Goal: Task Accomplishment & Management: Manage account settings

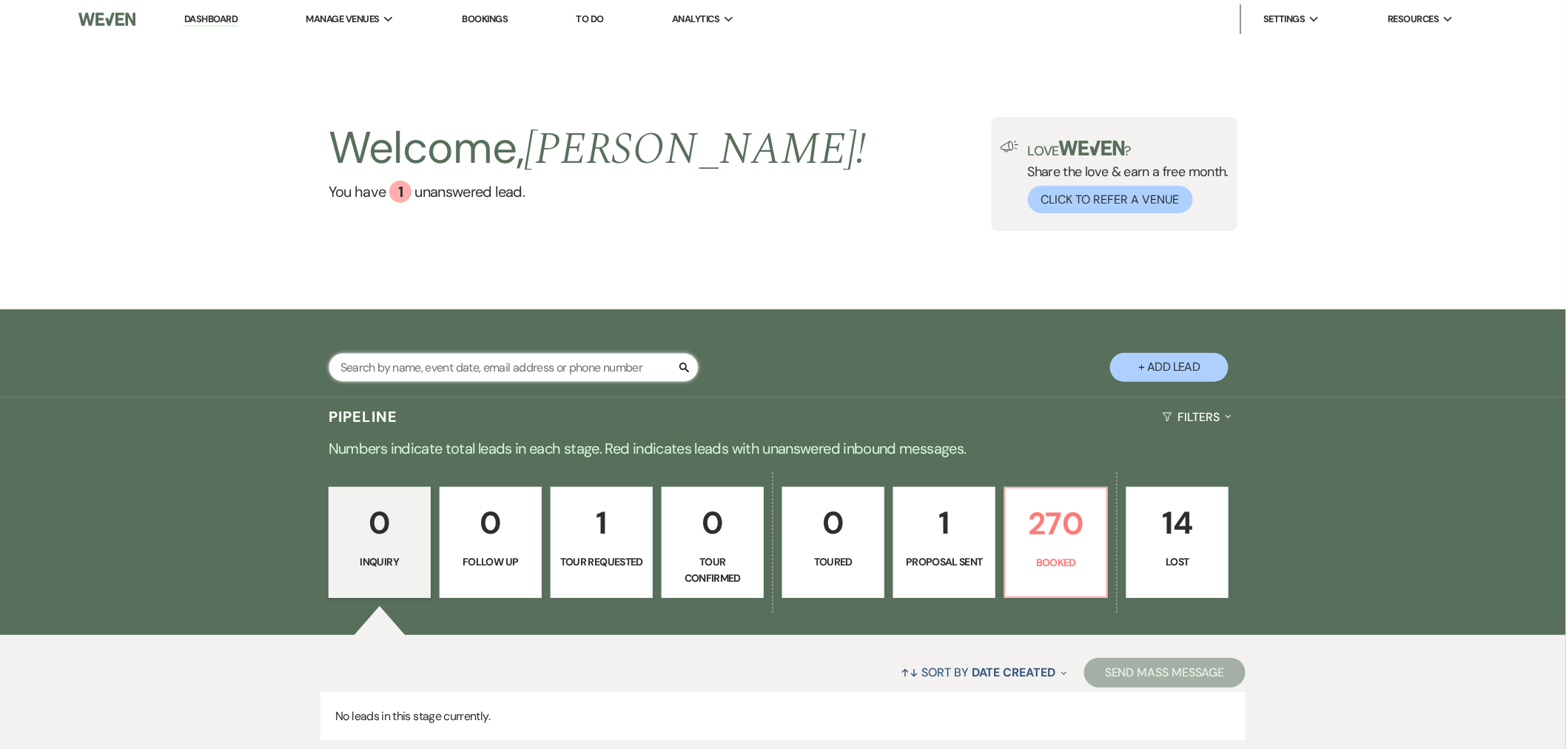
drag, startPoint x: 528, startPoint y: 366, endPoint x: 521, endPoint y: 363, distance: 7.7
click at [529, 366] on input "text" at bounding box center [514, 367] width 370 height 29
type input "[PERSON_NAME]"
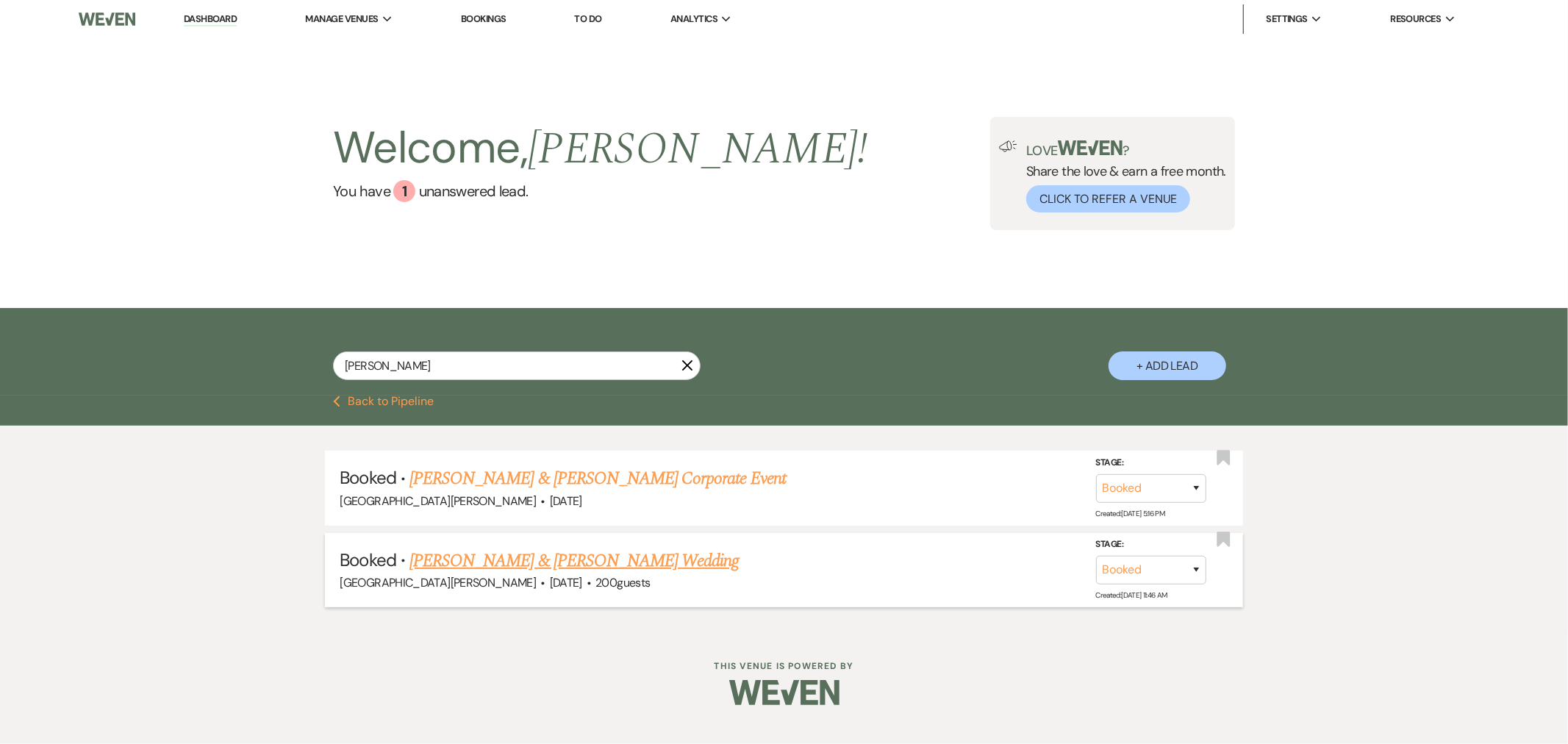
click at [584, 571] on link "[PERSON_NAME] & [PERSON_NAME] Wedding" at bounding box center [574, 560] width 330 height 27
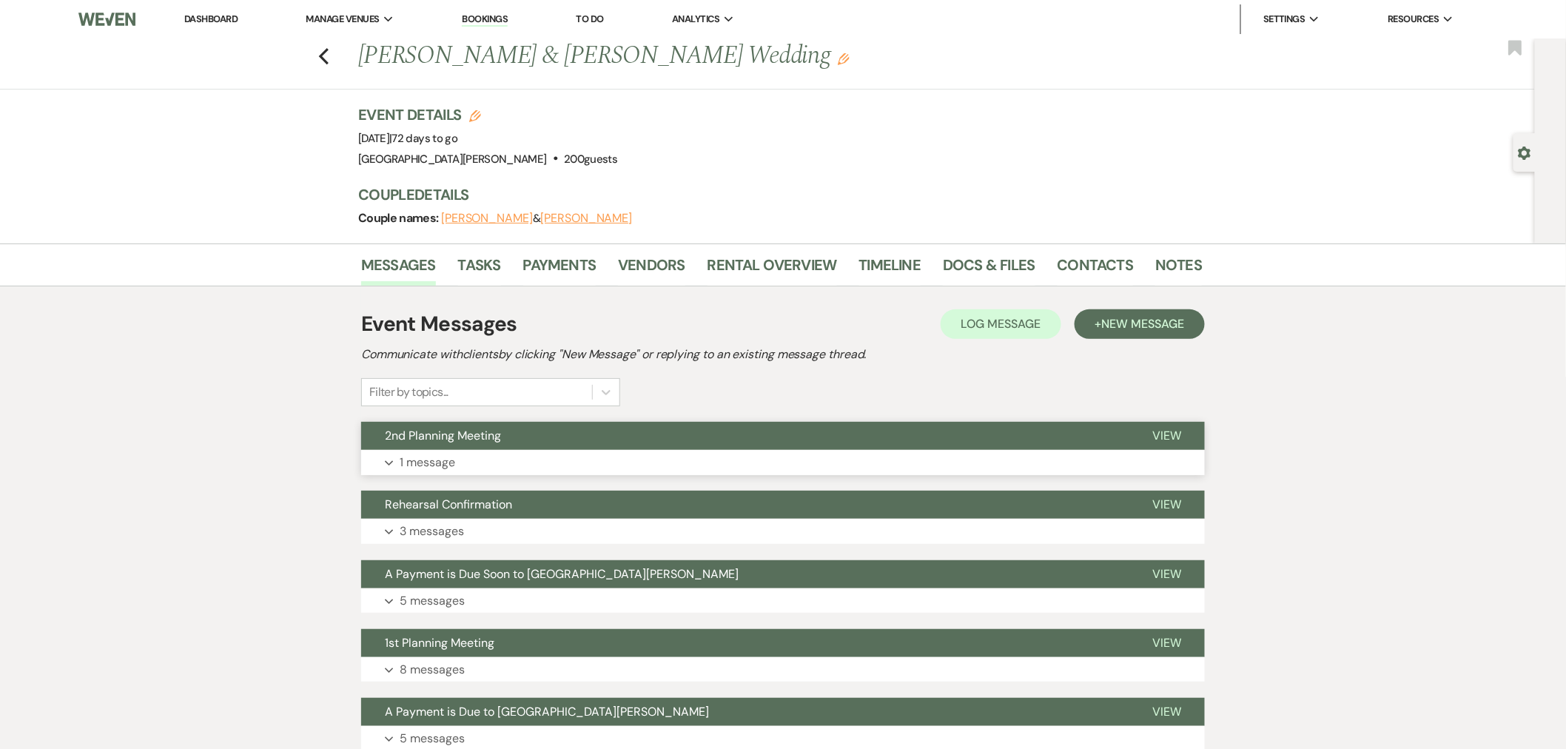
click at [579, 453] on button "Expand 1 message" at bounding box center [783, 462] width 844 height 25
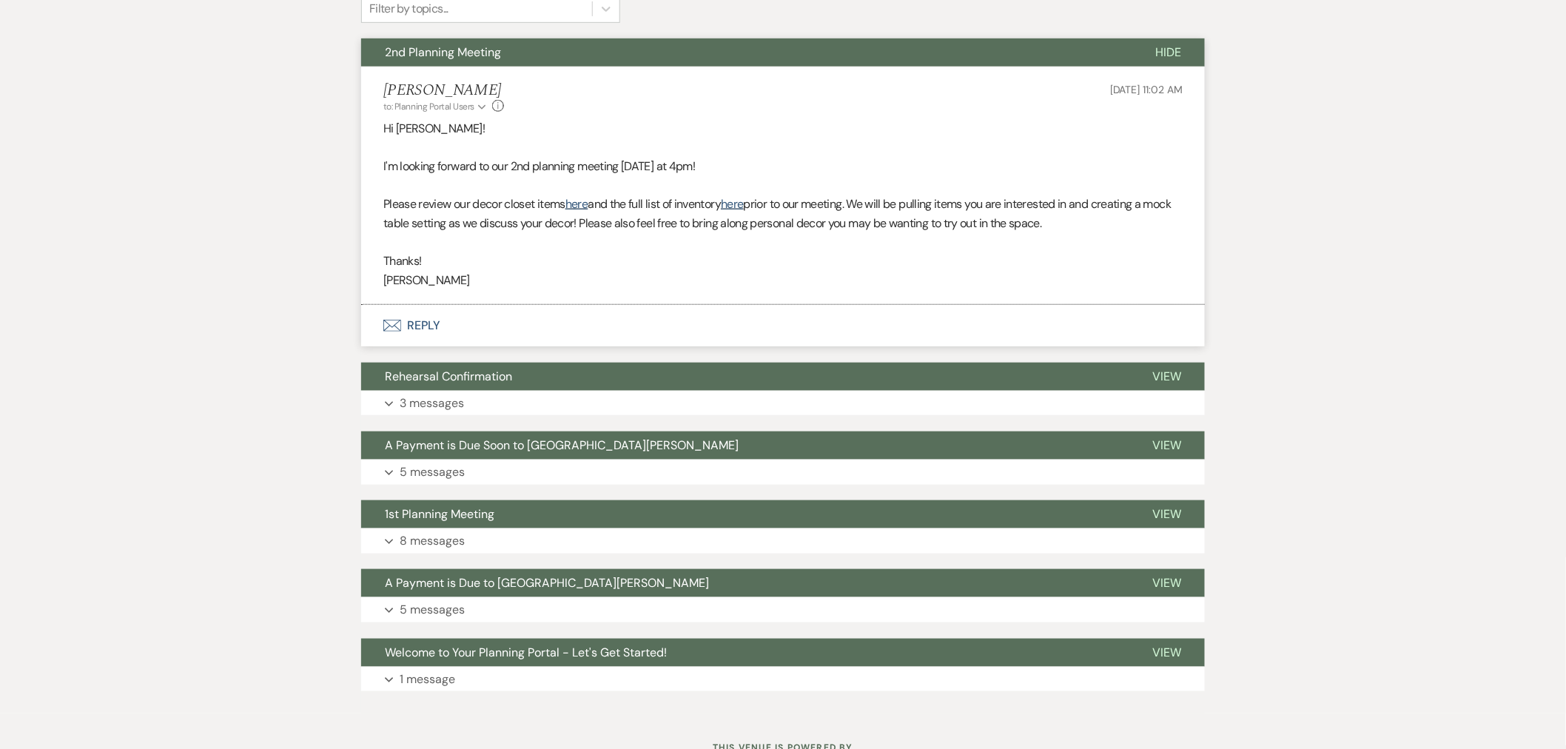
scroll to position [411, 0]
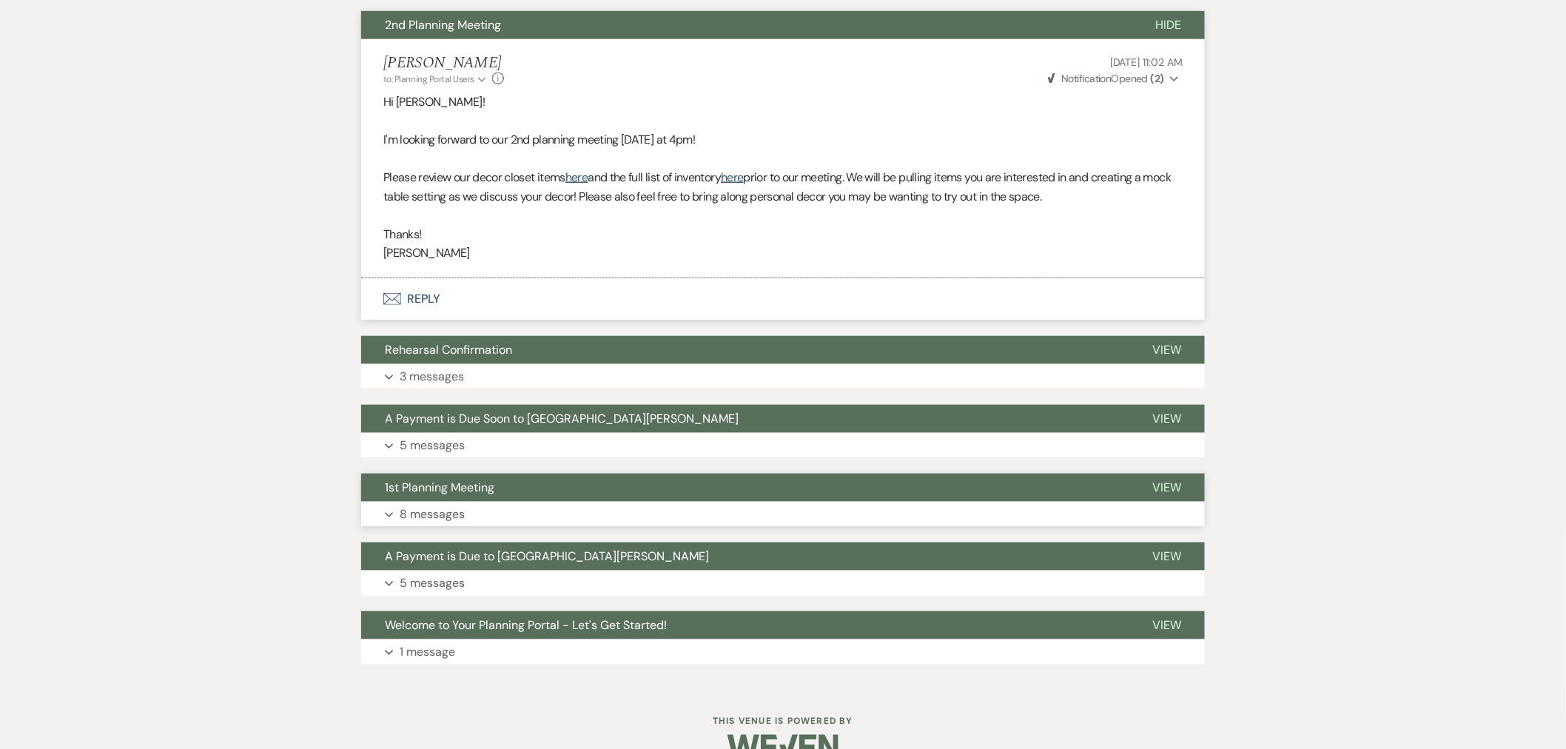
click at [605, 498] on button "1st Planning Meeting" at bounding box center [744, 488] width 767 height 28
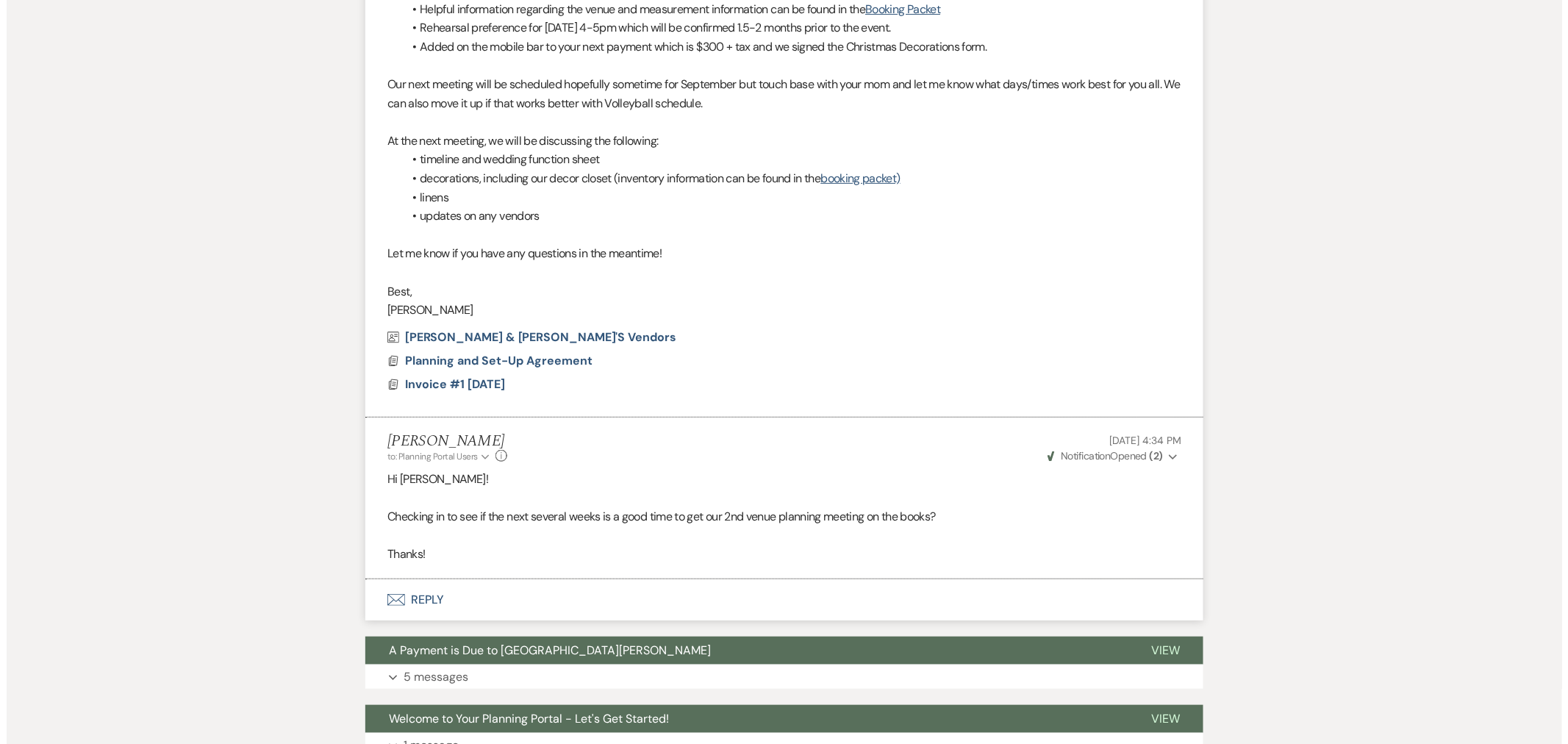
scroll to position [2372, 0]
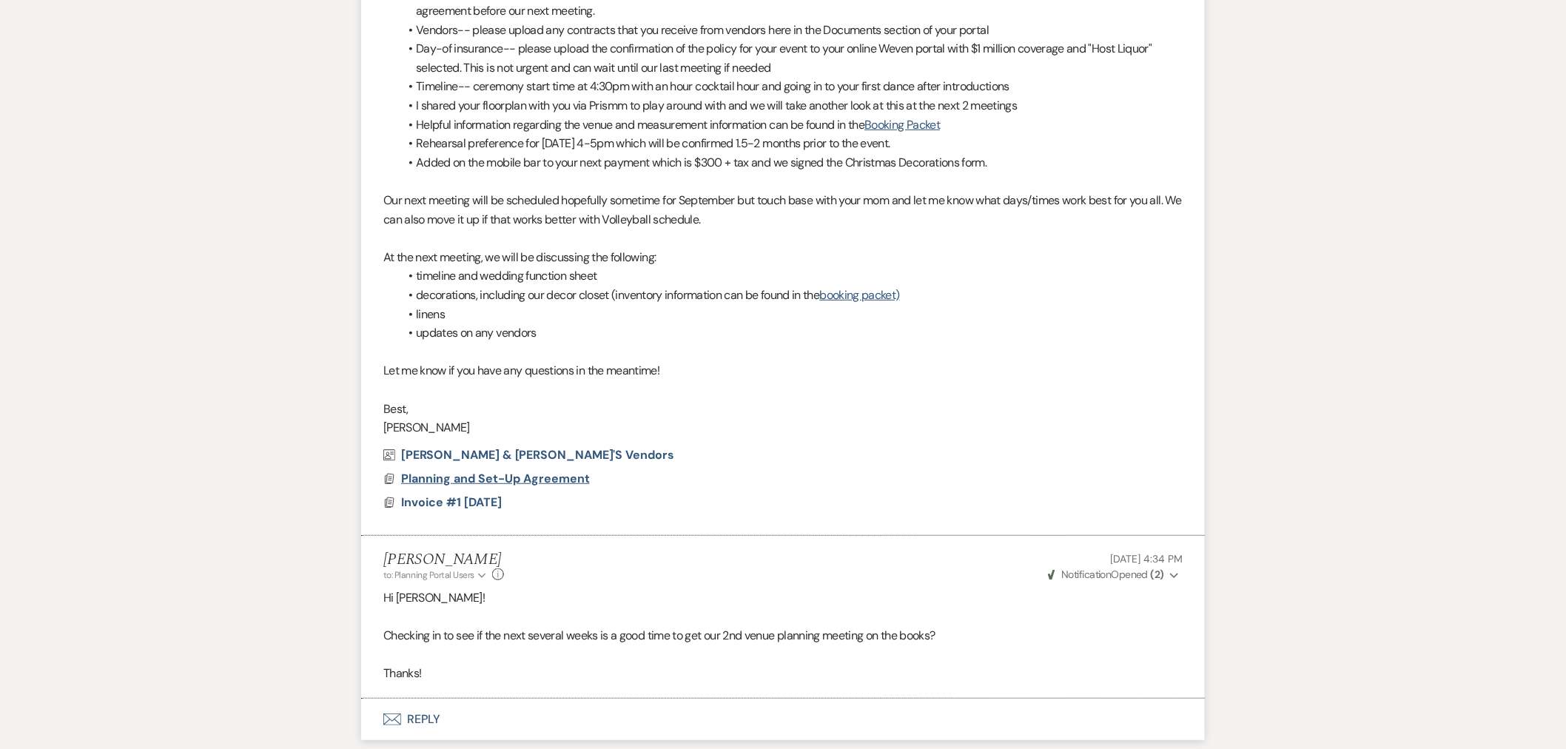
click at [562, 477] on span "Planning and Set-Up Agreement" at bounding box center [495, 479] width 189 height 16
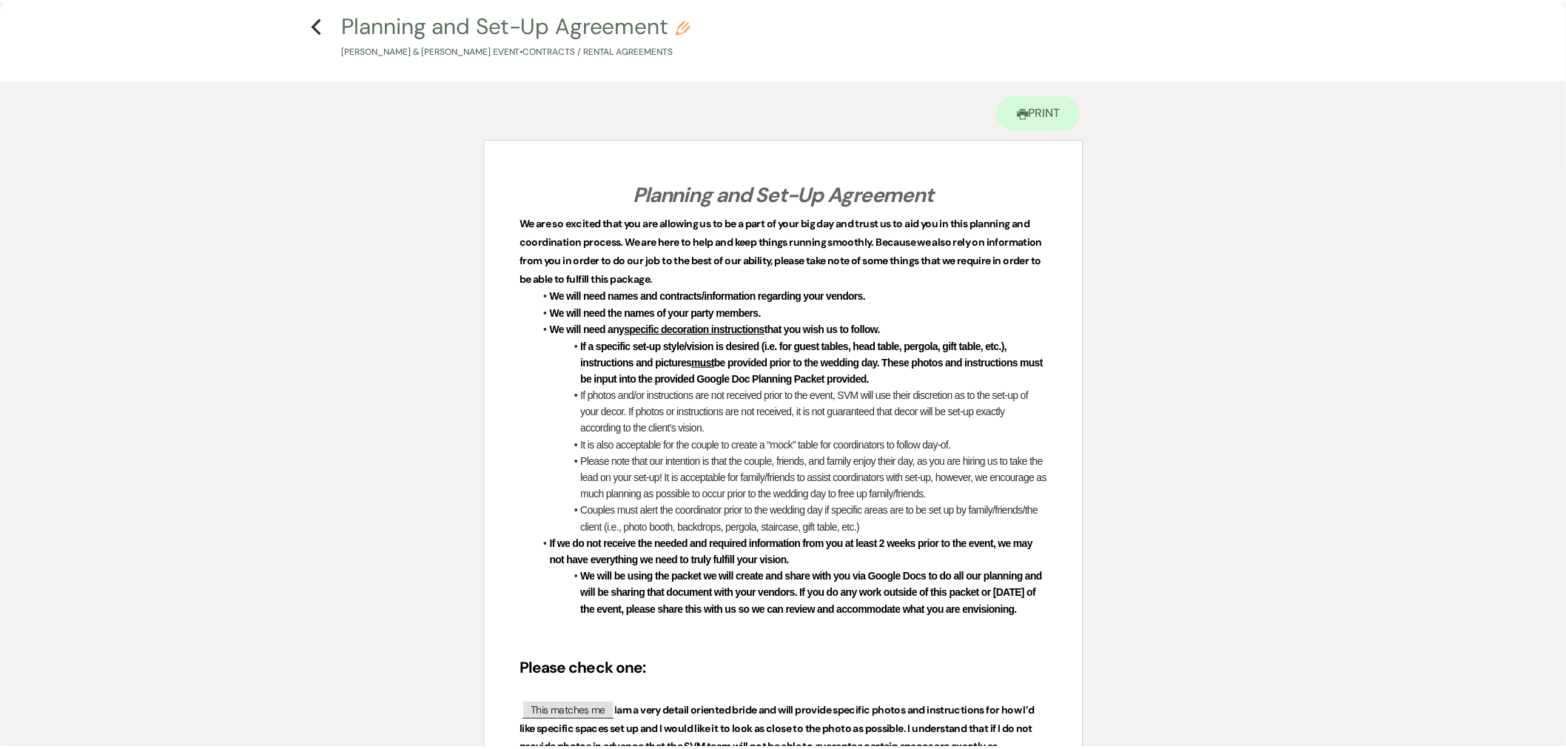
scroll to position [0, 0]
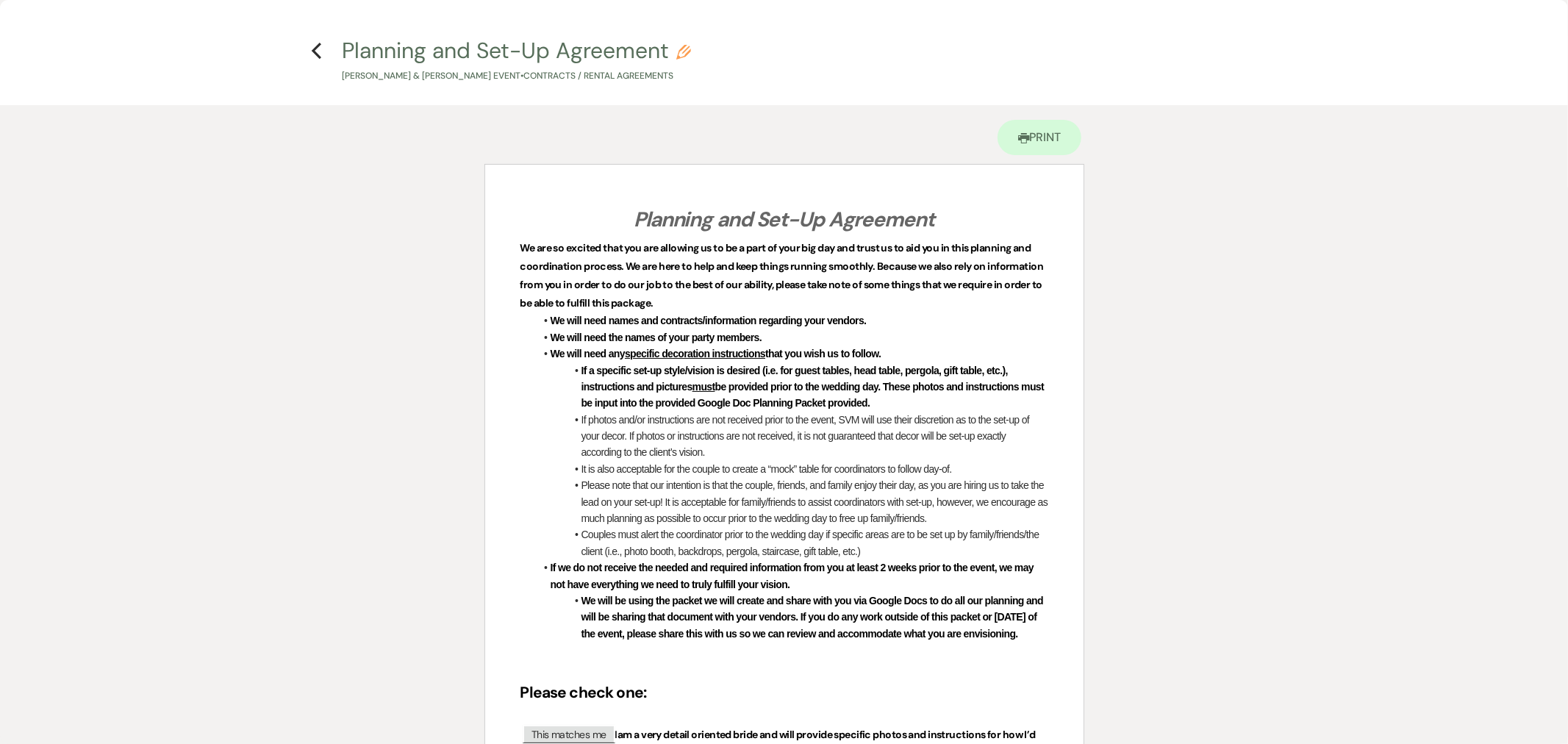
click at [320, 50] on icon "Previous" at bounding box center [316, 51] width 11 height 18
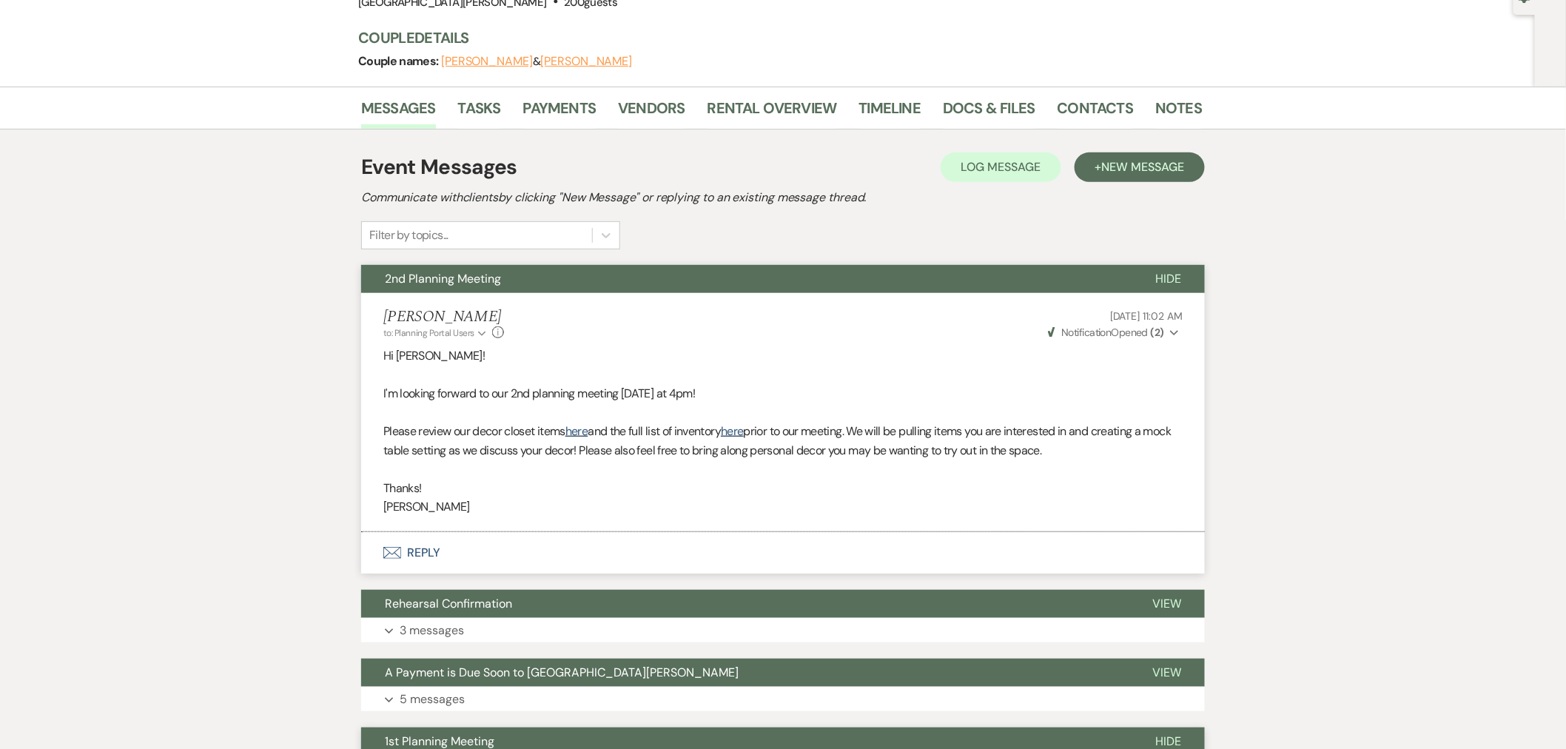
scroll to position [86, 0]
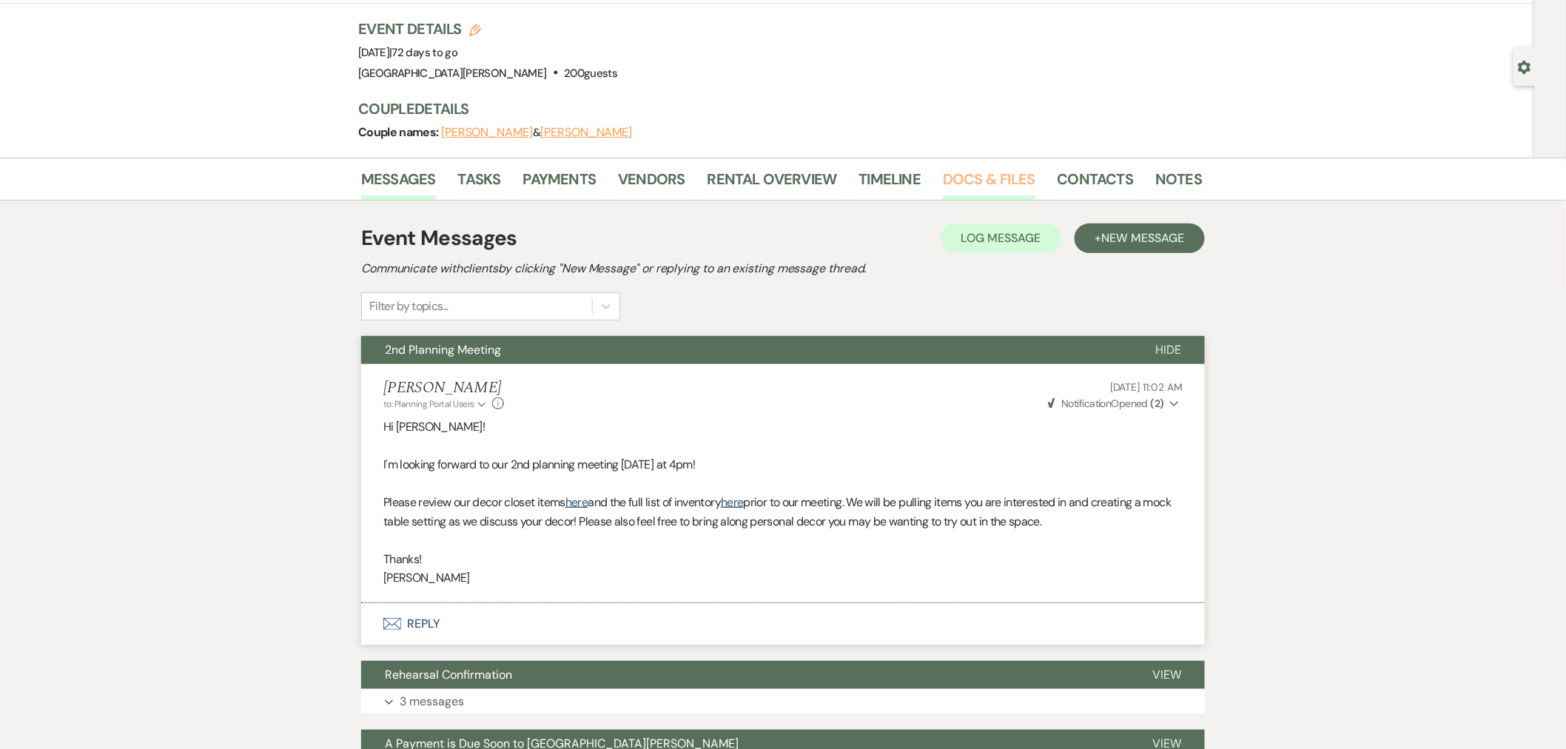
click at [1009, 172] on link "Docs & Files" at bounding box center [989, 183] width 92 height 33
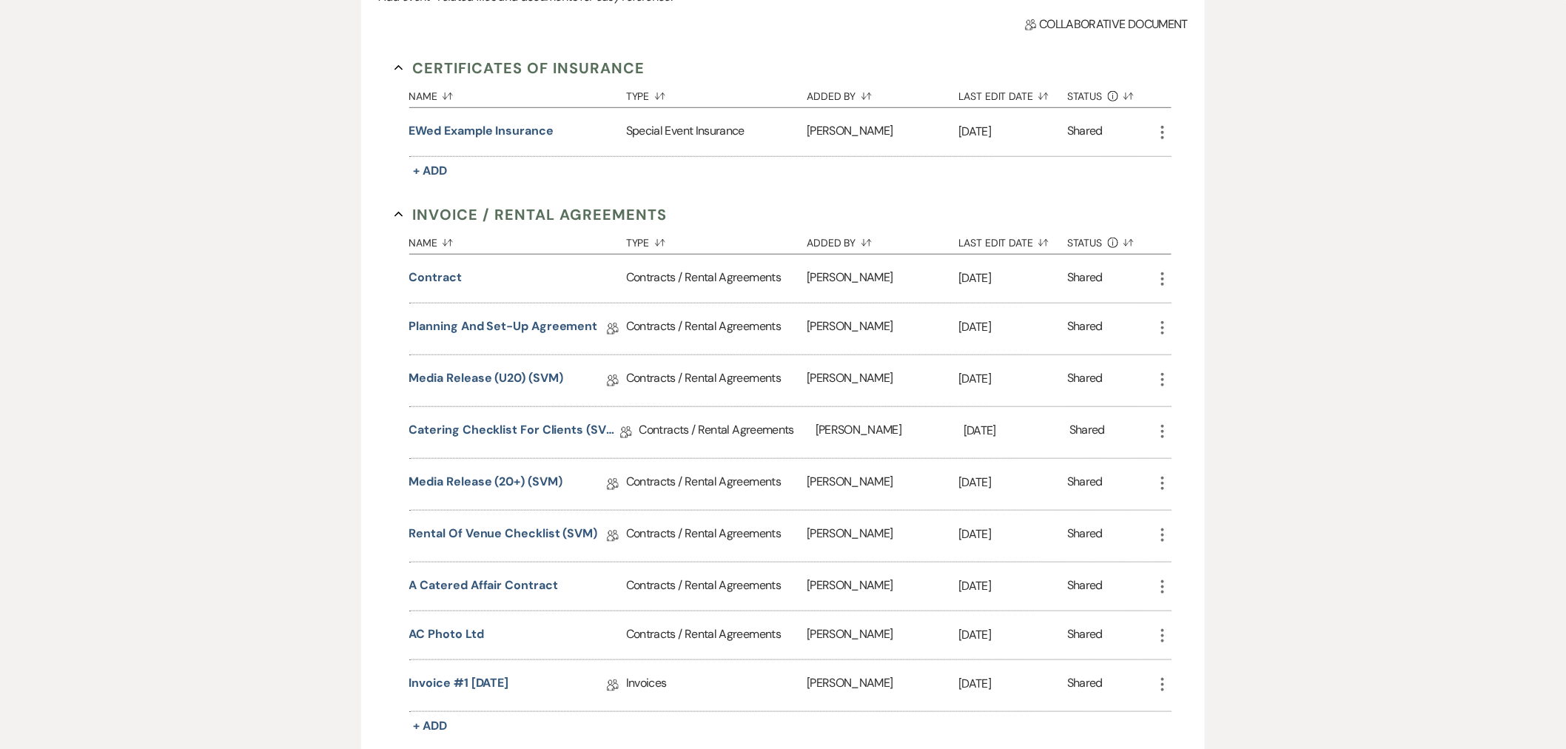
scroll to position [415, 0]
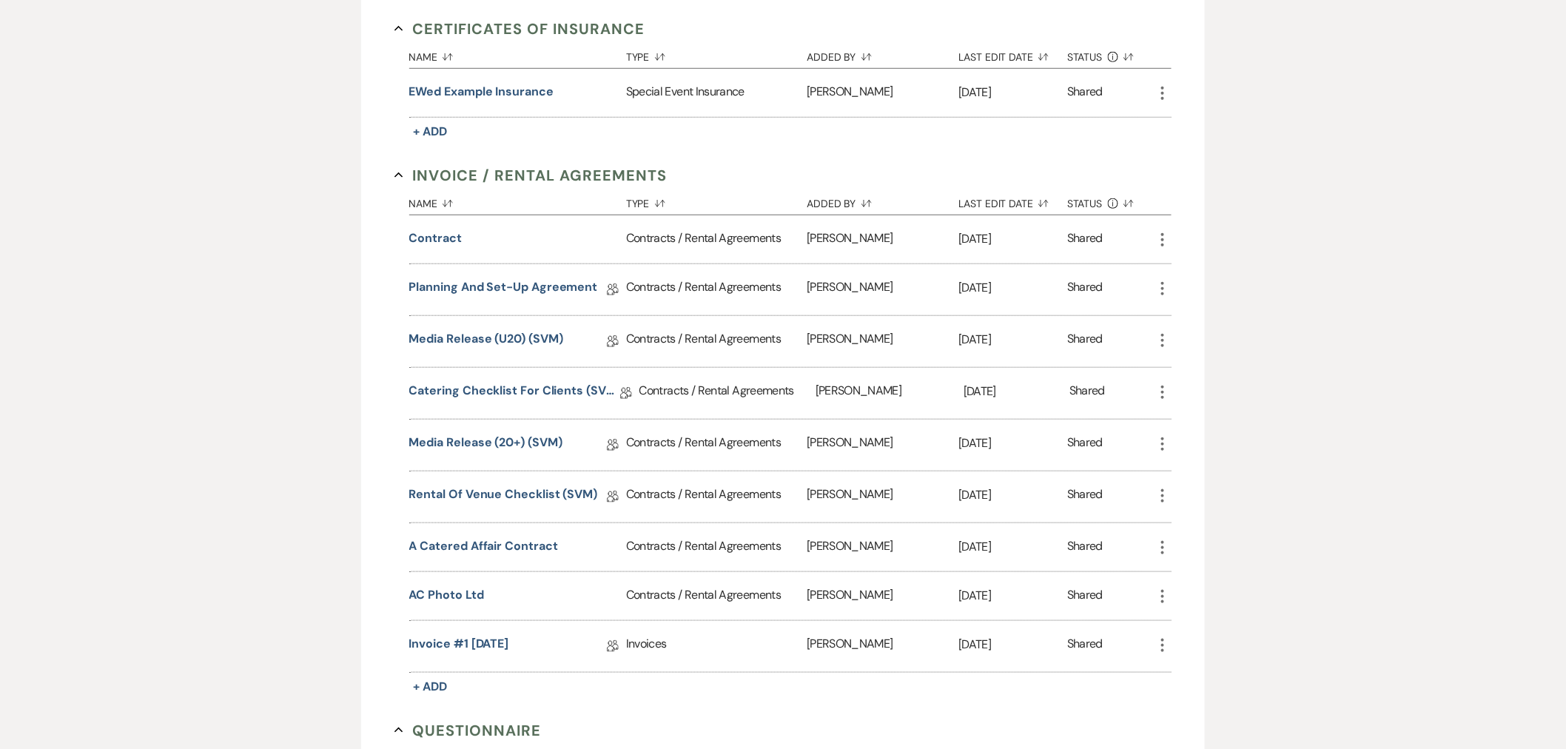
click at [1167, 286] on icon "More" at bounding box center [1163, 289] width 18 height 18
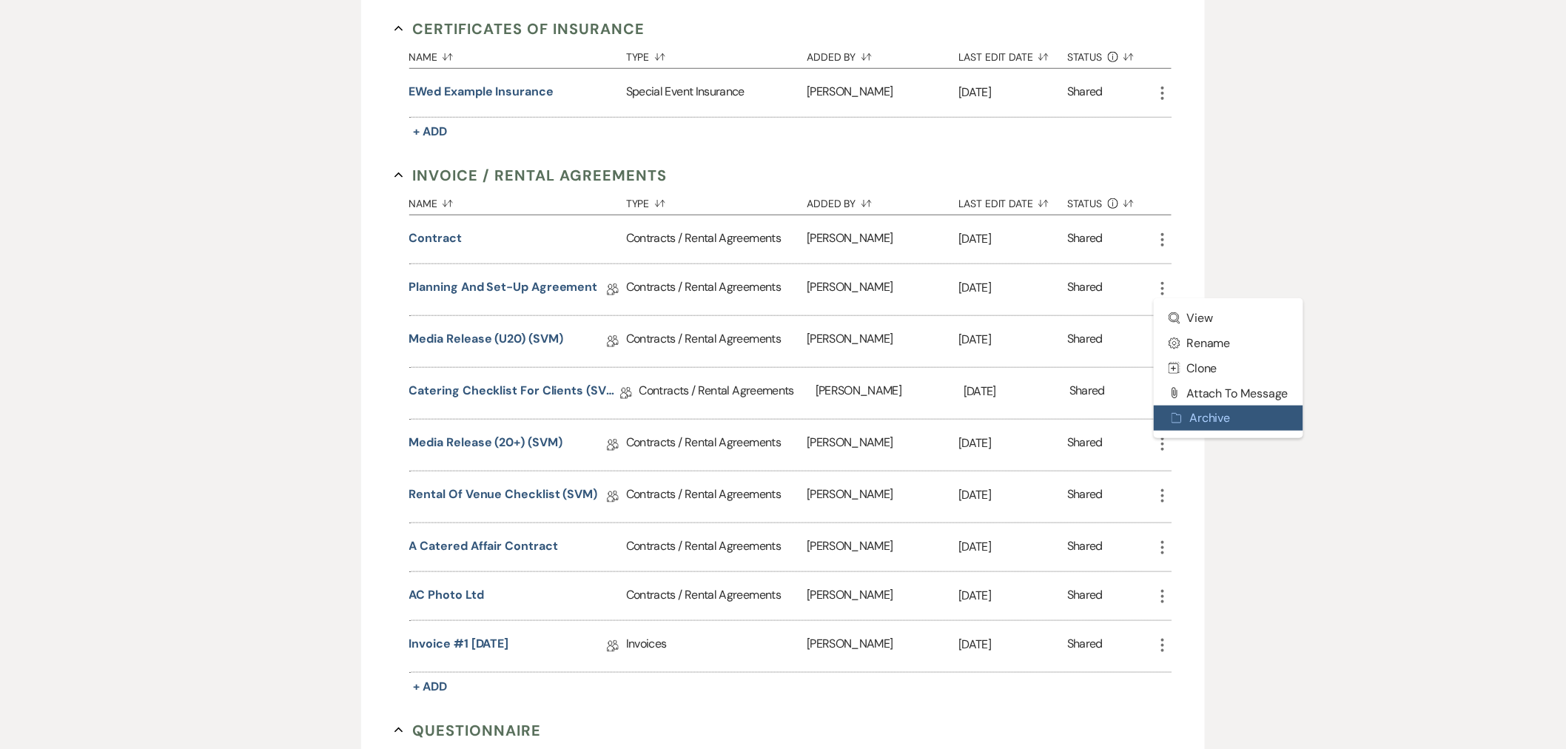
click at [1200, 408] on button "Archive Archive" at bounding box center [1228, 418] width 149 height 25
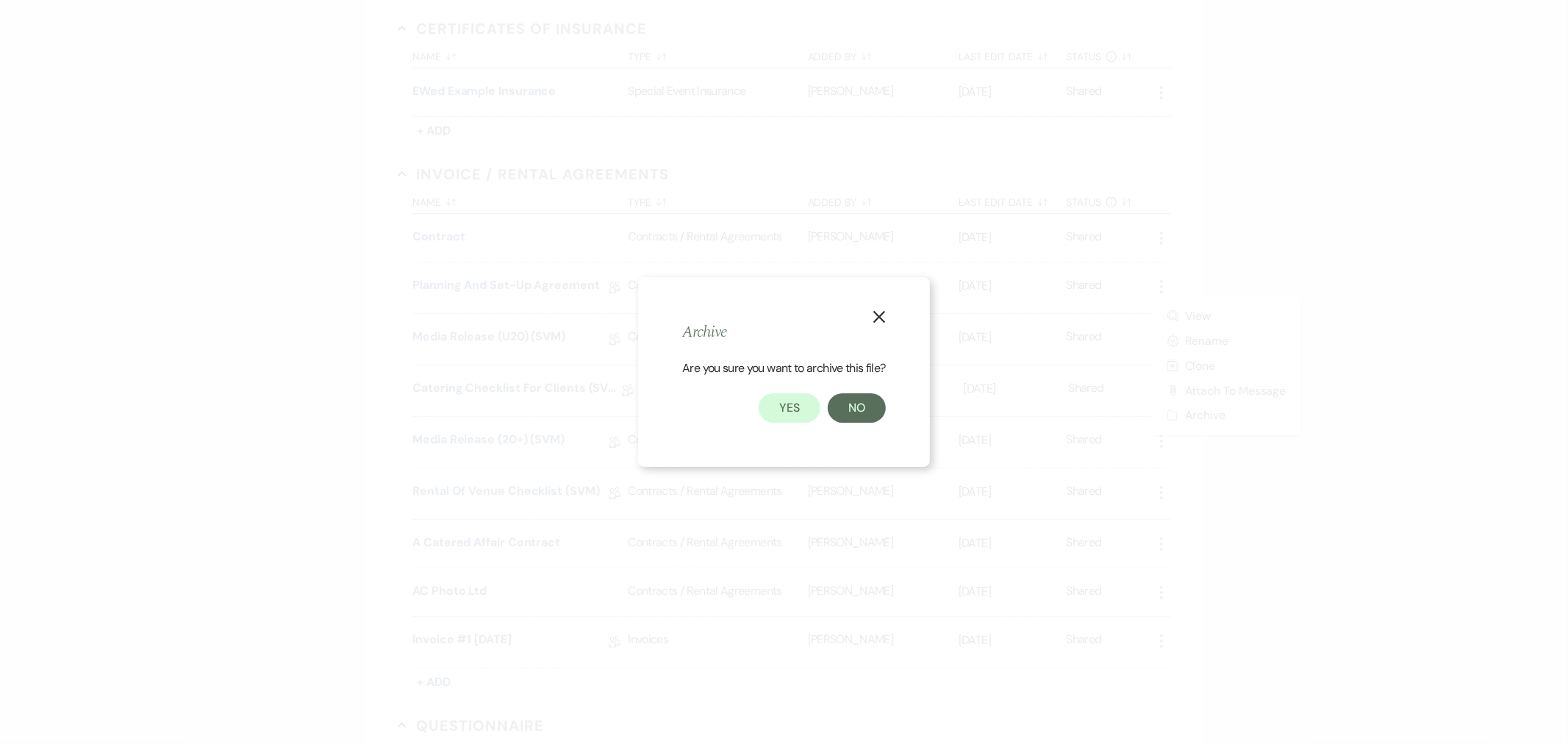
click at [886, 319] on icon "X" at bounding box center [878, 316] width 13 height 13
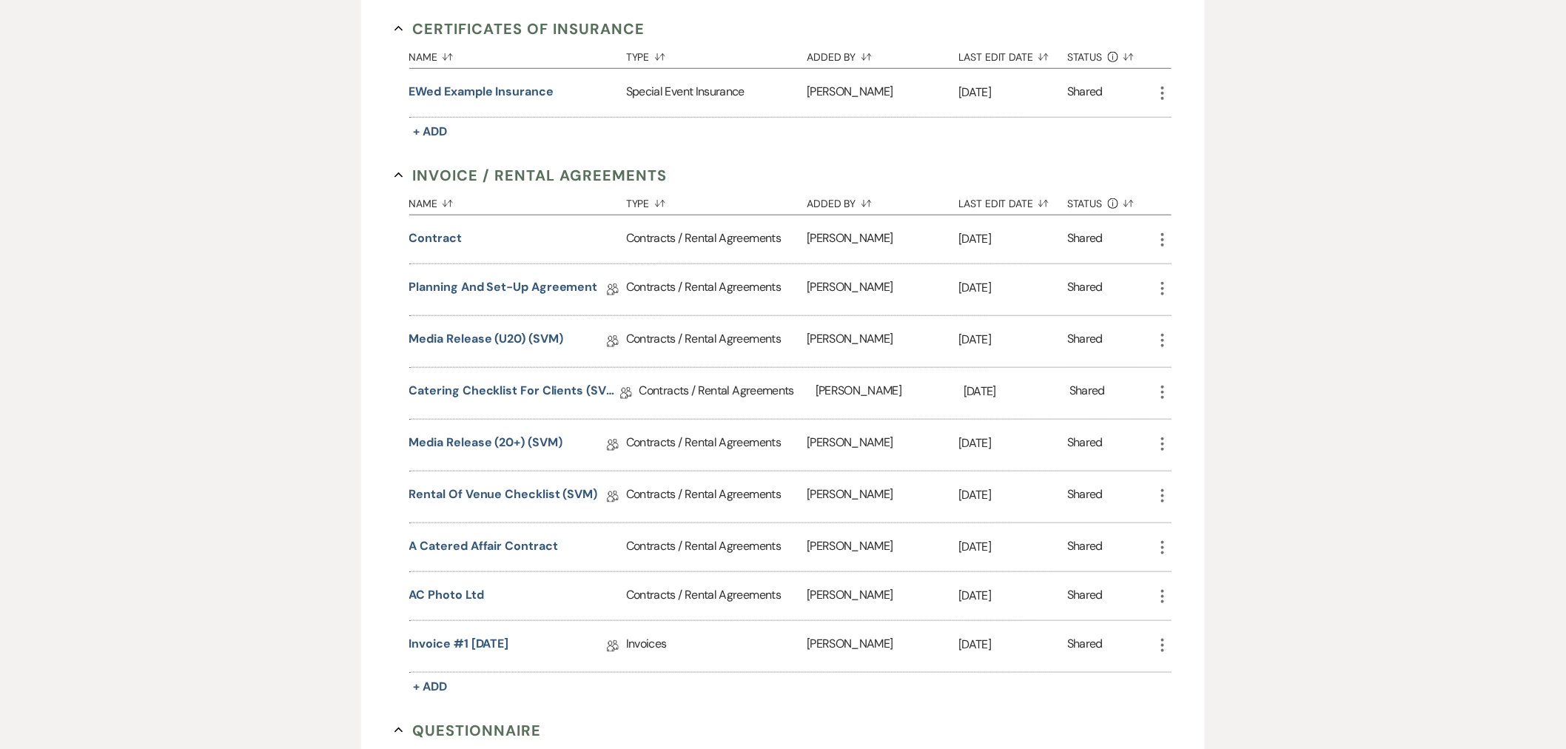
click at [1163, 282] on use "button" at bounding box center [1162, 288] width 3 height 13
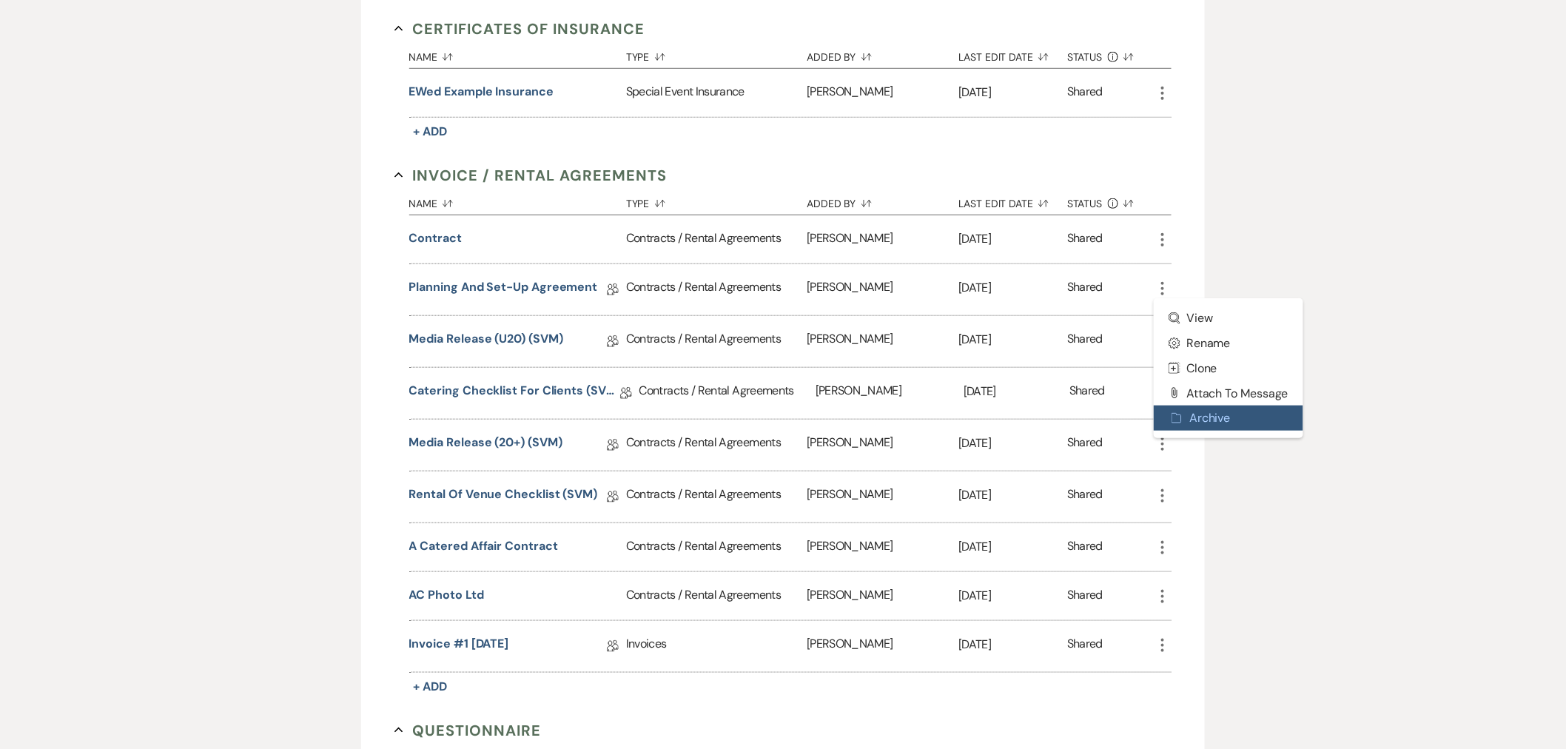
click at [1194, 409] on button "Archive Archive" at bounding box center [1228, 418] width 149 height 25
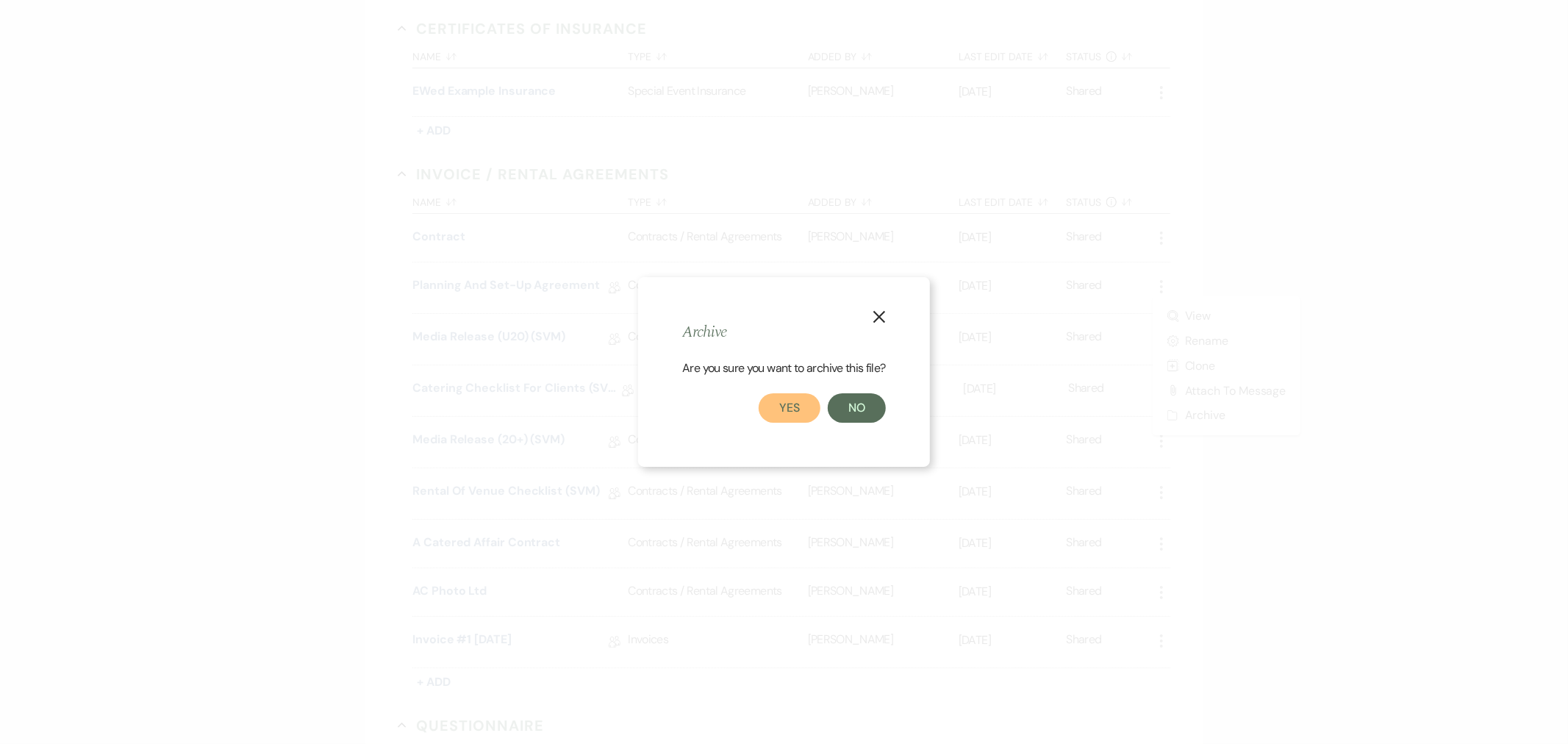
click at [788, 402] on button "Yes" at bounding box center [790, 408] width 62 height 30
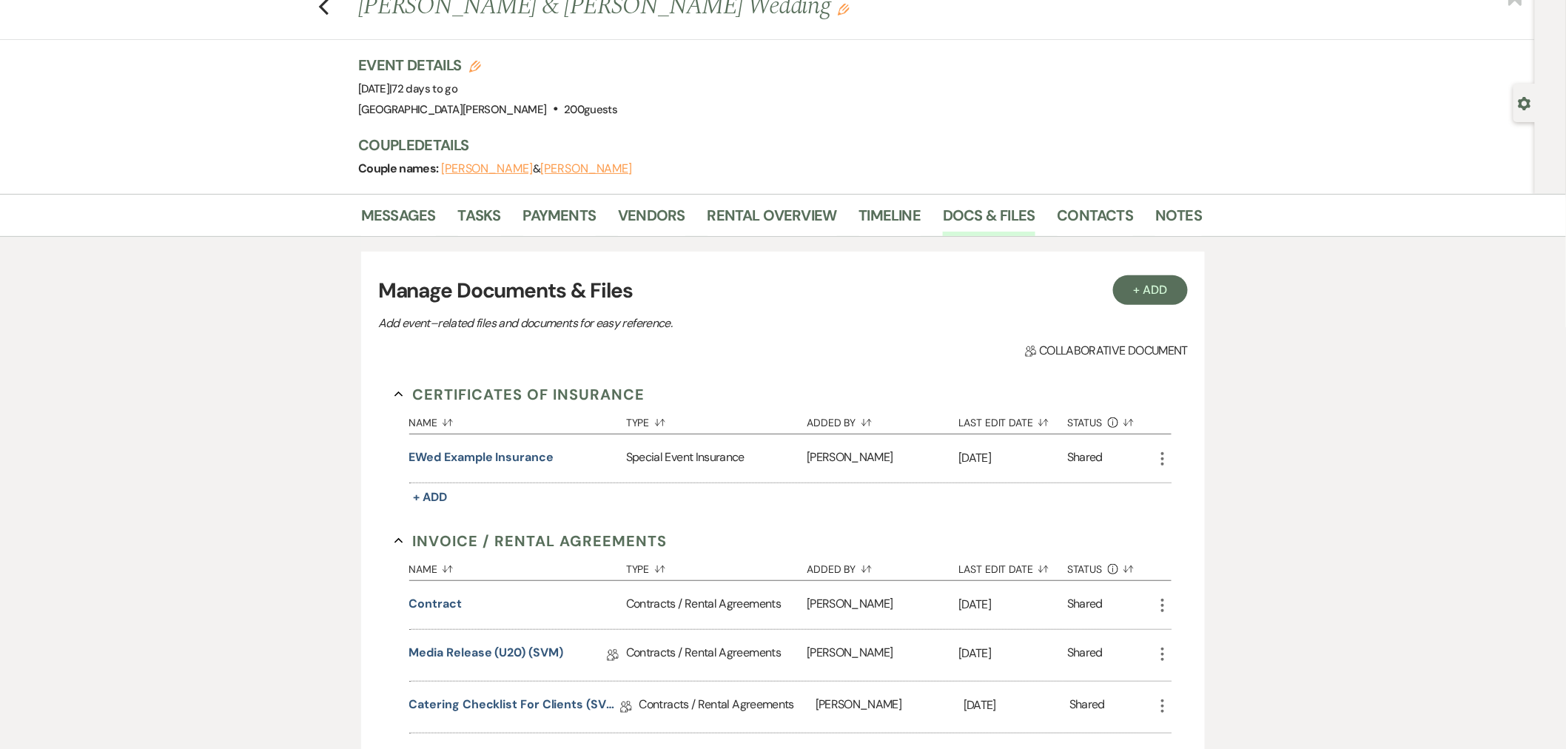
scroll to position [0, 0]
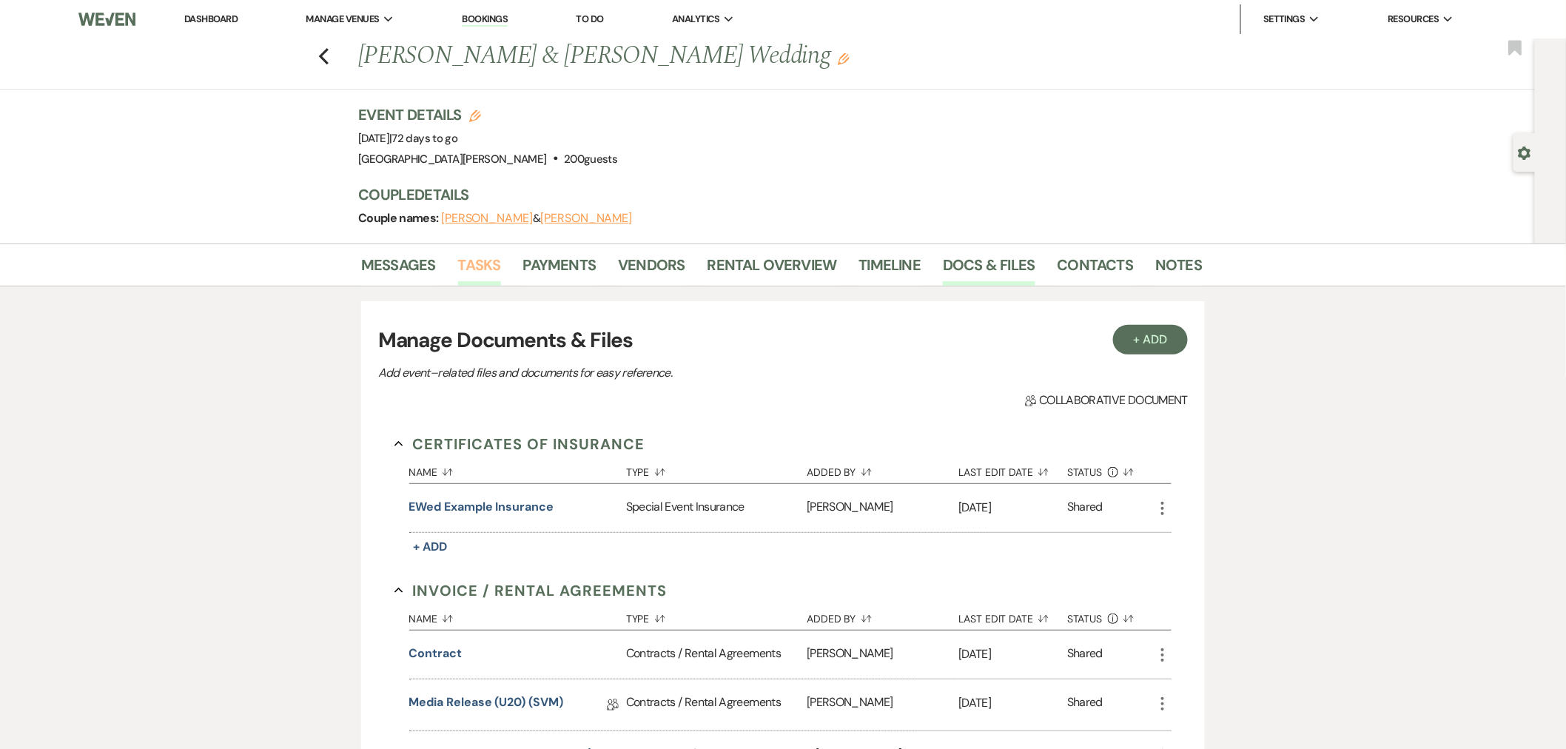
click at [474, 270] on link "Tasks" at bounding box center [479, 269] width 43 height 33
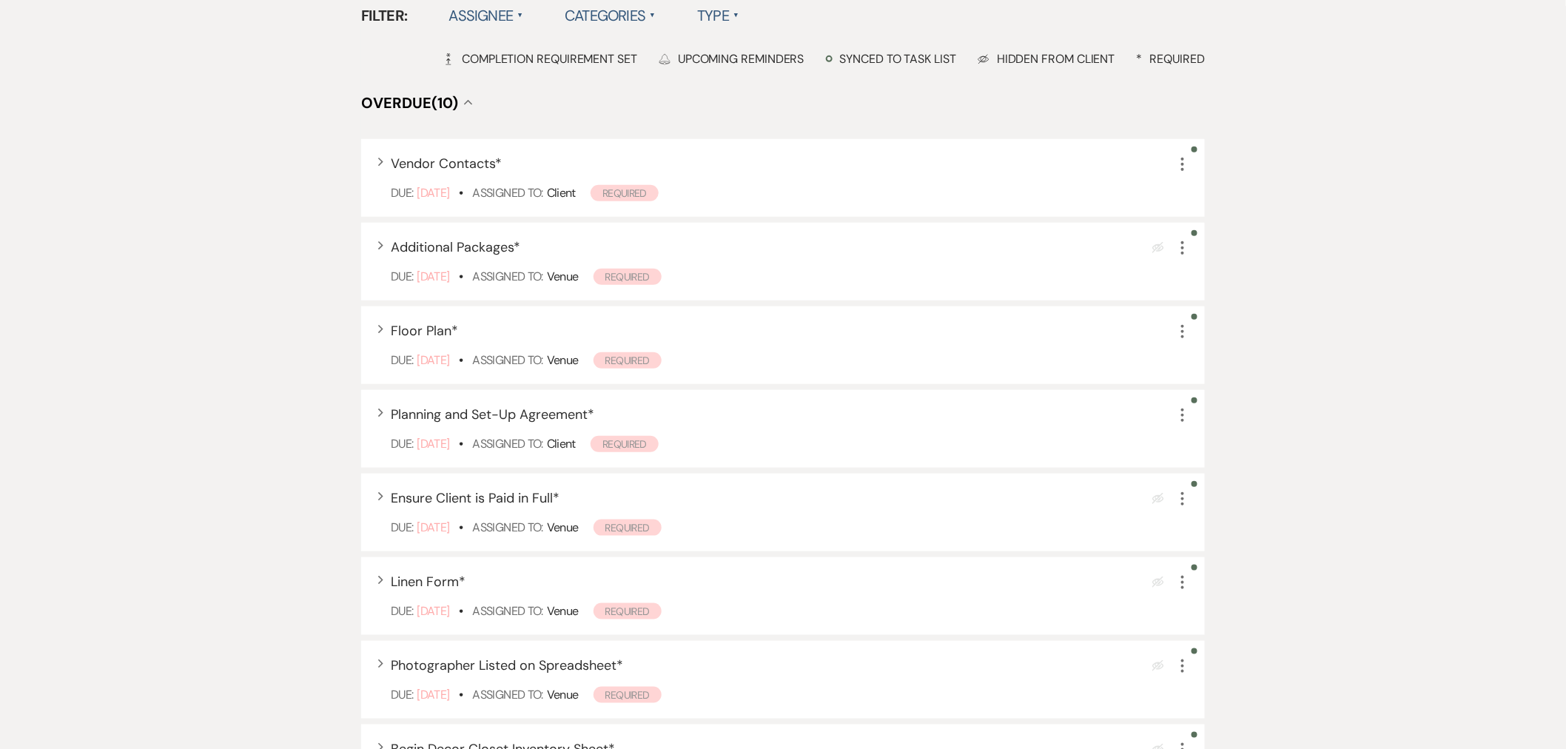
scroll to position [411, 0]
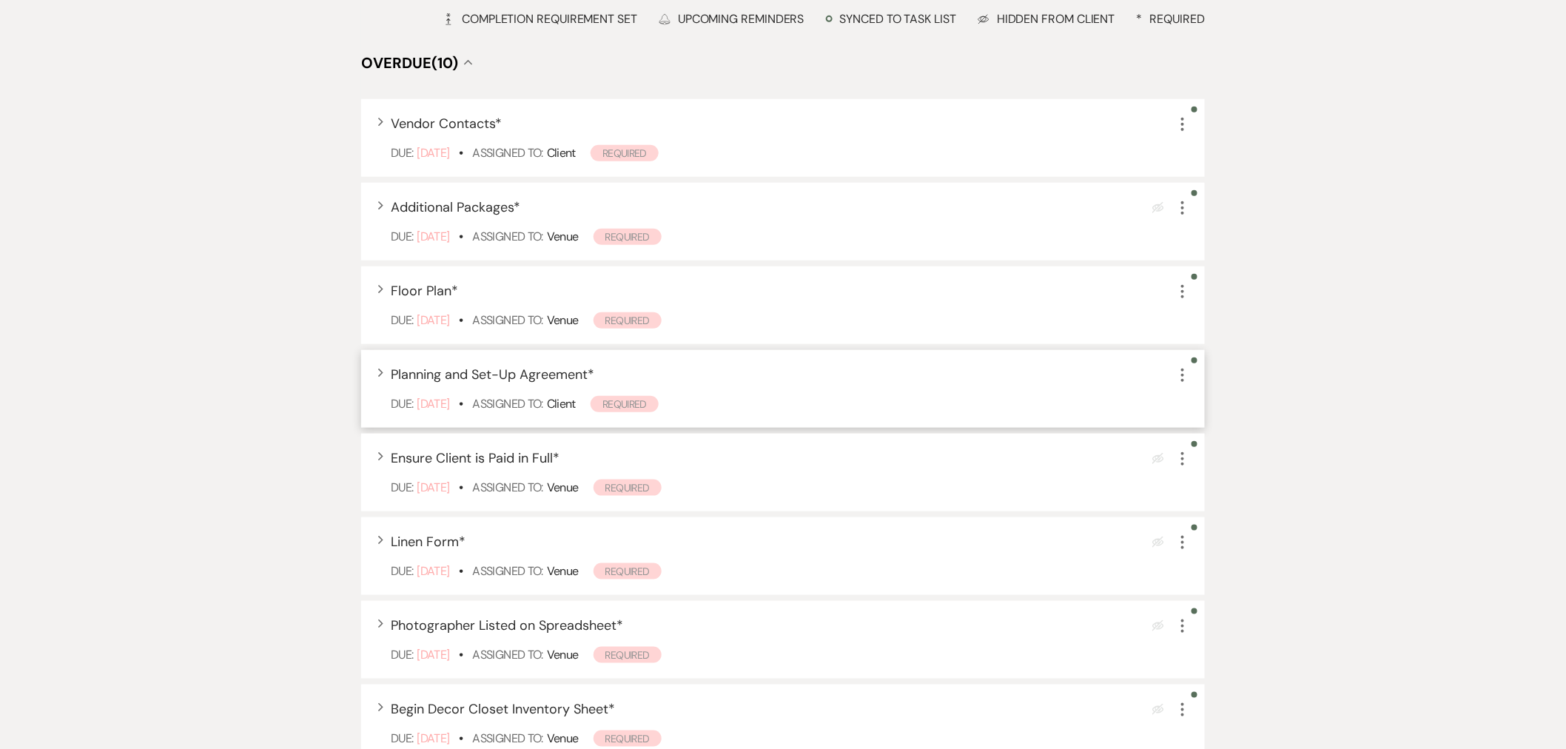
click at [891, 390] on div "Expand Planning and Set-Up Agreement * More Due: [DATE] • Assigned To: Client R…" at bounding box center [783, 389] width 844 height 78
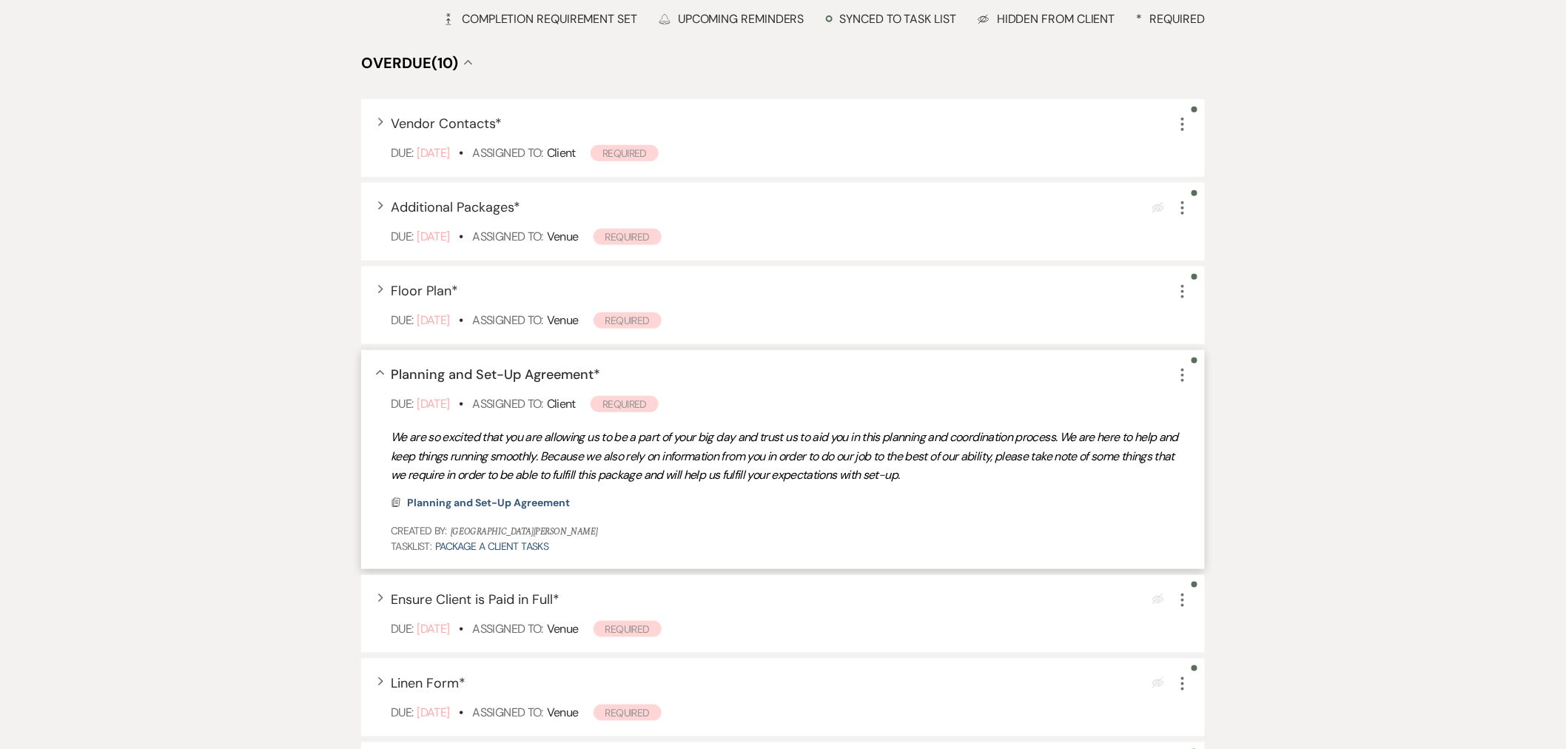
click at [1184, 377] on icon "More" at bounding box center [1183, 375] width 18 height 18
click at [1193, 403] on icon "Pencil" at bounding box center [1191, 404] width 9 height 11
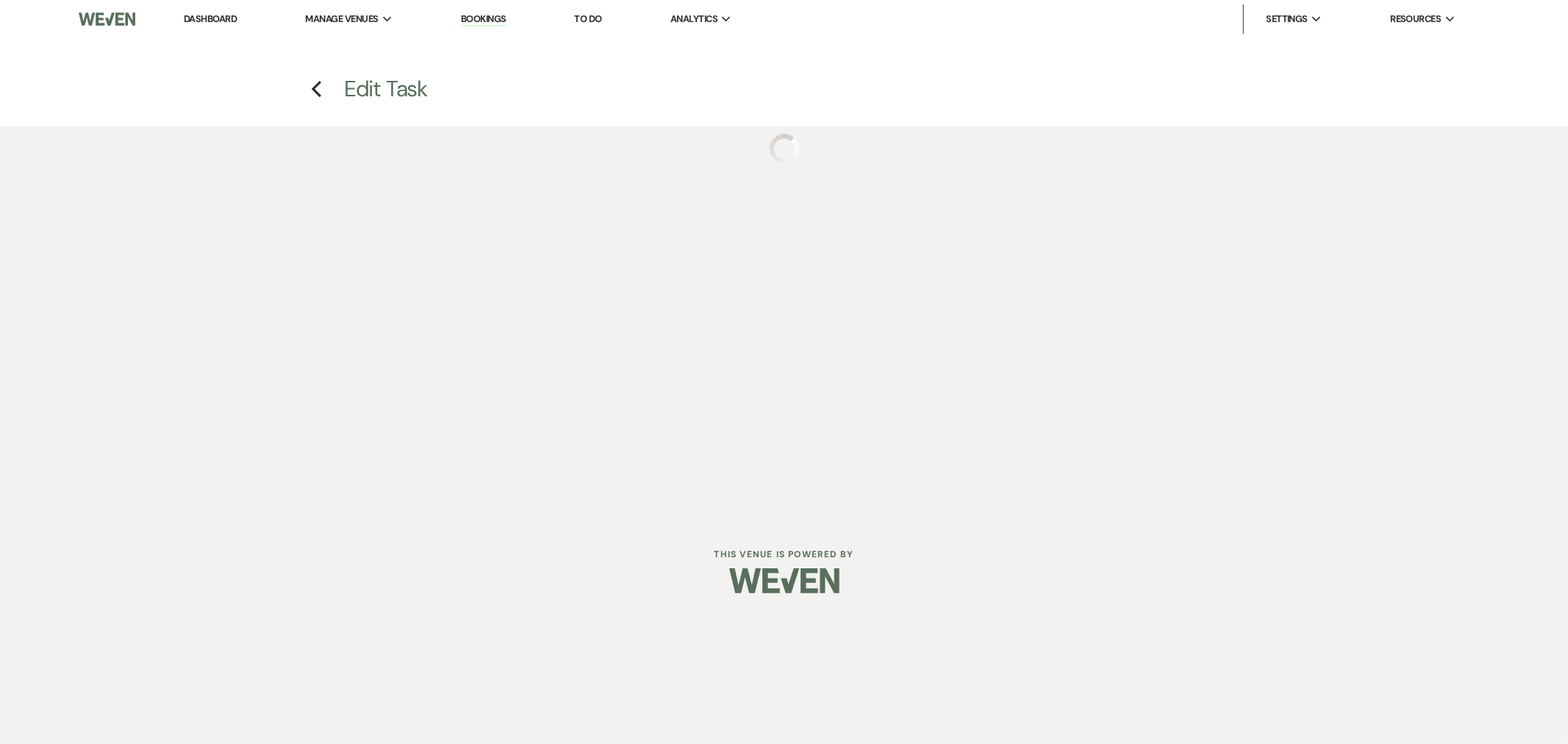
select select "true"
select select "35"
select select "planningToolsAccount"
select select "client"
select select "weeks"
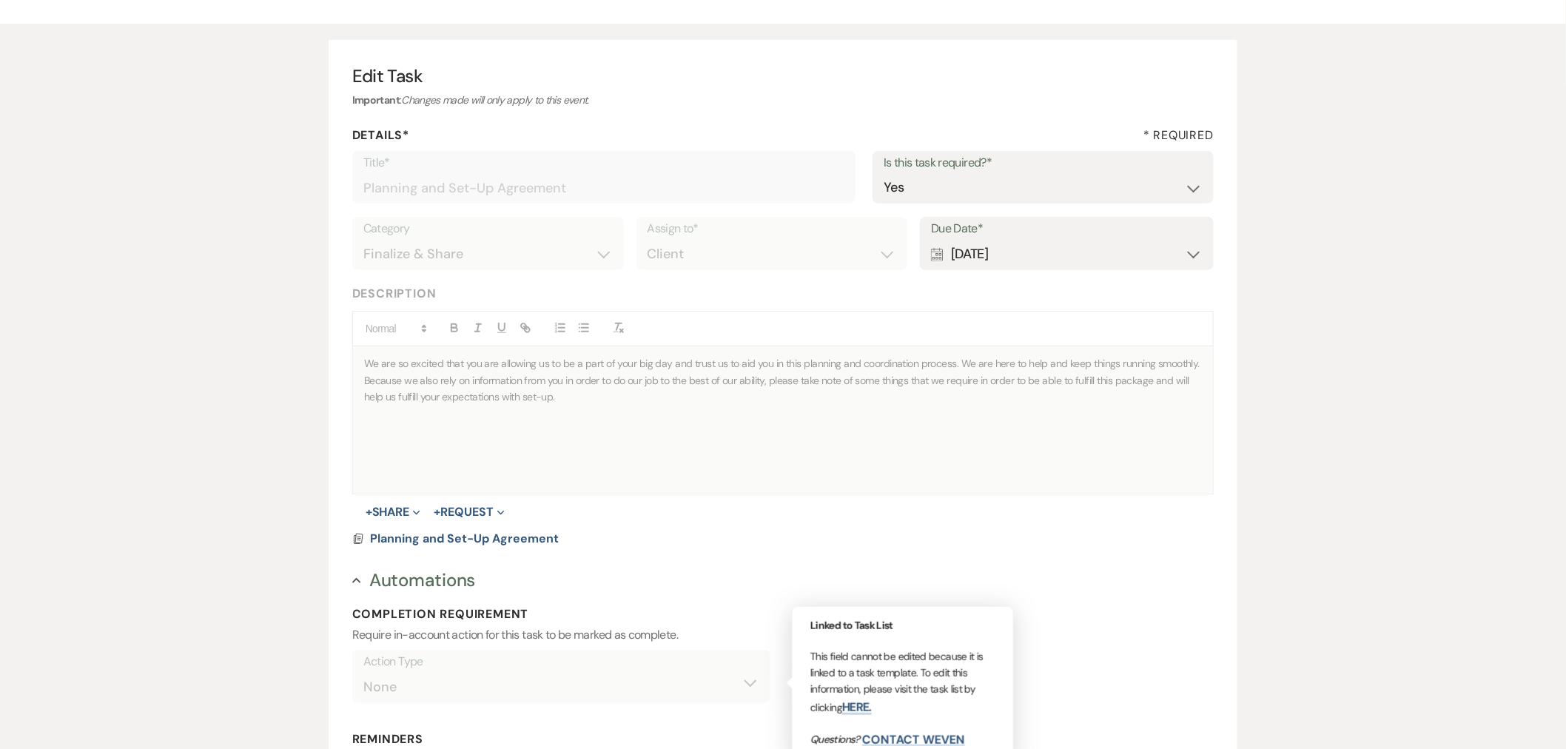
scroll to position [431, 0]
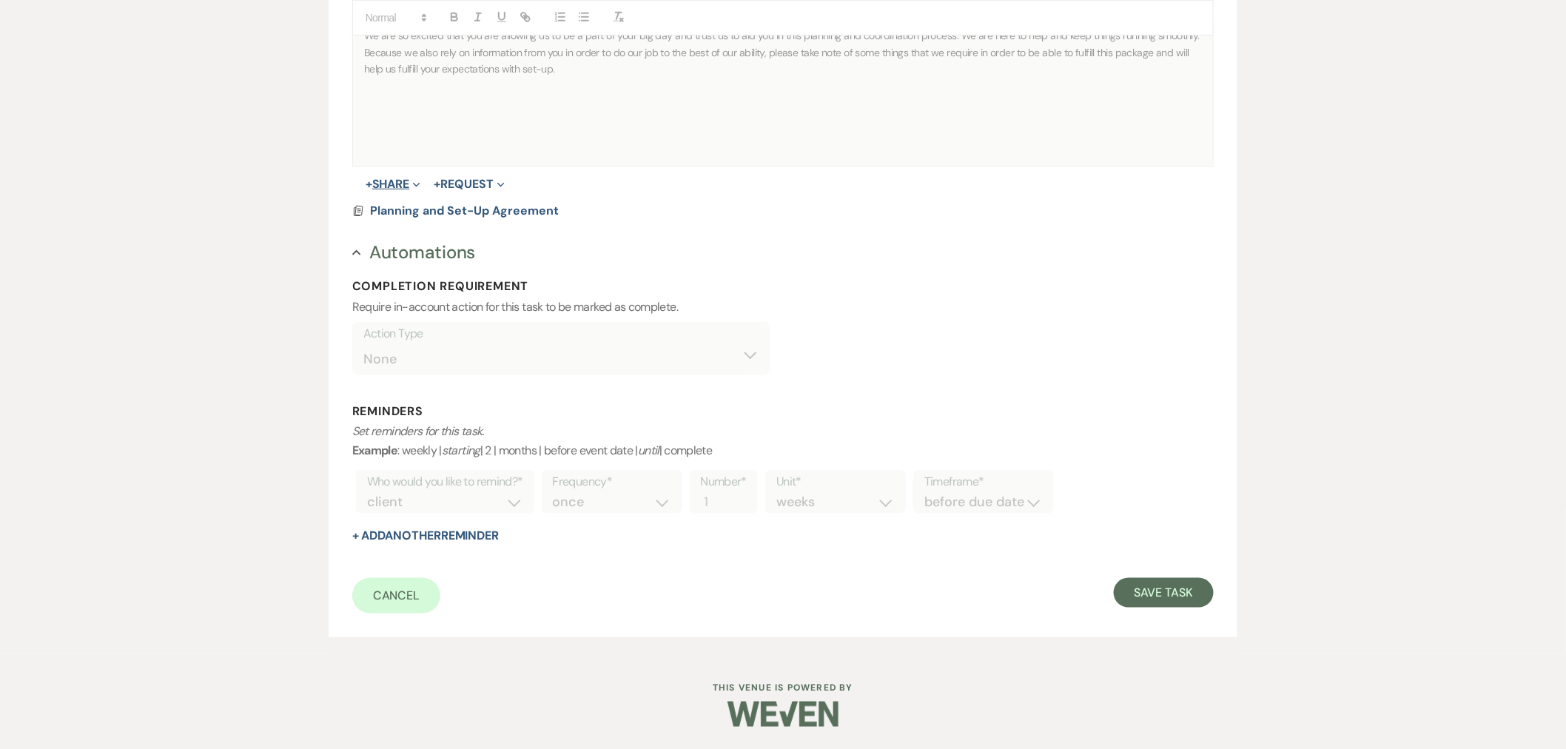
click at [397, 181] on button "+ Share Expand" at bounding box center [394, 184] width 56 height 12
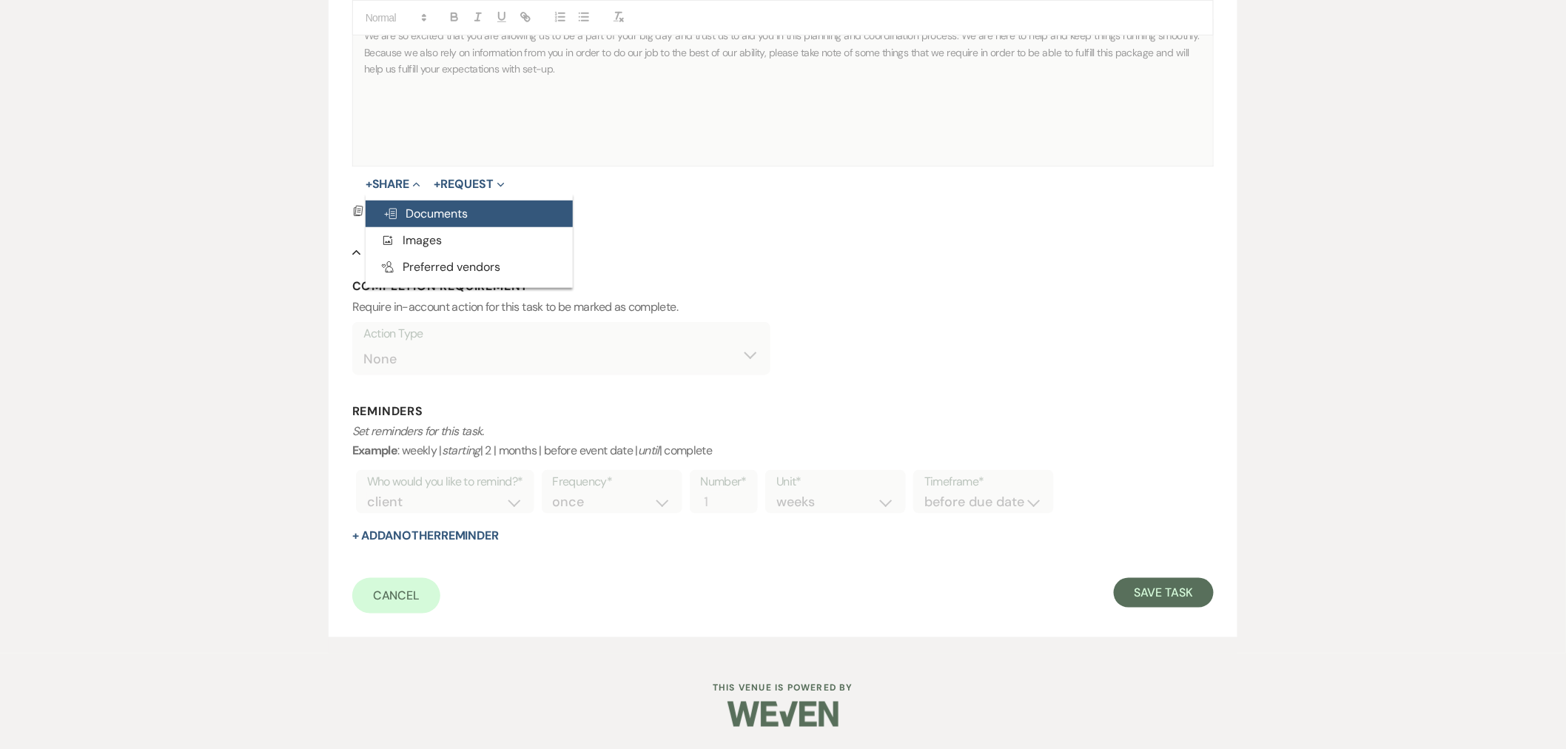
click at [434, 218] on span "Doc Upload Documents" at bounding box center [425, 214] width 84 height 16
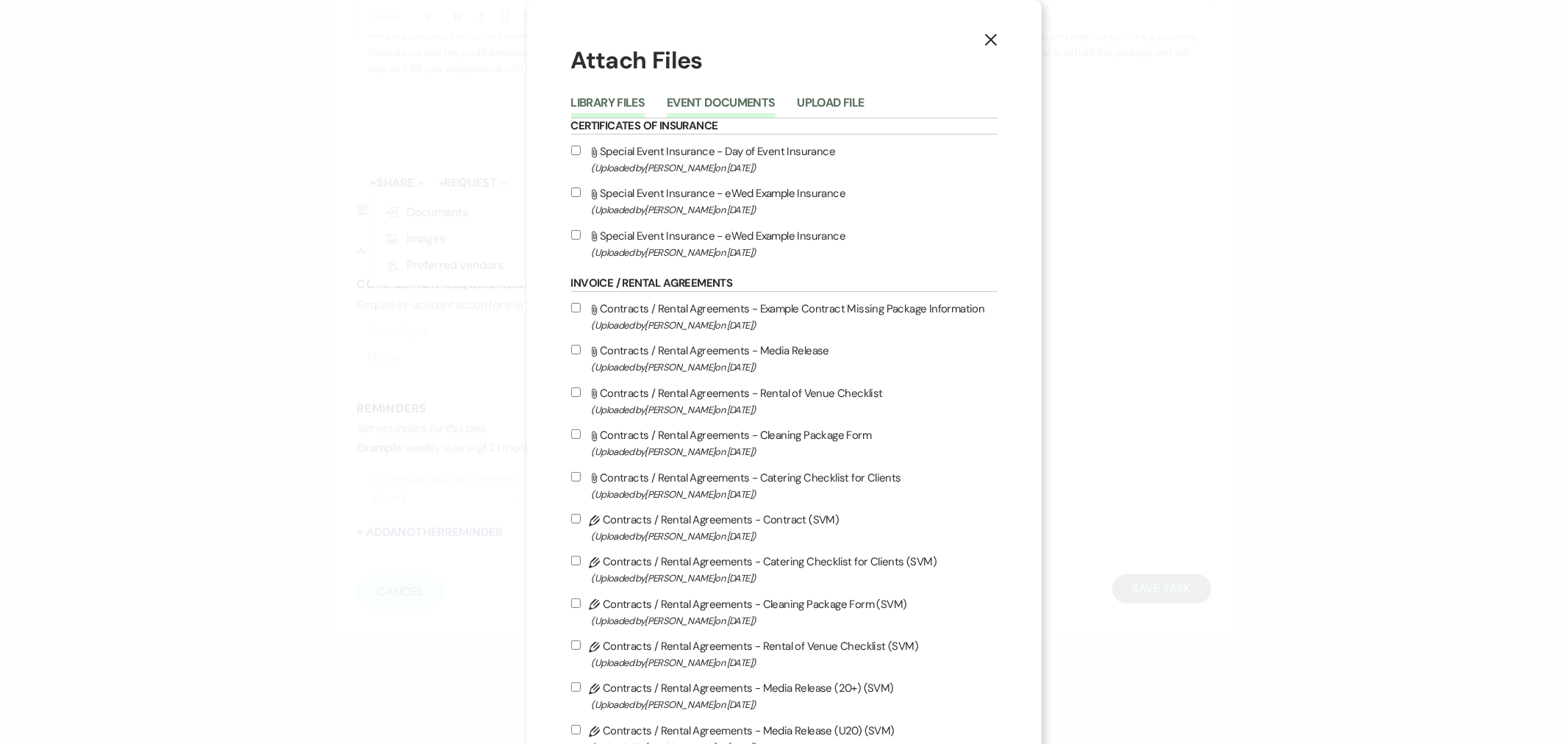
click at [718, 99] on button "Event Documents" at bounding box center [720, 107] width 108 height 21
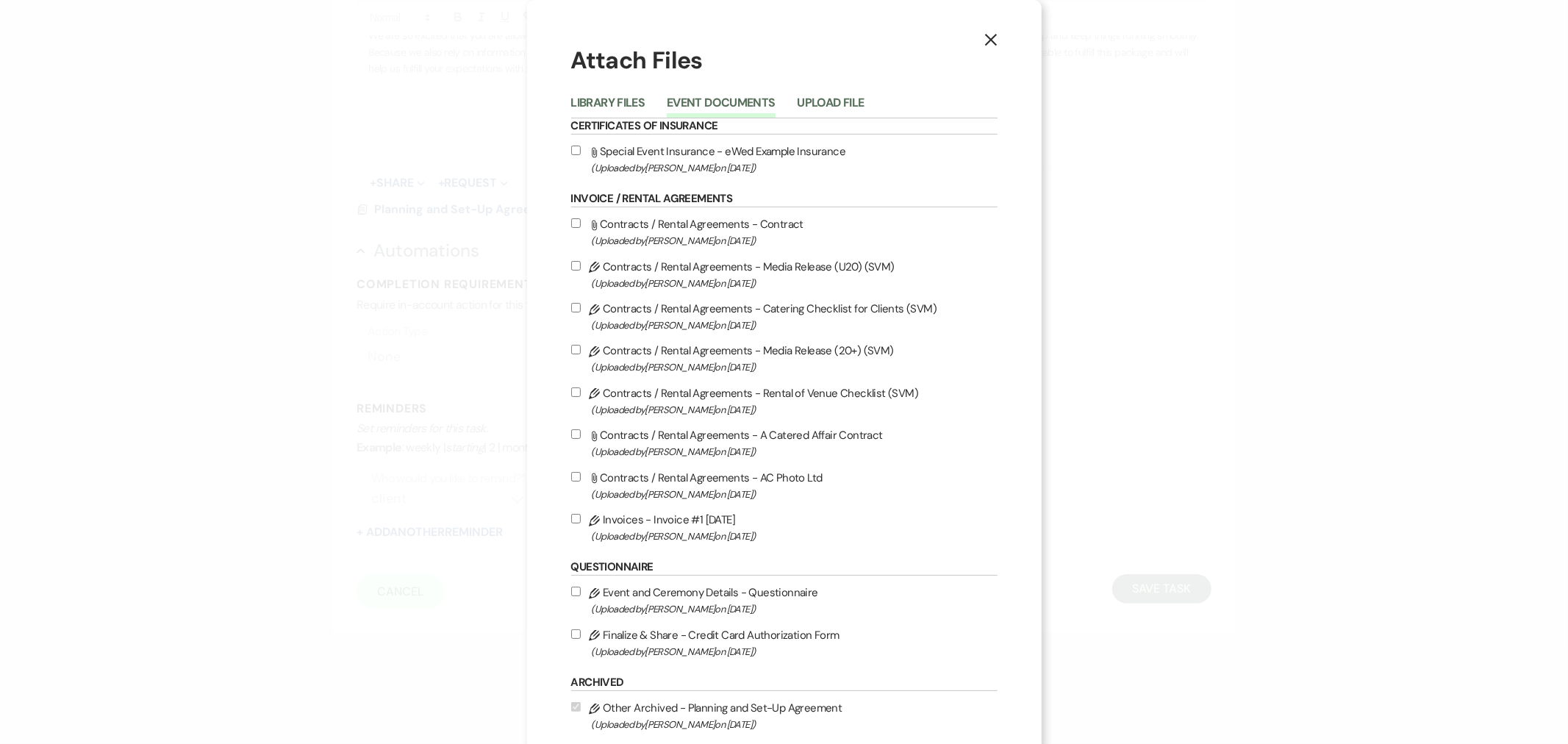
click at [990, 45] on use "button" at bounding box center [991, 40] width 12 height 12
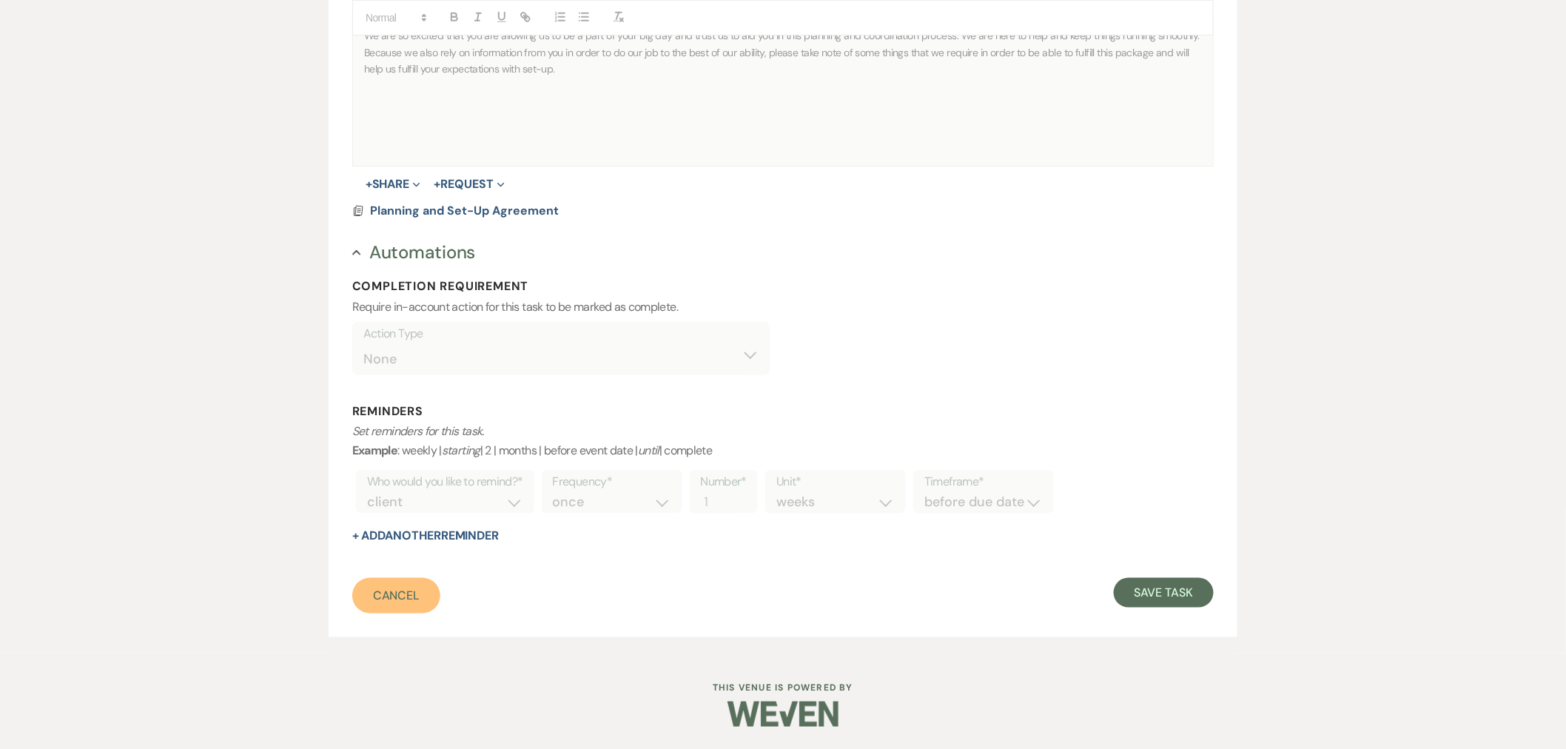
click at [403, 578] on link "Cancel" at bounding box center [396, 596] width 89 height 36
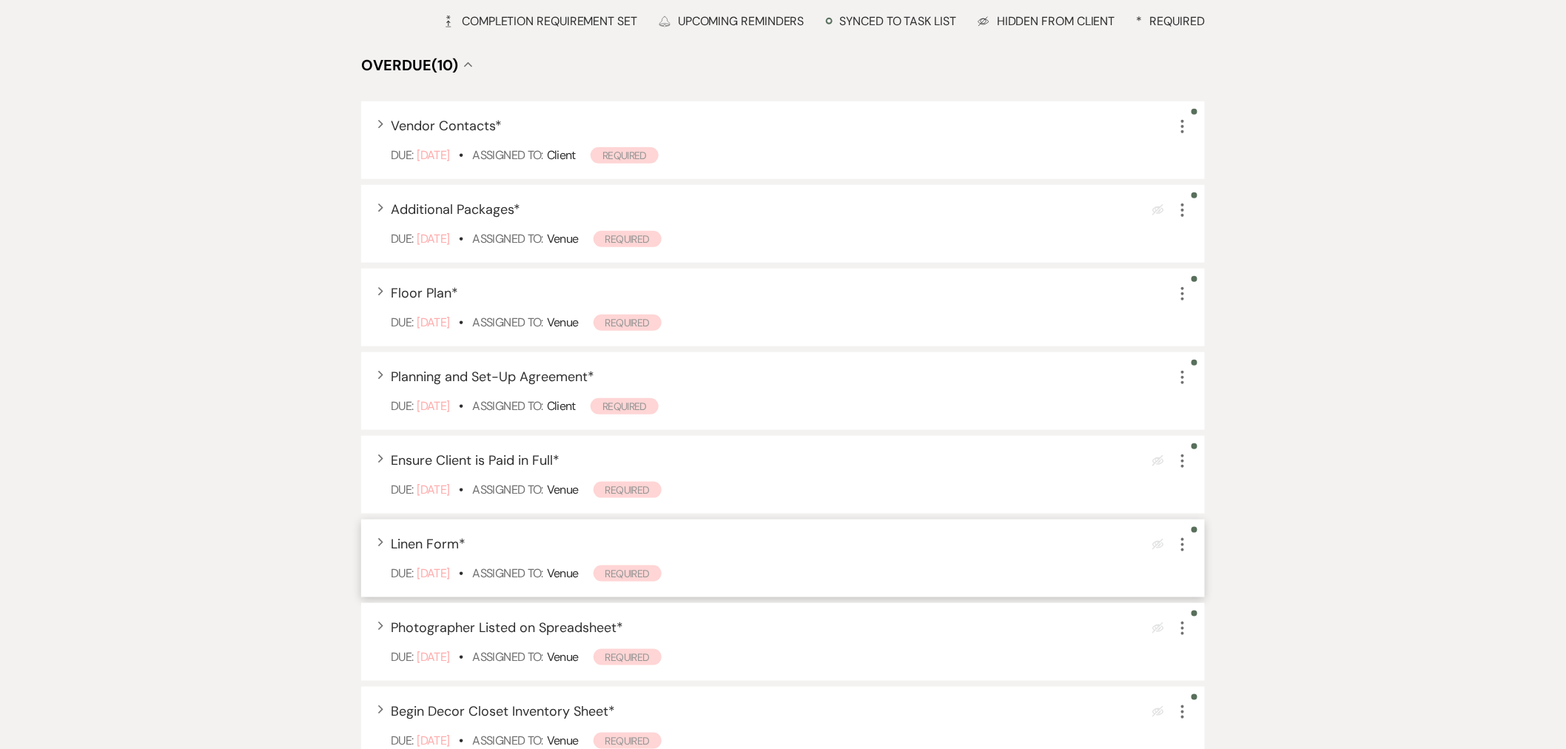
scroll to position [411, 0]
click at [1178, 373] on icon "More" at bounding box center [1183, 375] width 18 height 18
click at [1212, 444] on button "Archive Archive" at bounding box center [1245, 450] width 142 height 24
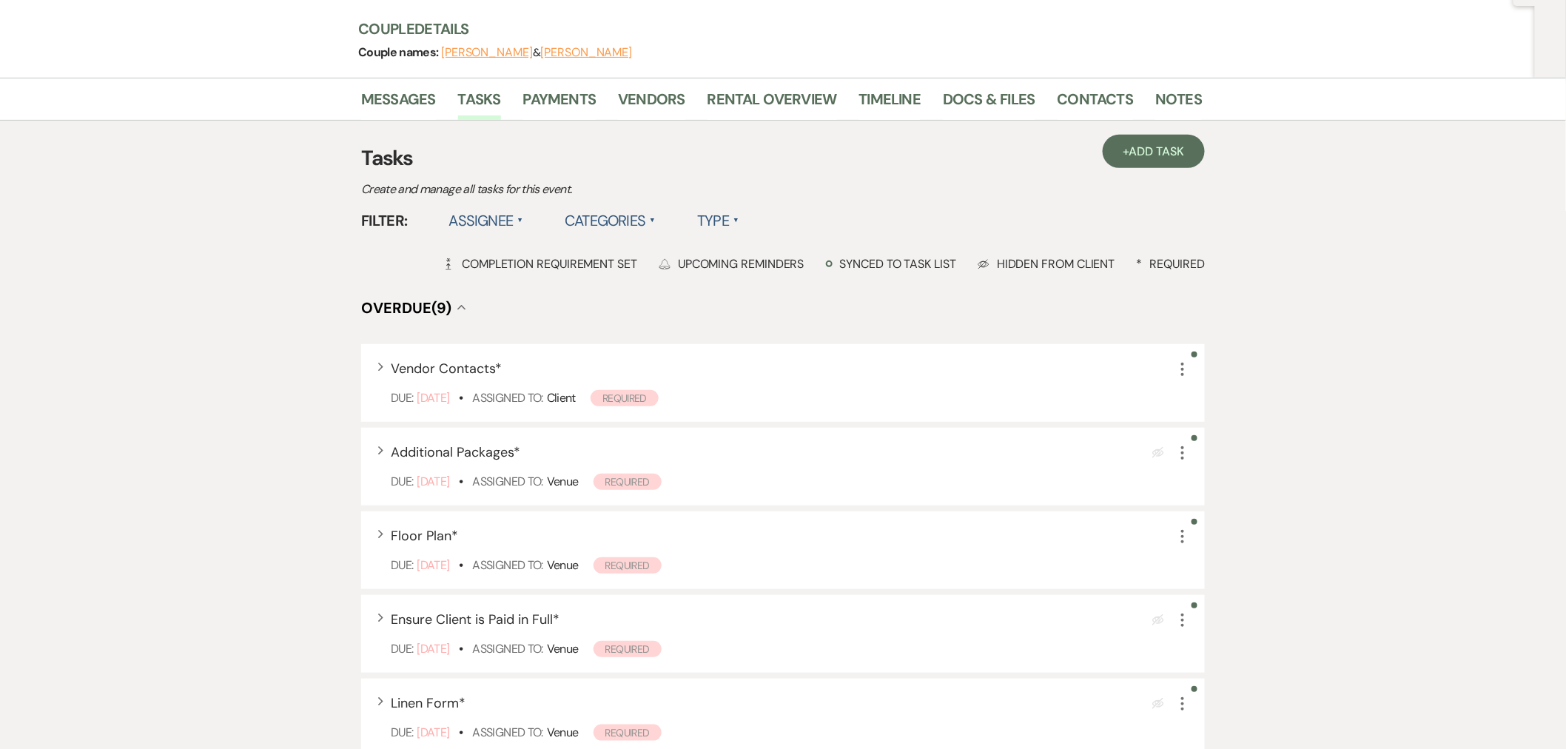
scroll to position [164, 0]
click at [1118, 158] on link "+ Add Task" at bounding box center [1154, 152] width 102 height 33
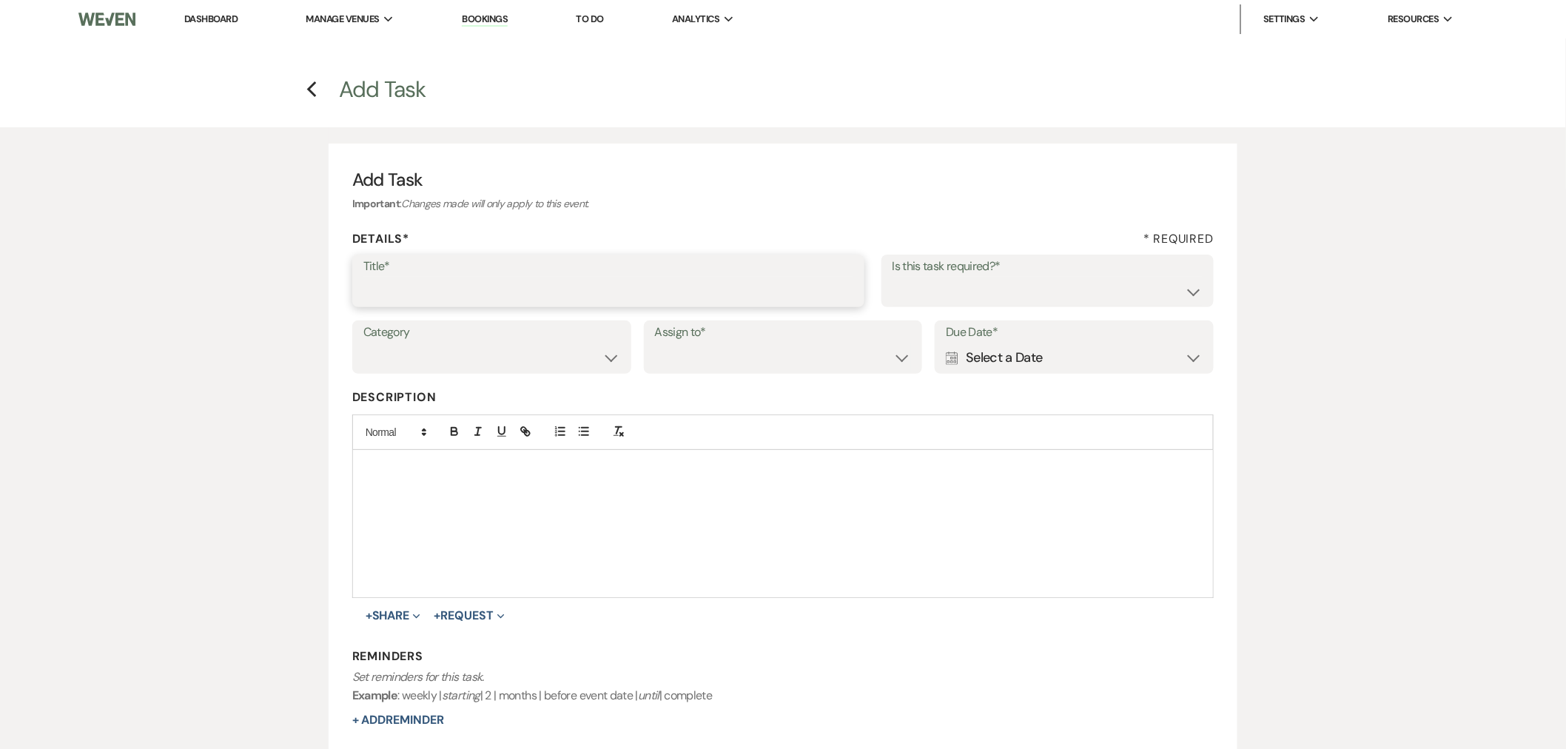
click at [699, 289] on input "Title*" at bounding box center [608, 291] width 491 height 29
type input "Planning and Set Up Agreement"
click at [374, 624] on span "+ Share Expand Doc Upload Documents Add Photo Images Pref Vendors Preferred ven…" at bounding box center [394, 616] width 56 height 18
click at [382, 612] on button "+ Share Expand" at bounding box center [394, 616] width 56 height 12
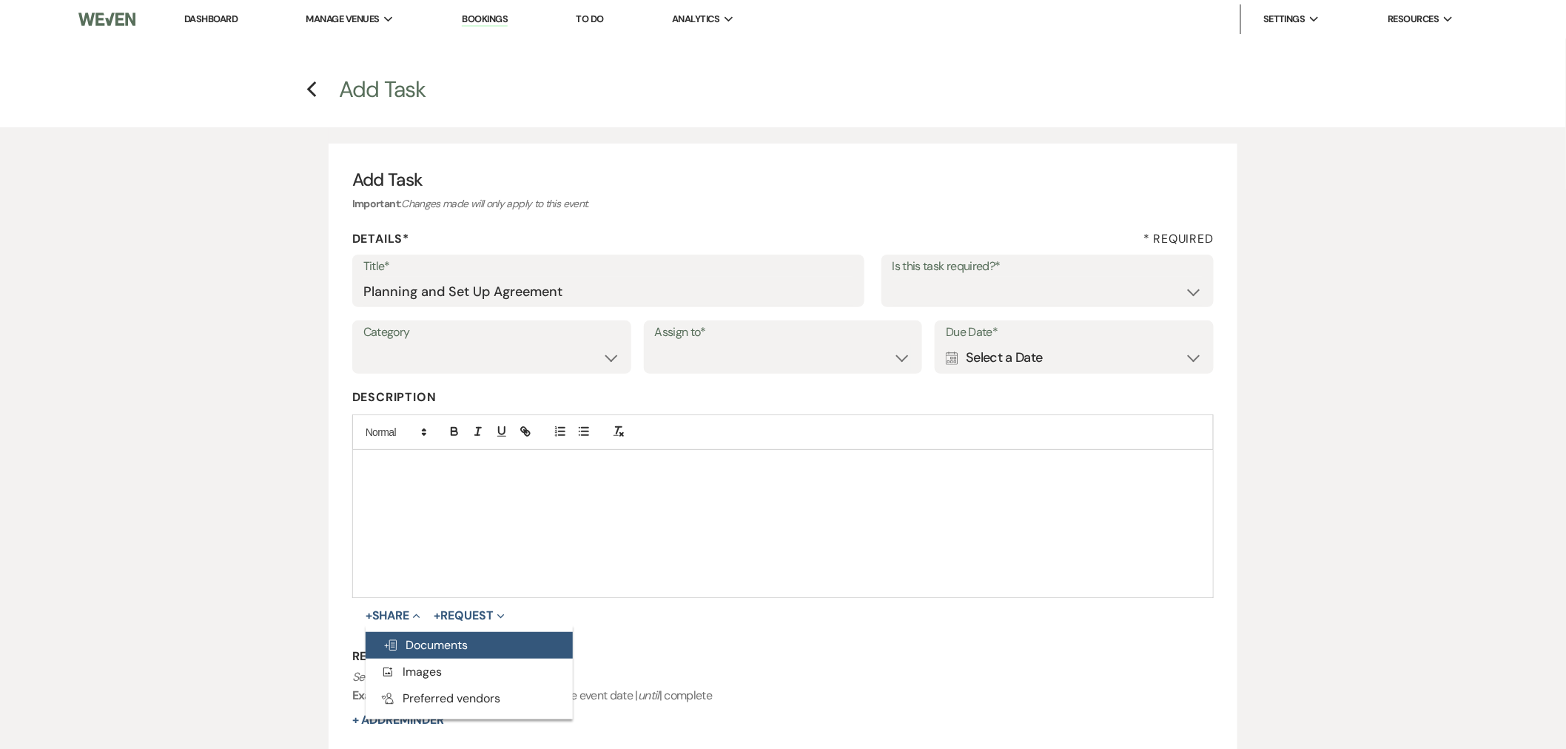
click at [434, 653] on button "Doc Upload Documents" at bounding box center [469, 645] width 207 height 27
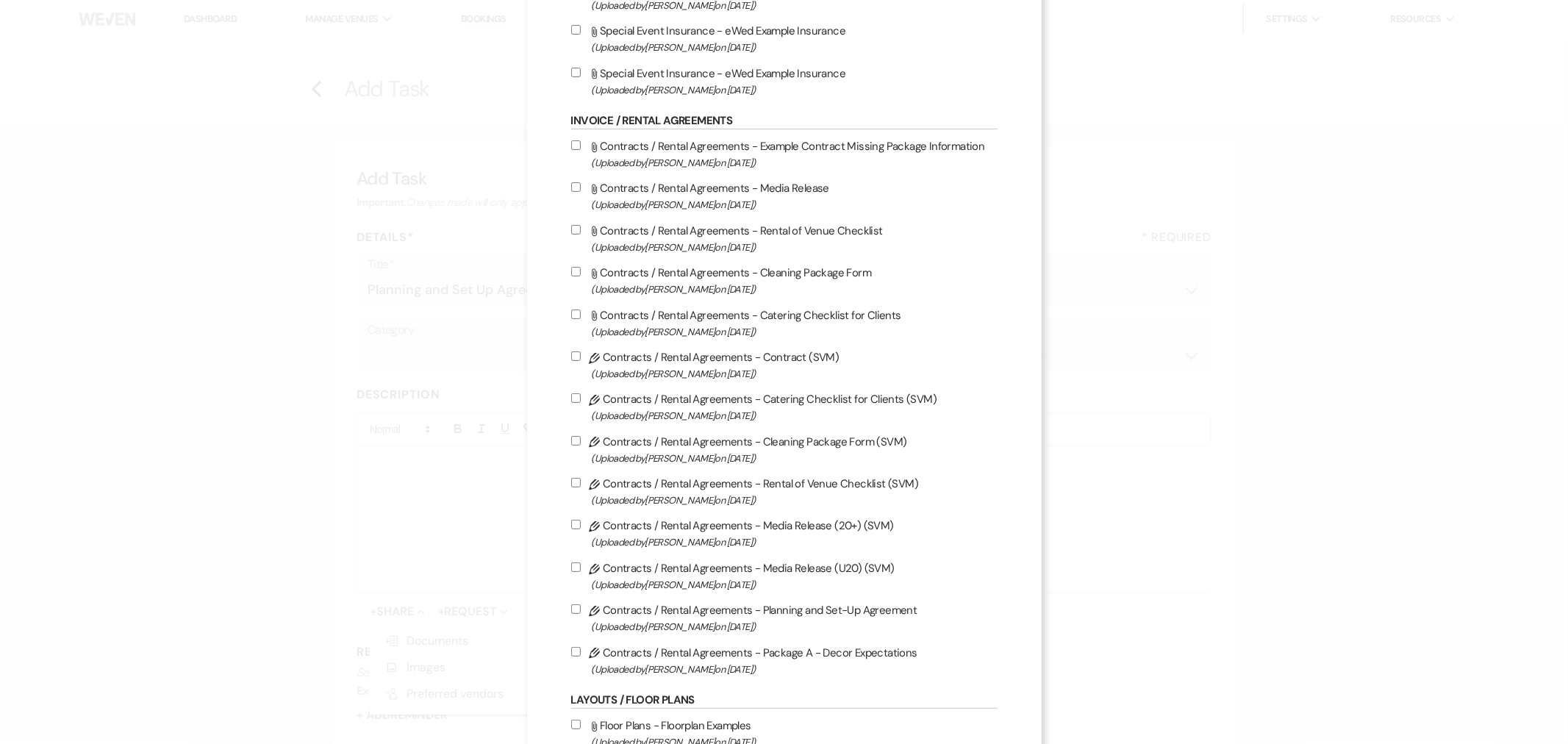
scroll to position [163, 0]
click at [571, 606] on input "Pencil Contracts / Rental Agreements - Planning and Set-Up Agreement (Uploaded …" at bounding box center [576, 609] width 10 height 10
checkbox input "true"
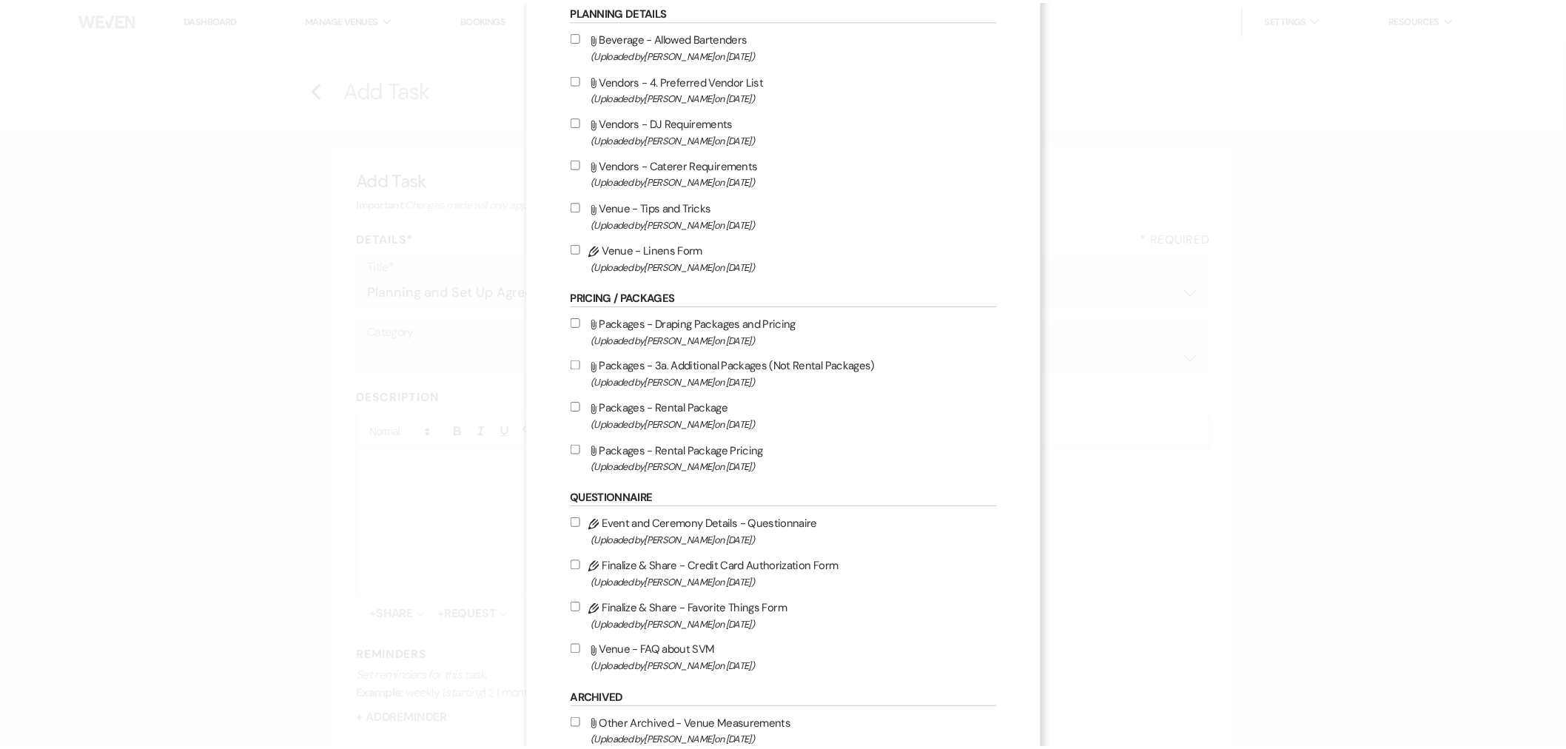
scroll to position [1130, 0]
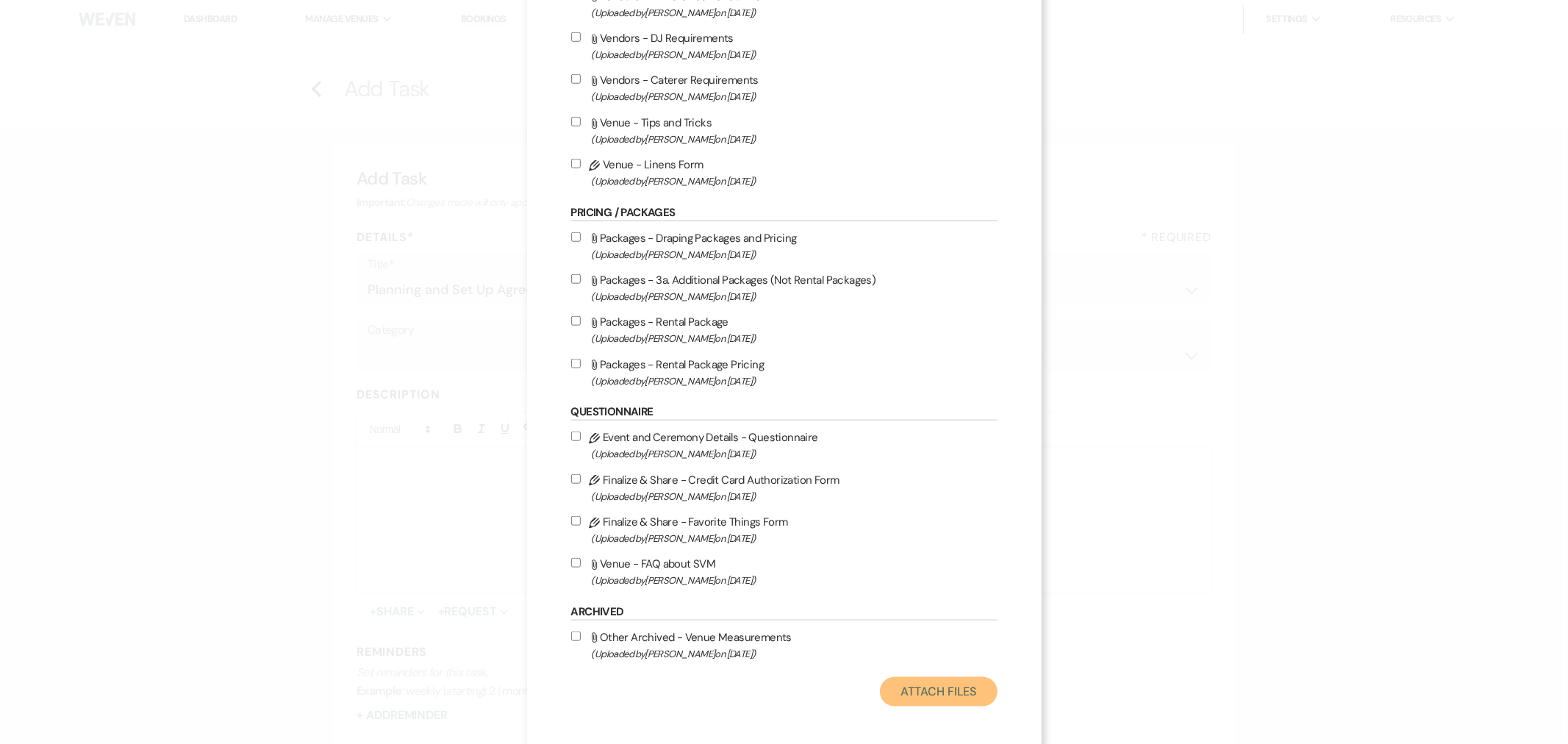
click at [936, 688] on button "Attach Files" at bounding box center [939, 692] width 117 height 30
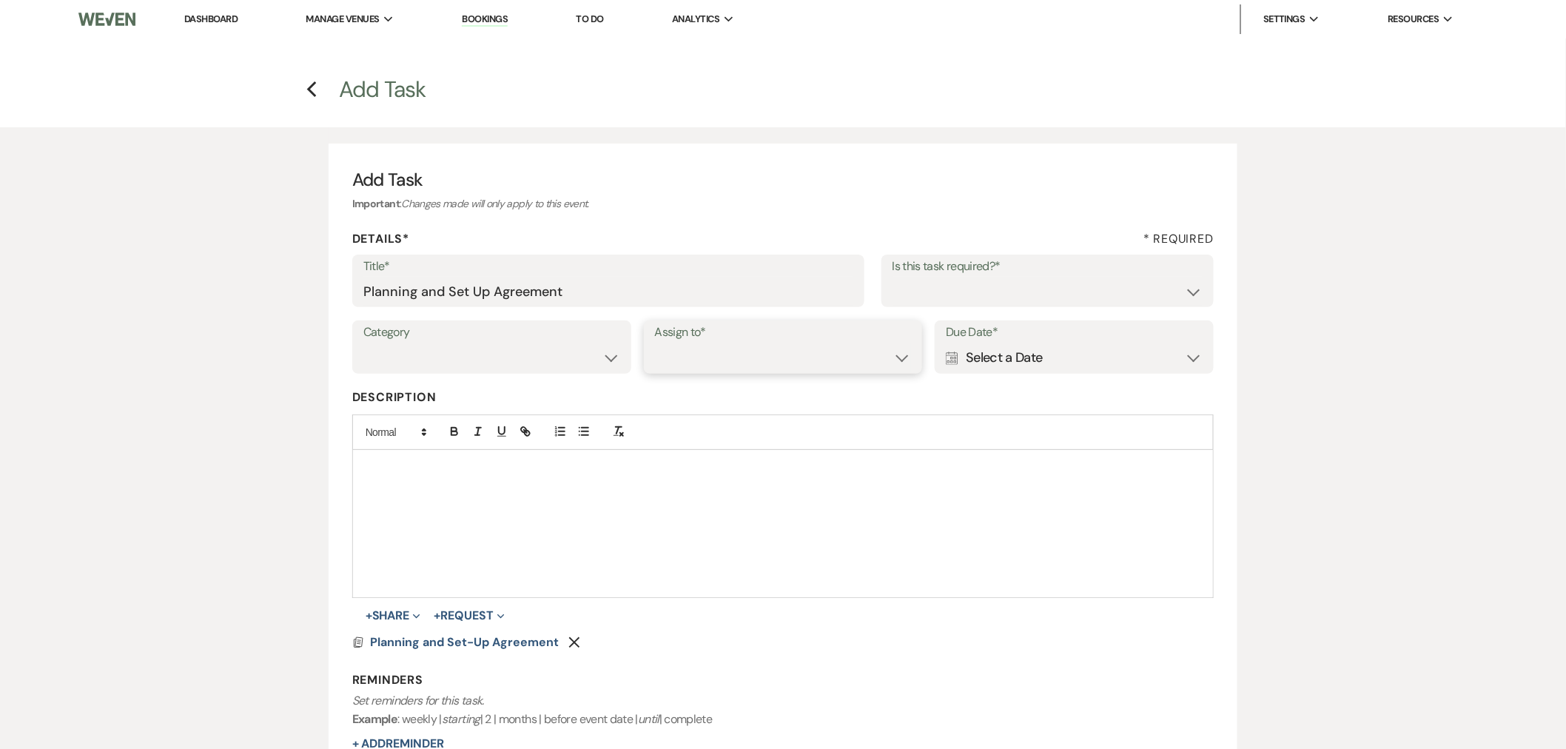
click at [796, 363] on select "Venue Client" at bounding box center [783, 357] width 257 height 29
select select "planningToolsAccount"
click at [655, 343] on select "Venue Client" at bounding box center [783, 357] width 257 height 29
click at [1031, 368] on div "Calendar Select a Date Expand" at bounding box center [1074, 357] width 257 height 29
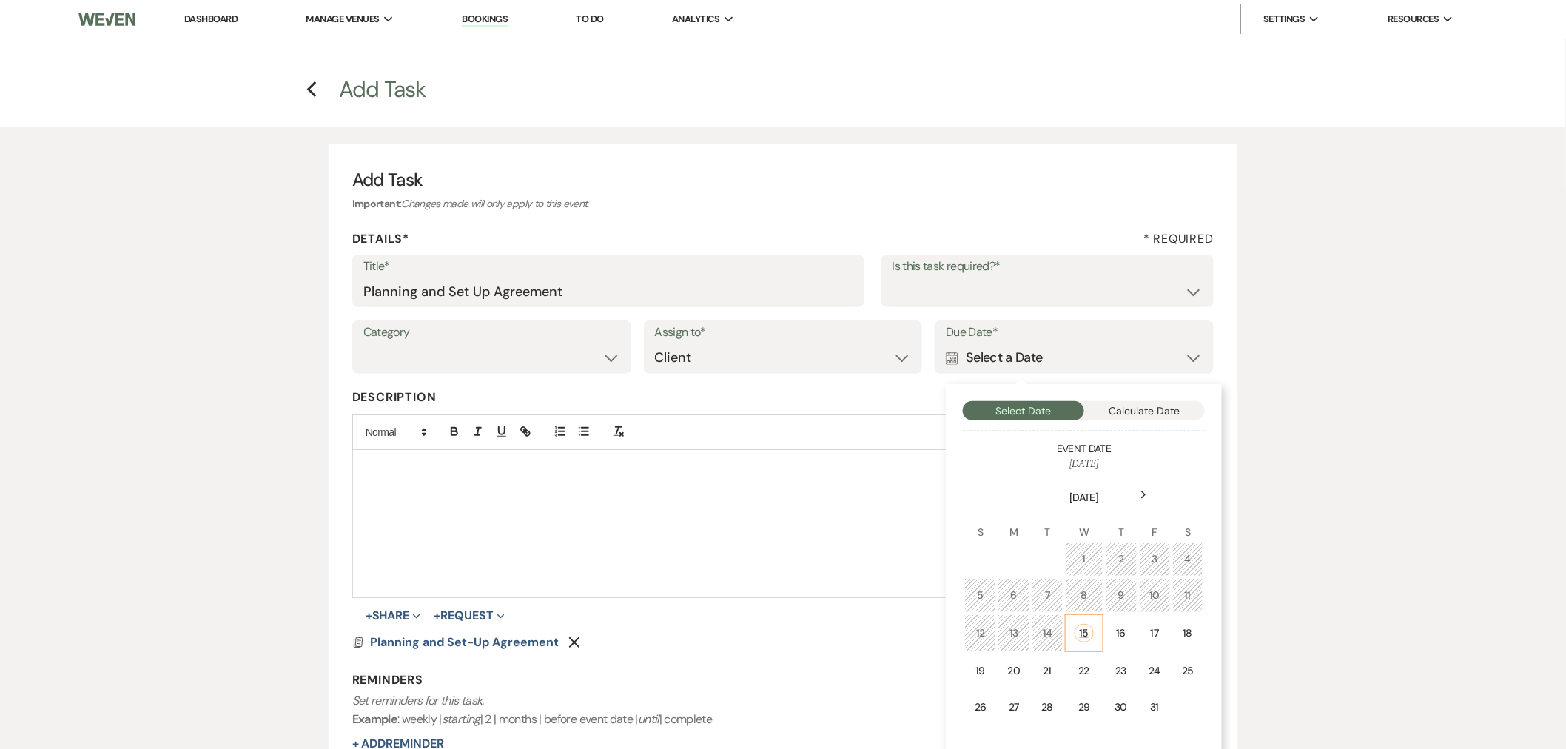
click at [1094, 636] on td "15" at bounding box center [1084, 633] width 38 height 38
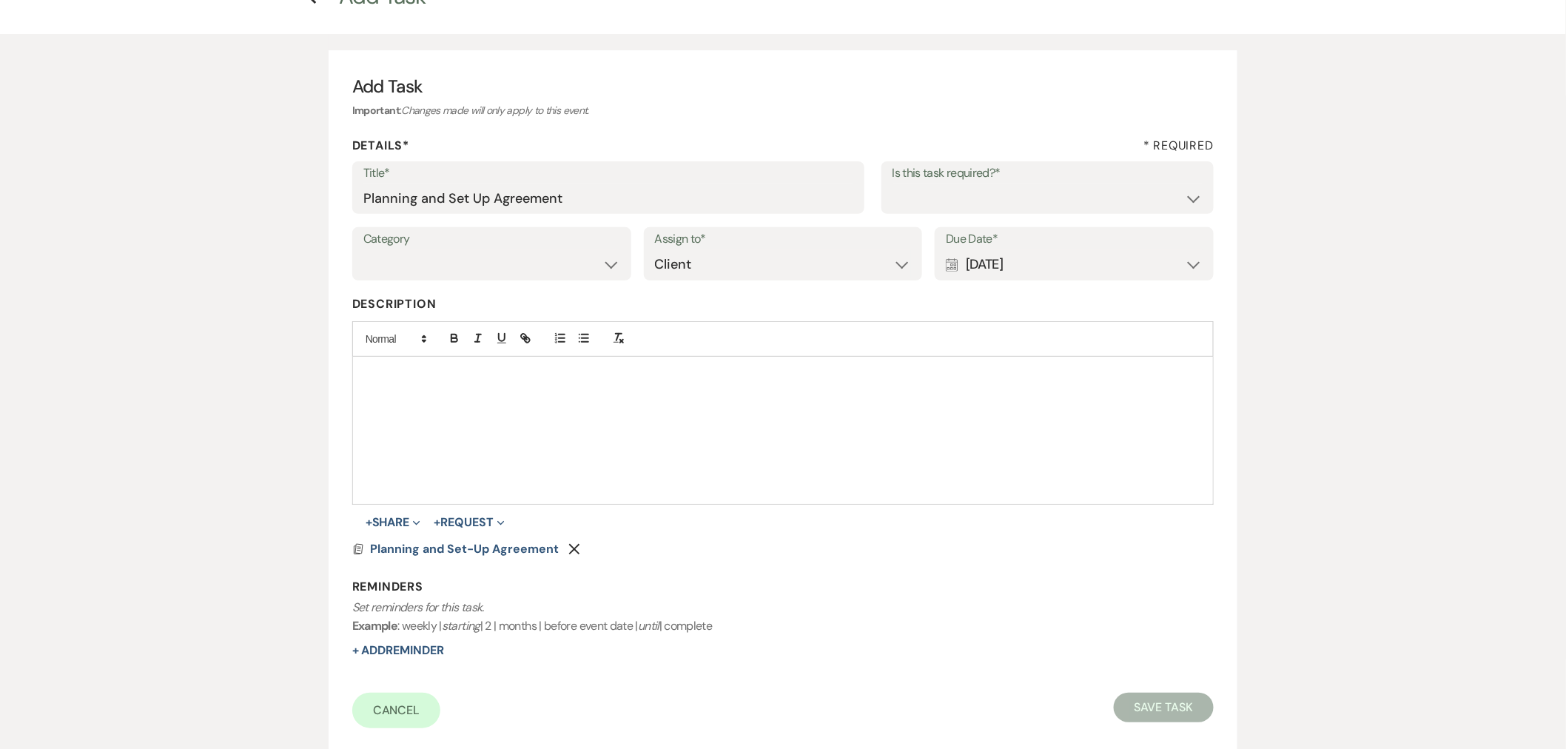
scroll to position [207, 0]
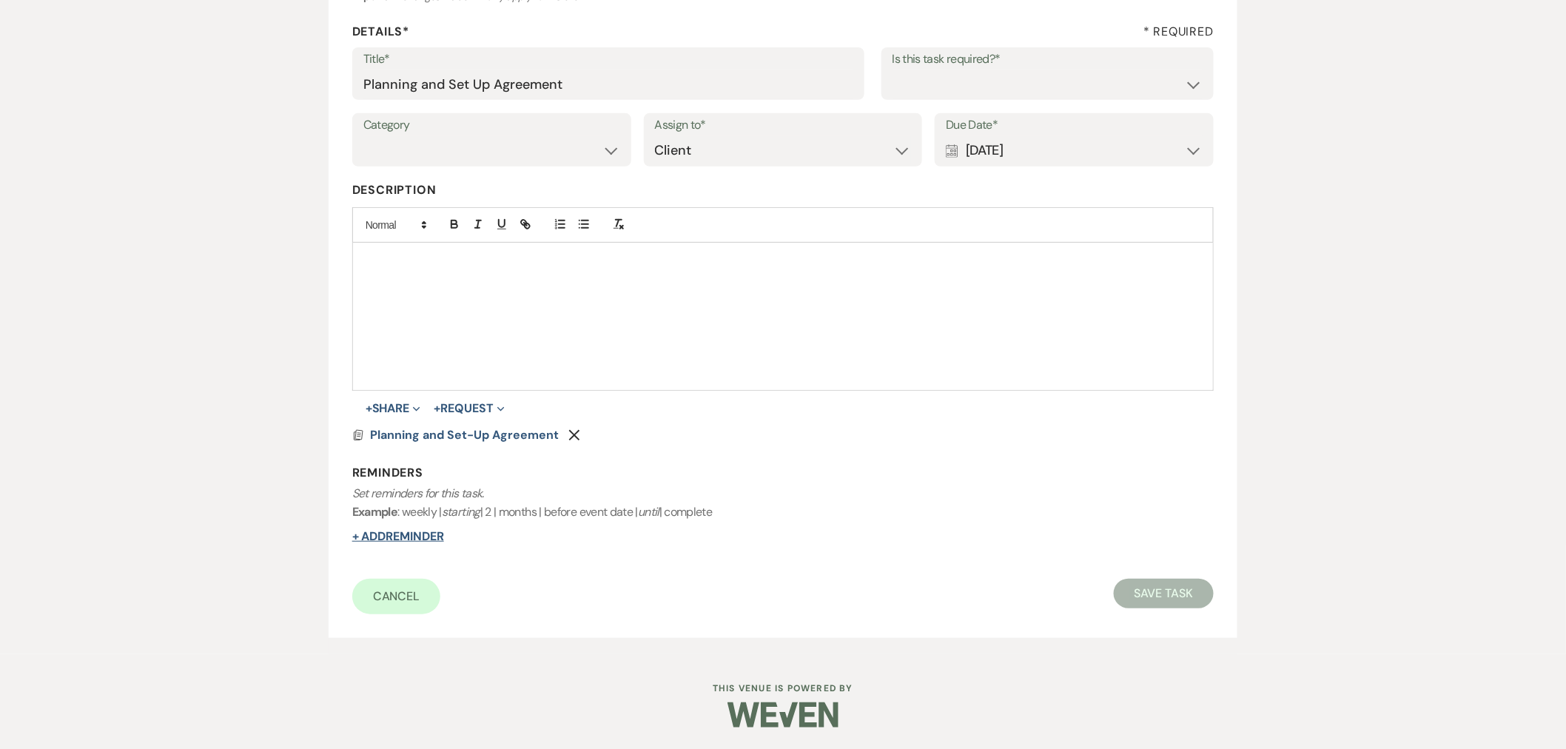
click at [403, 535] on button "+ Add Reminder" at bounding box center [398, 537] width 92 height 12
select select "client"
select select "days"
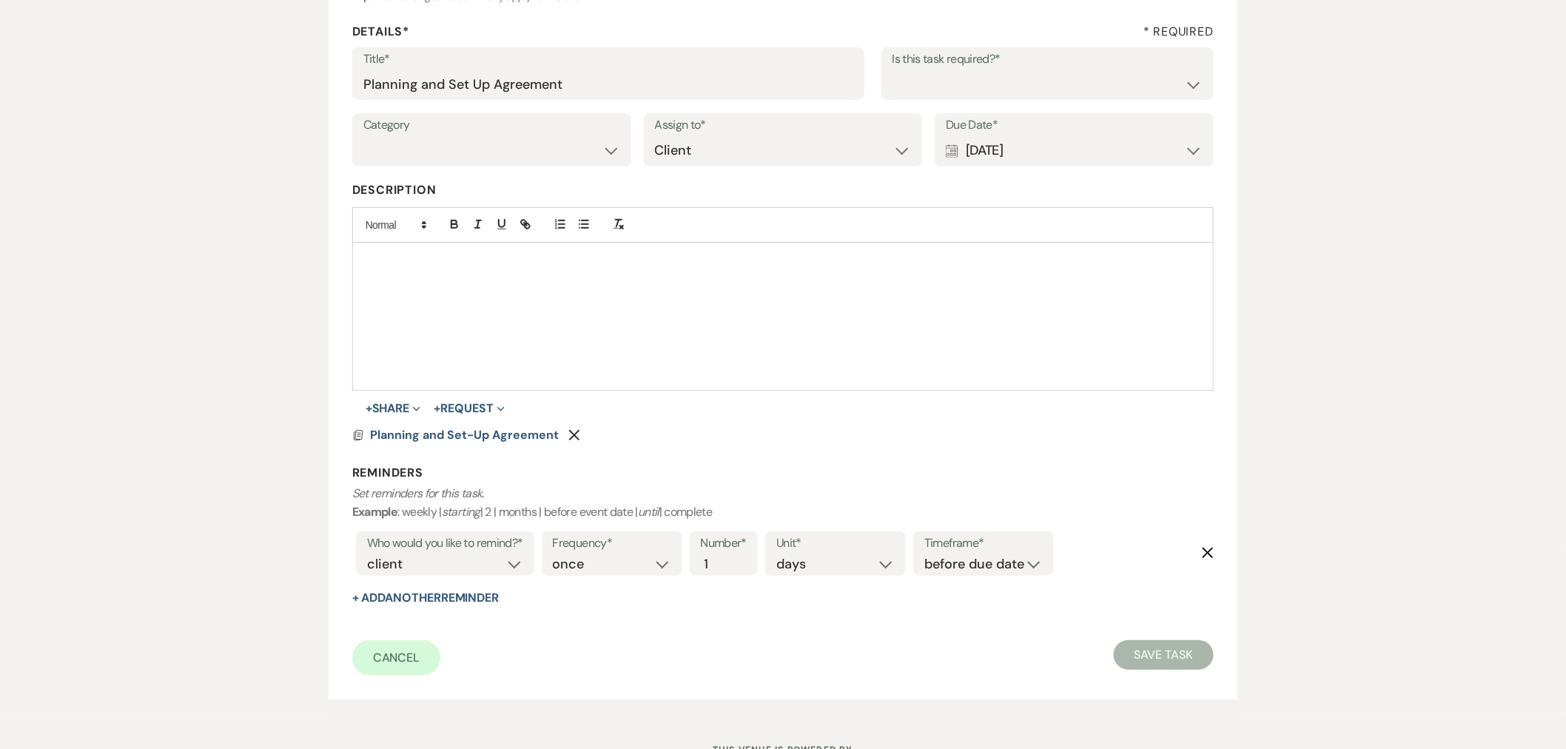
scroll to position [269, 0]
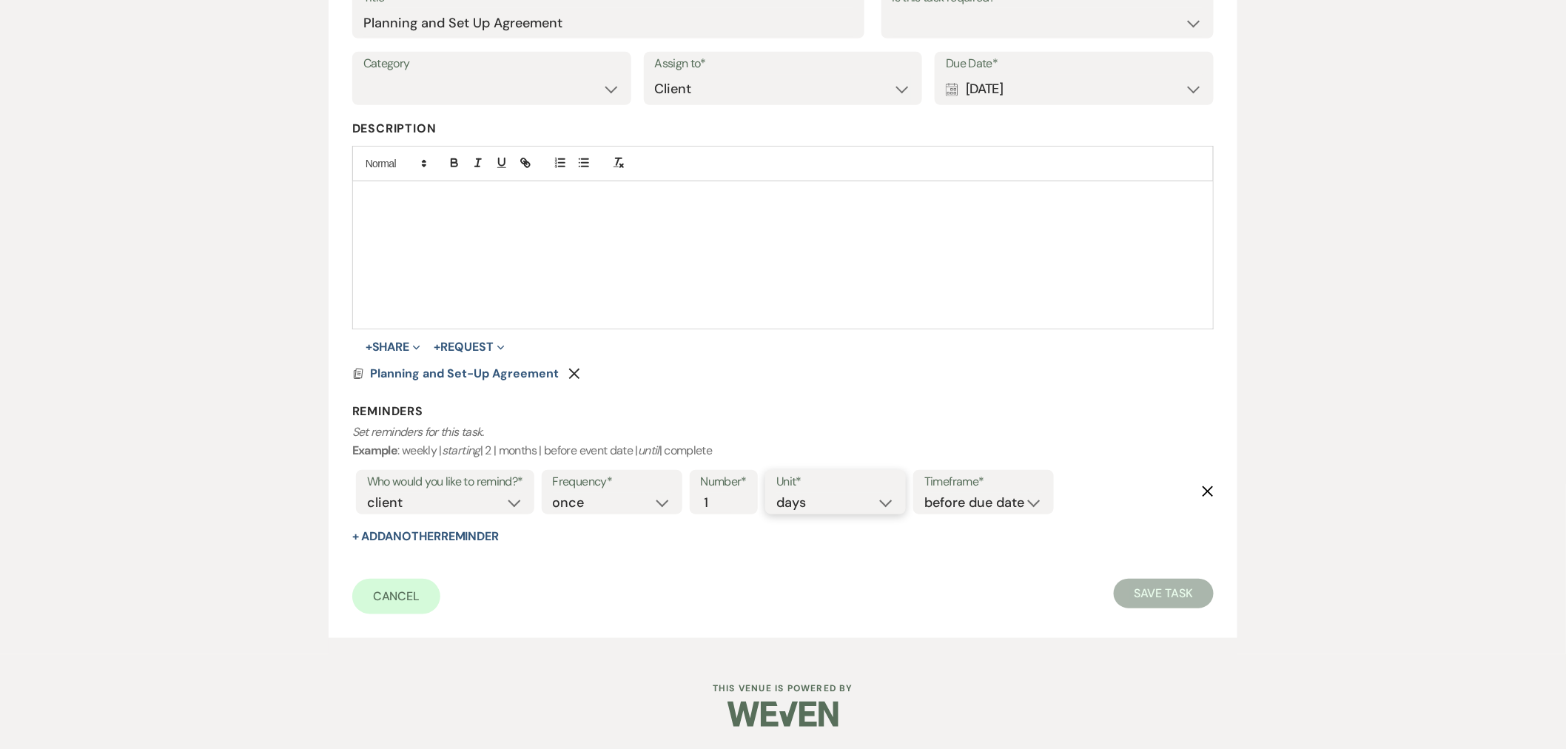
click at [850, 499] on select "days weeks months" at bounding box center [835, 503] width 118 height 20
click at [977, 493] on select "before due date after due date on due date on custom date" at bounding box center [983, 503] width 118 height 20
select select "afterDueDate"
click at [927, 493] on select "before due date after due date on due date on custom date" at bounding box center [983, 503] width 118 height 20
click at [1152, 586] on button "Save Task" at bounding box center [1164, 594] width 100 height 30
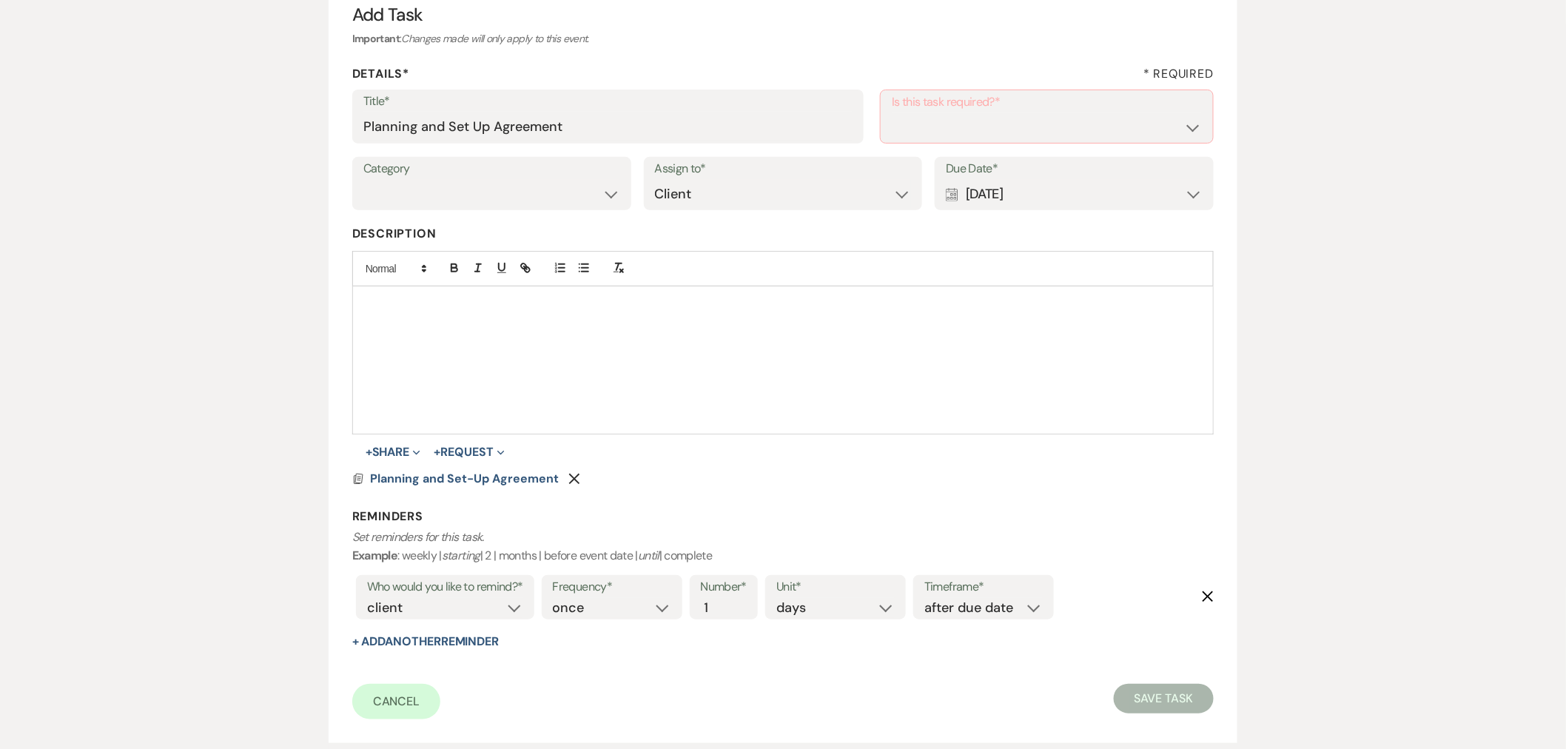
scroll to position [0, 0]
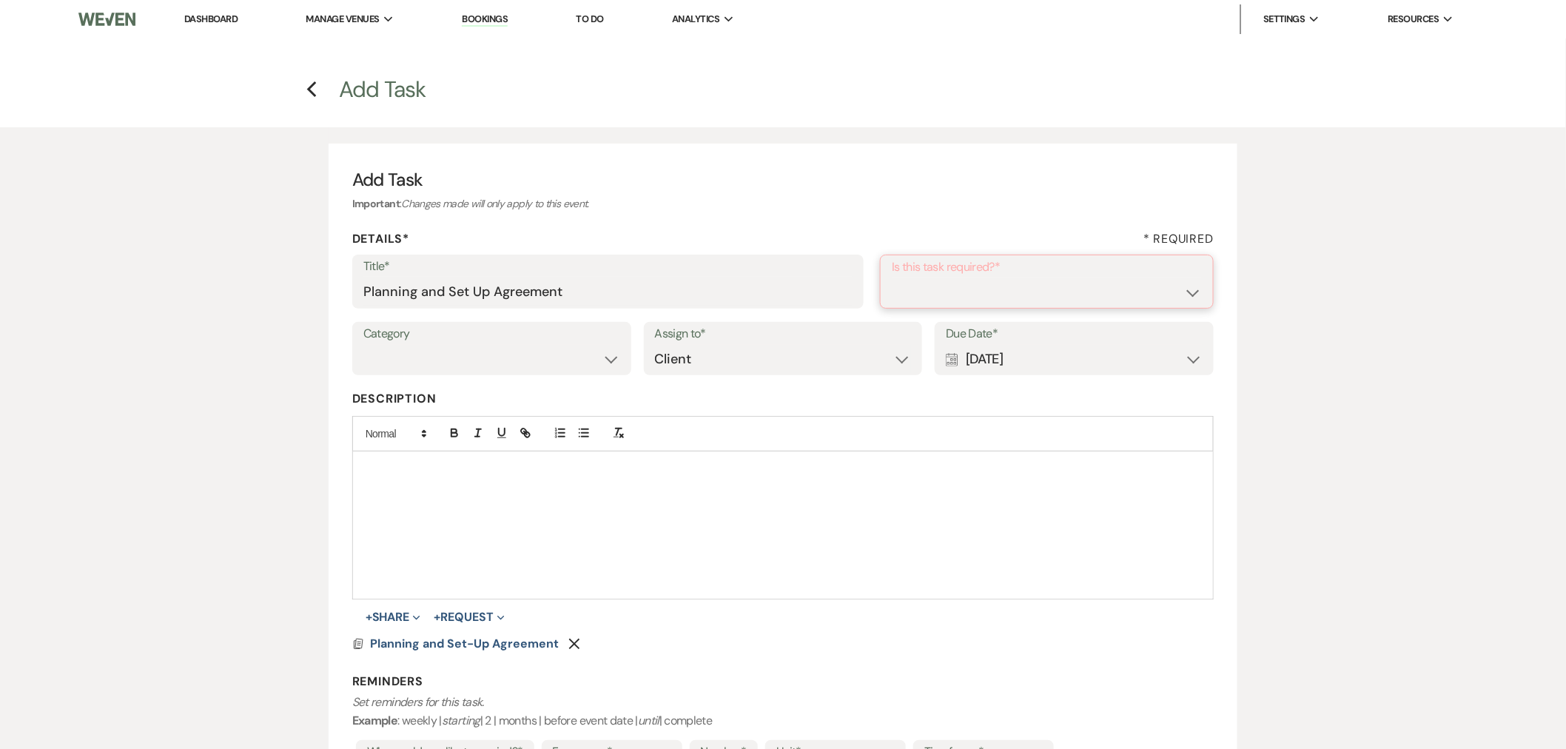
drag, startPoint x: 932, startPoint y: 285, endPoint x: 933, endPoint y: 296, distance: 11.1
click at [932, 285] on select "Yes No" at bounding box center [1047, 292] width 310 height 29
select select "true"
click at [892, 278] on select "Yes No" at bounding box center [1047, 292] width 310 height 29
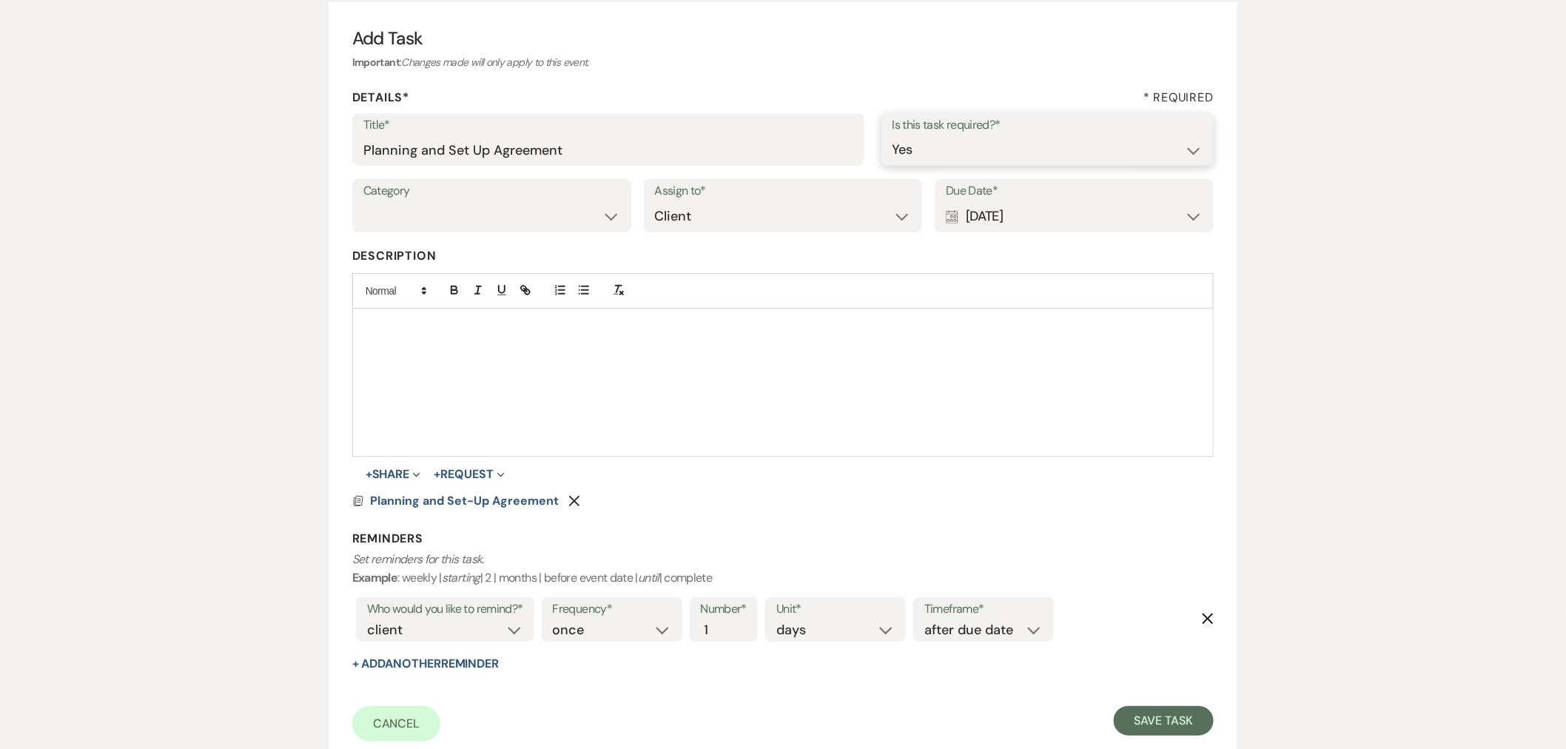
scroll to position [269, 0]
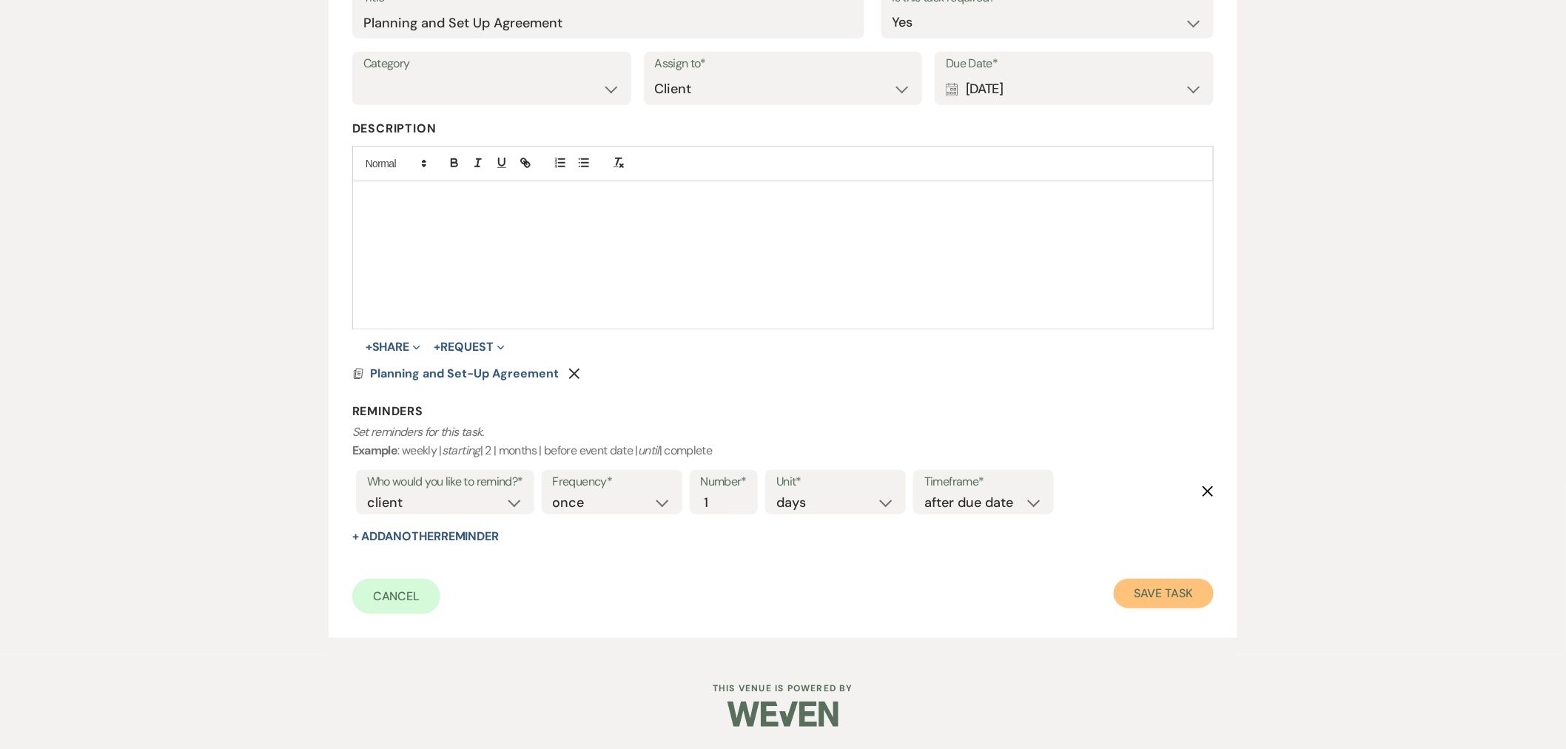
click at [1152, 598] on button "Save Task" at bounding box center [1164, 594] width 100 height 30
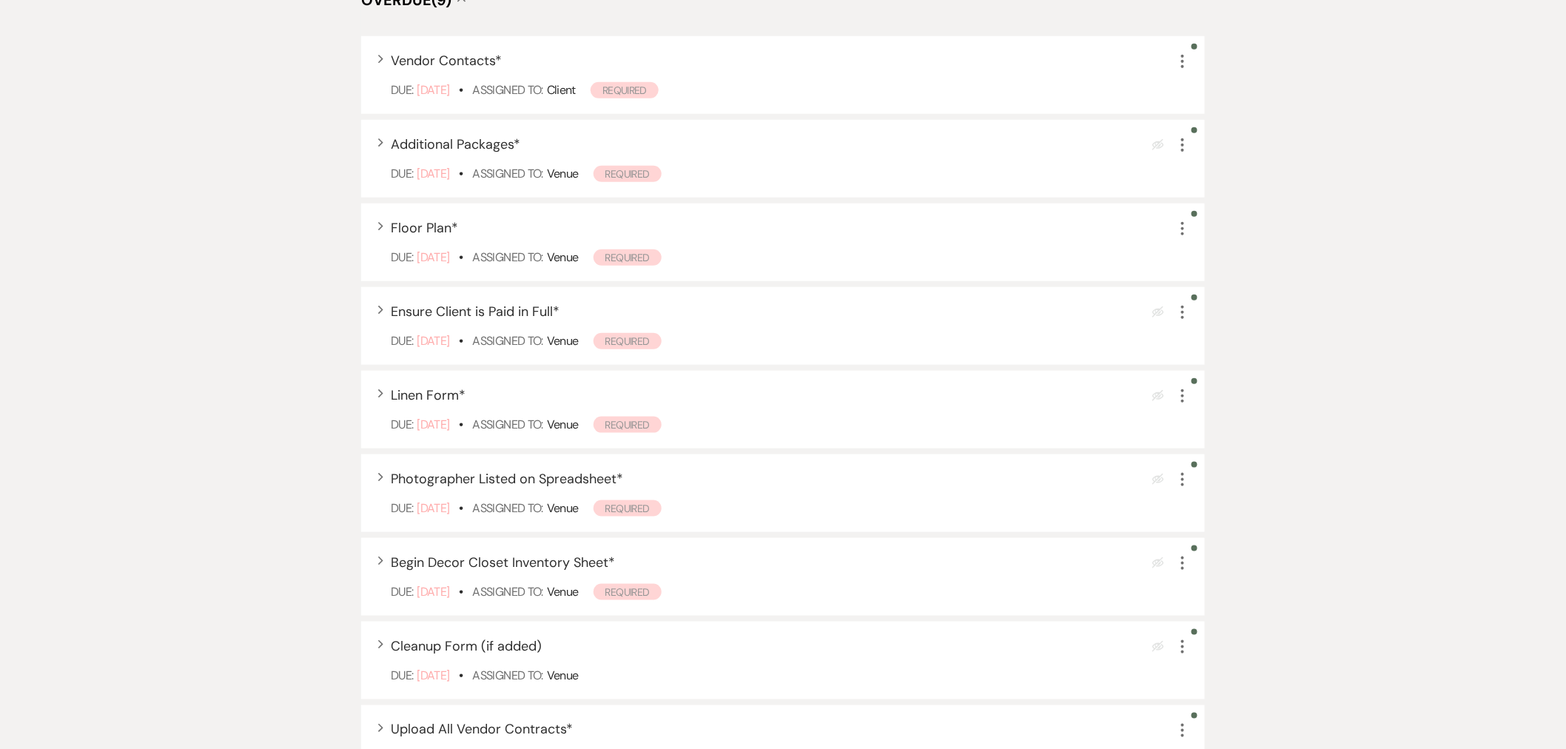
scroll to position [822, 0]
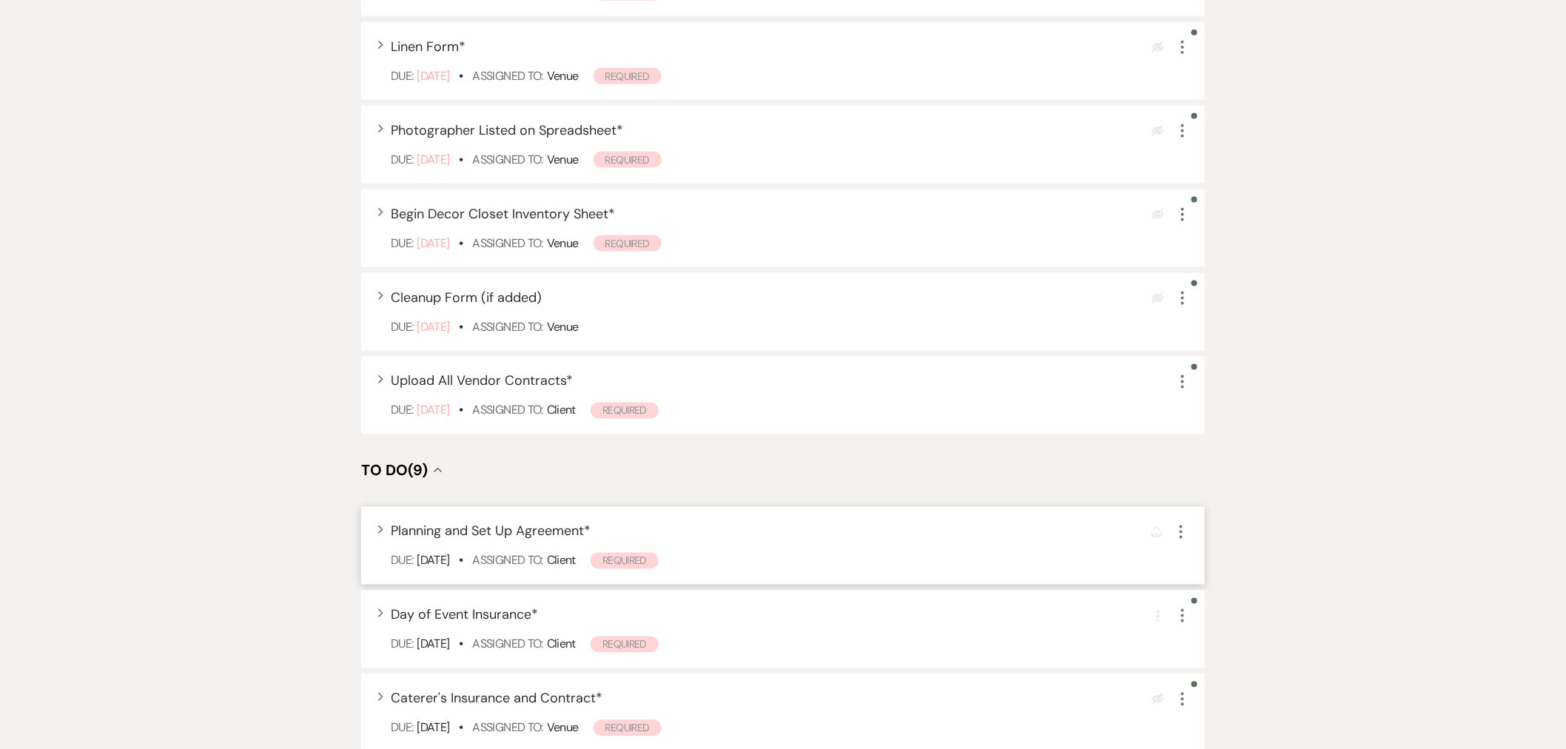
click at [760, 527] on div "Expand Planning and Set Up Agreement * Reminder More" at bounding box center [790, 532] width 799 height 20
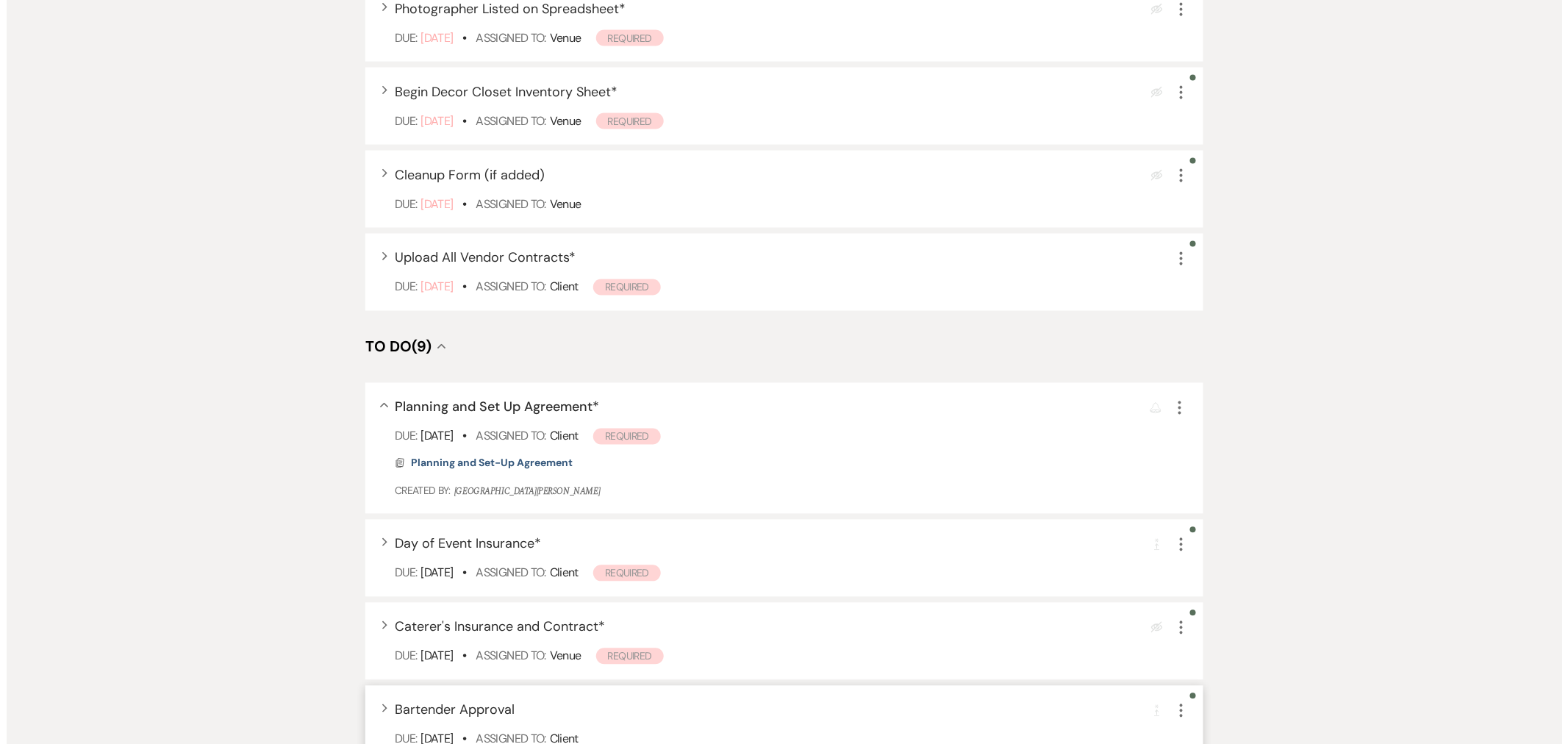
scroll to position [1143, 0]
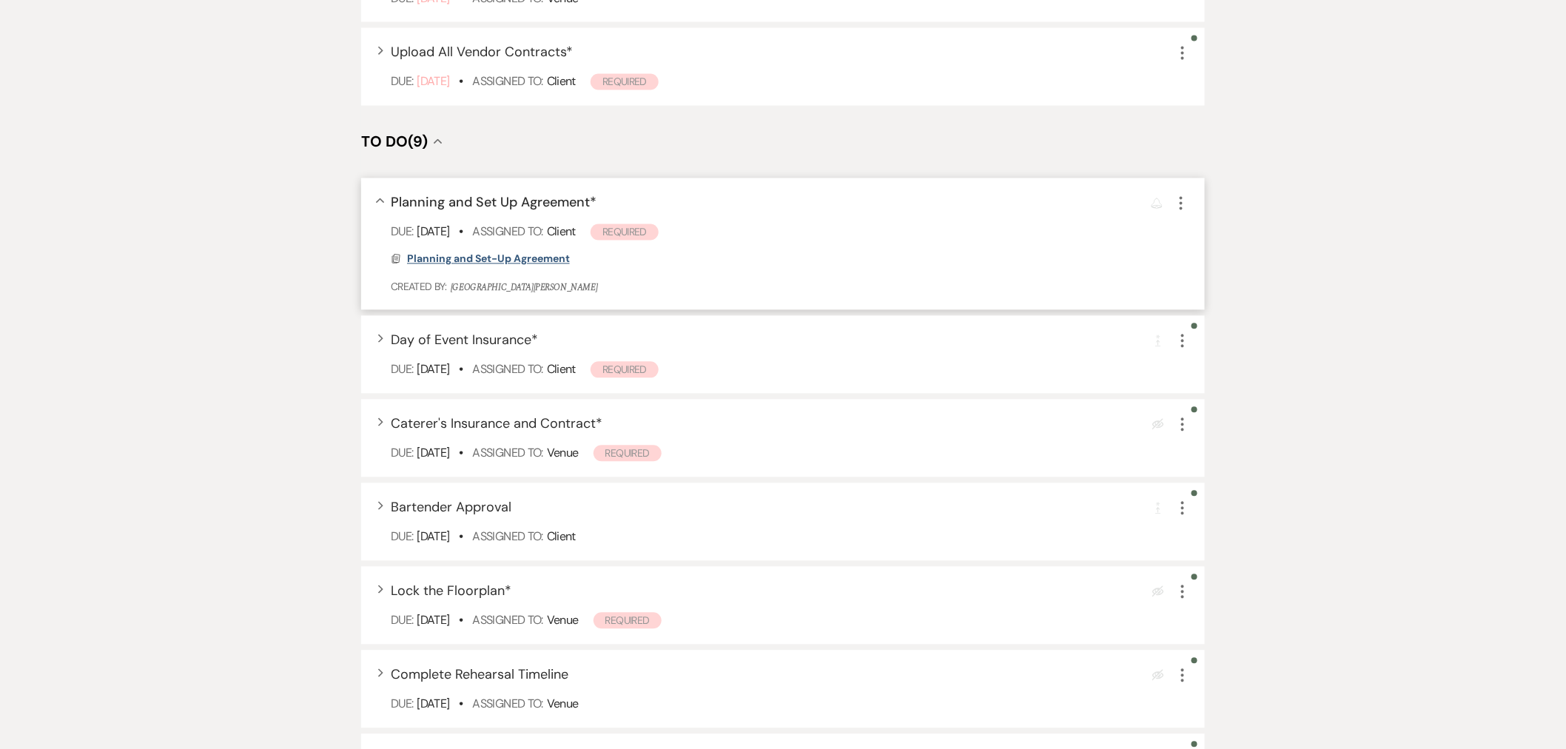
click at [508, 258] on span "Planning and Set-Up Agreement" at bounding box center [488, 258] width 163 height 13
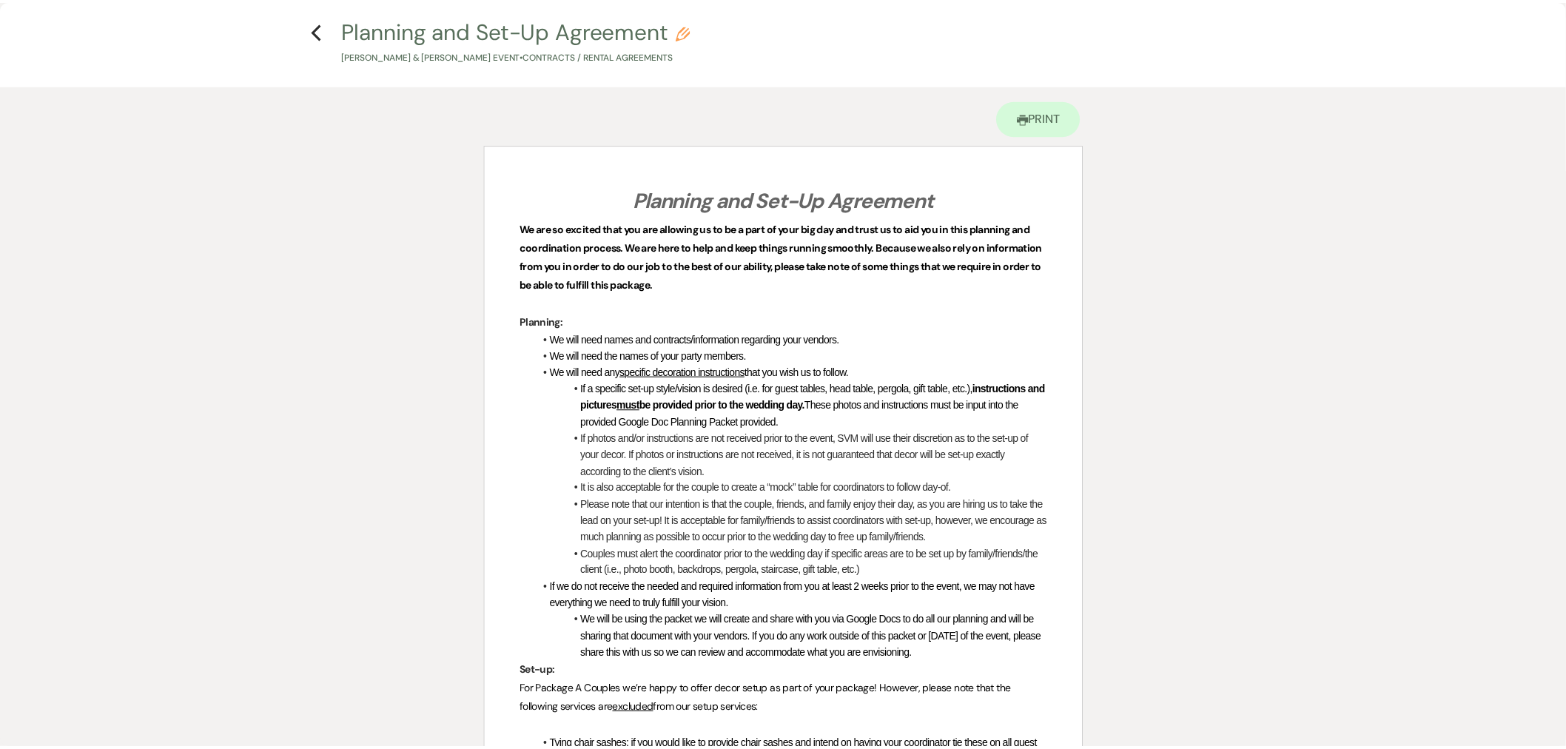
scroll to position [0, 0]
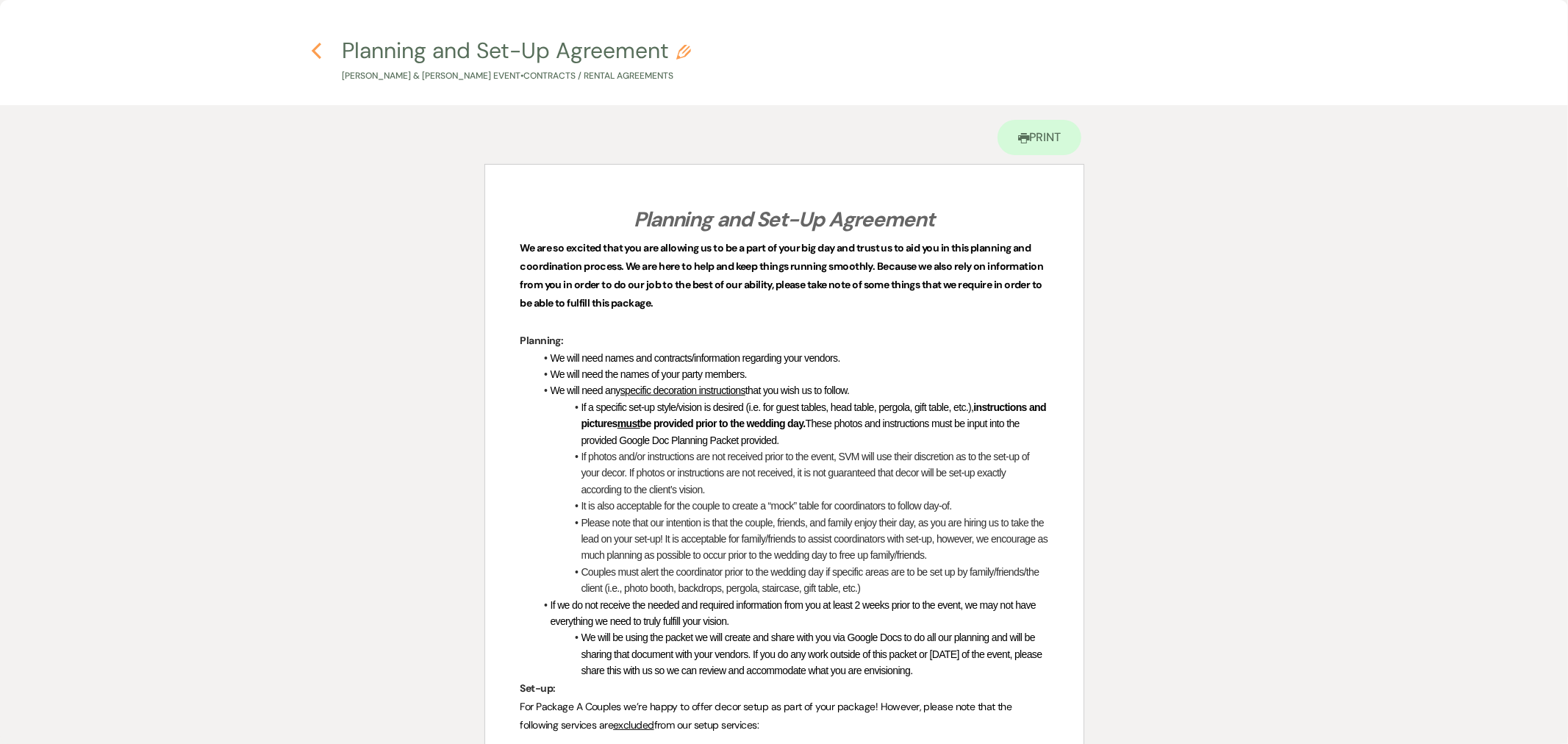
click at [321, 52] on icon "Previous" at bounding box center [316, 51] width 11 height 18
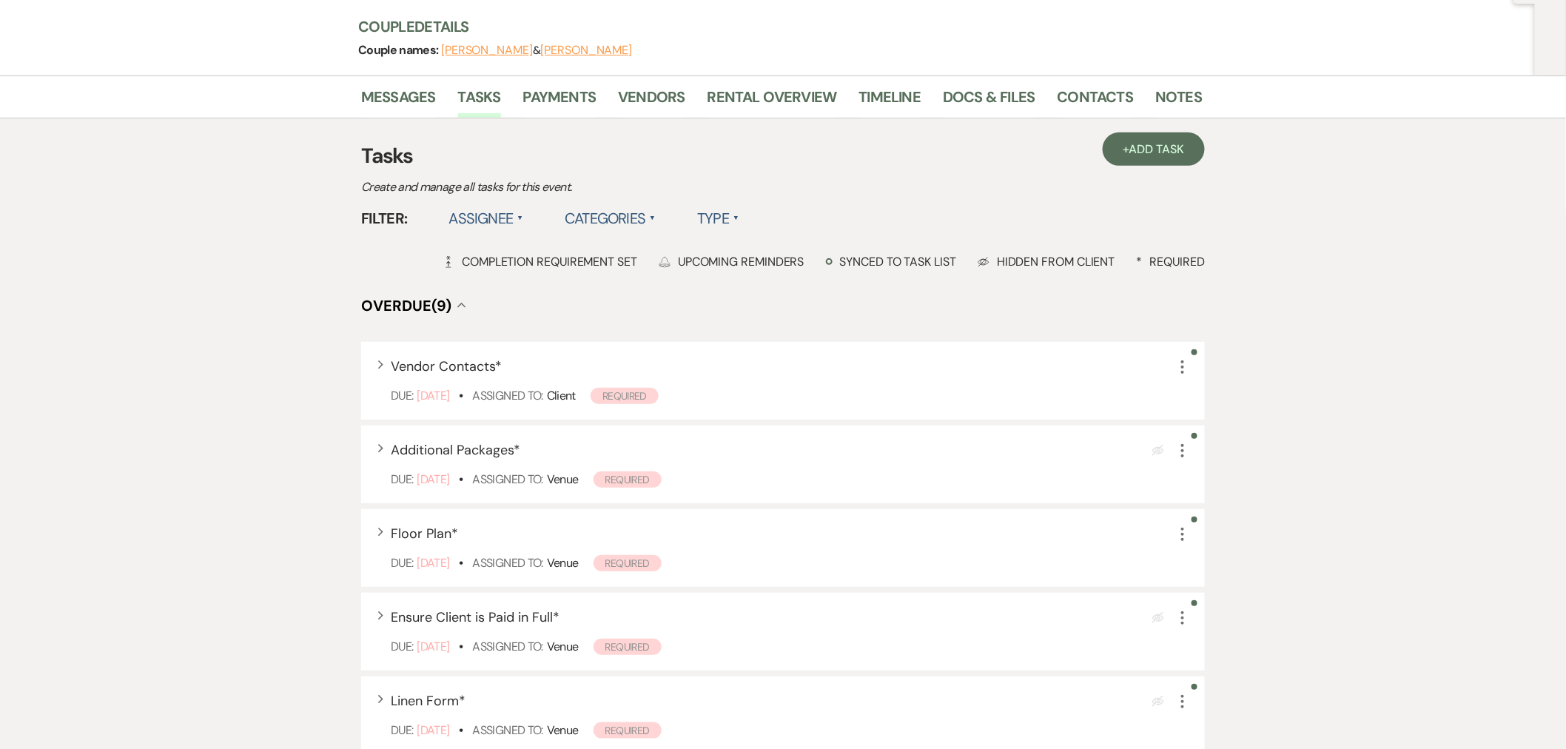
scroll to position [82, 0]
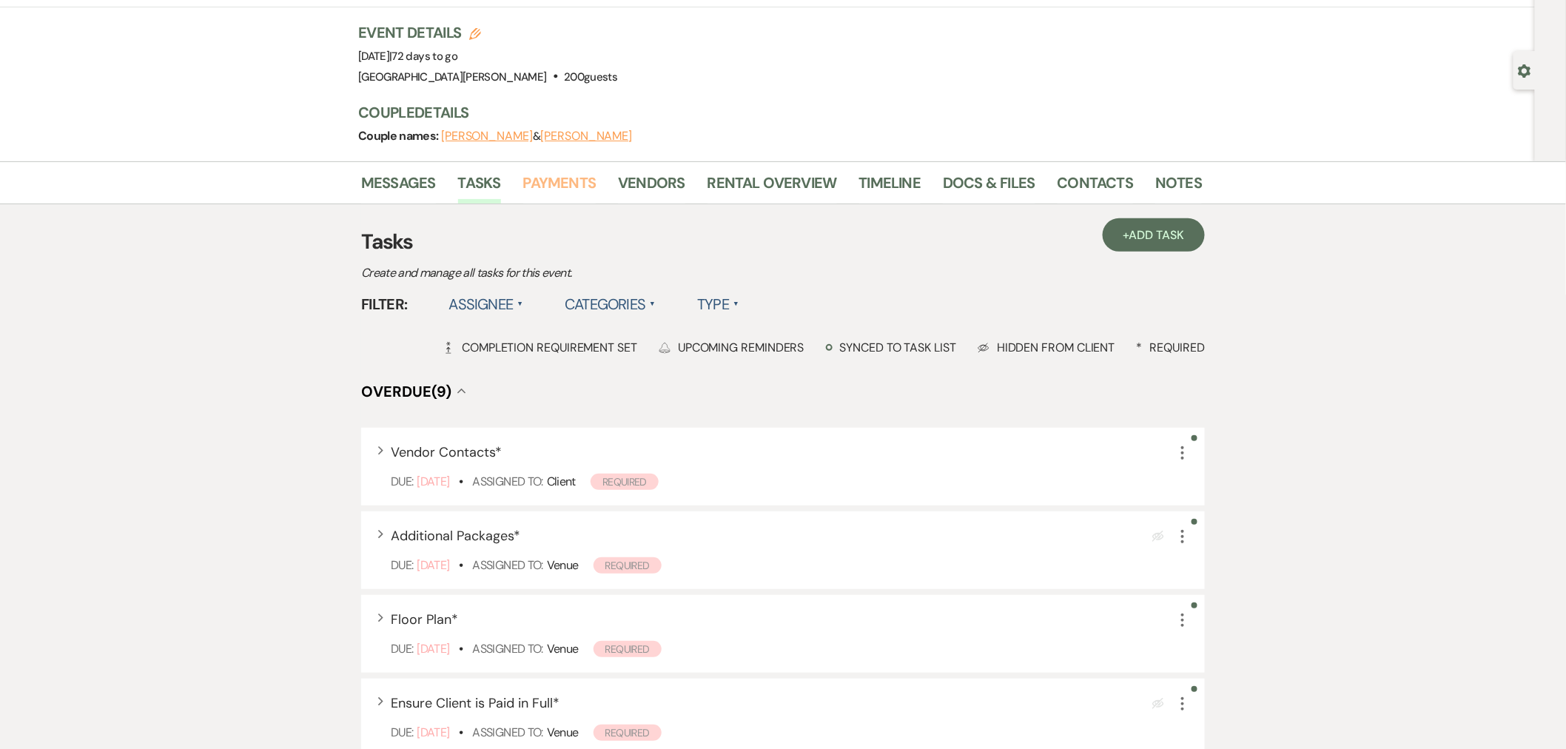
click at [534, 194] on link "Payments" at bounding box center [559, 187] width 73 height 33
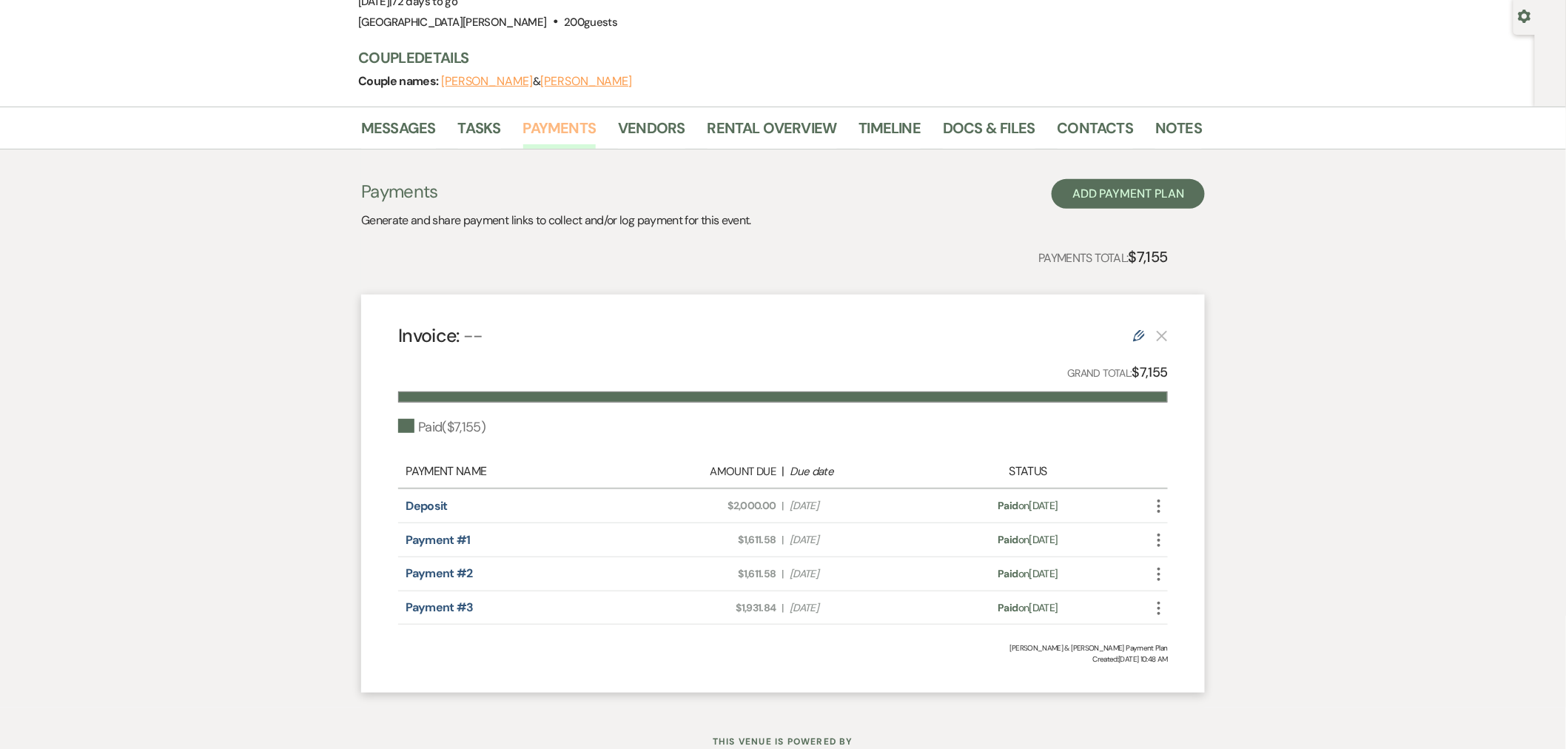
scroll to position [108, 0]
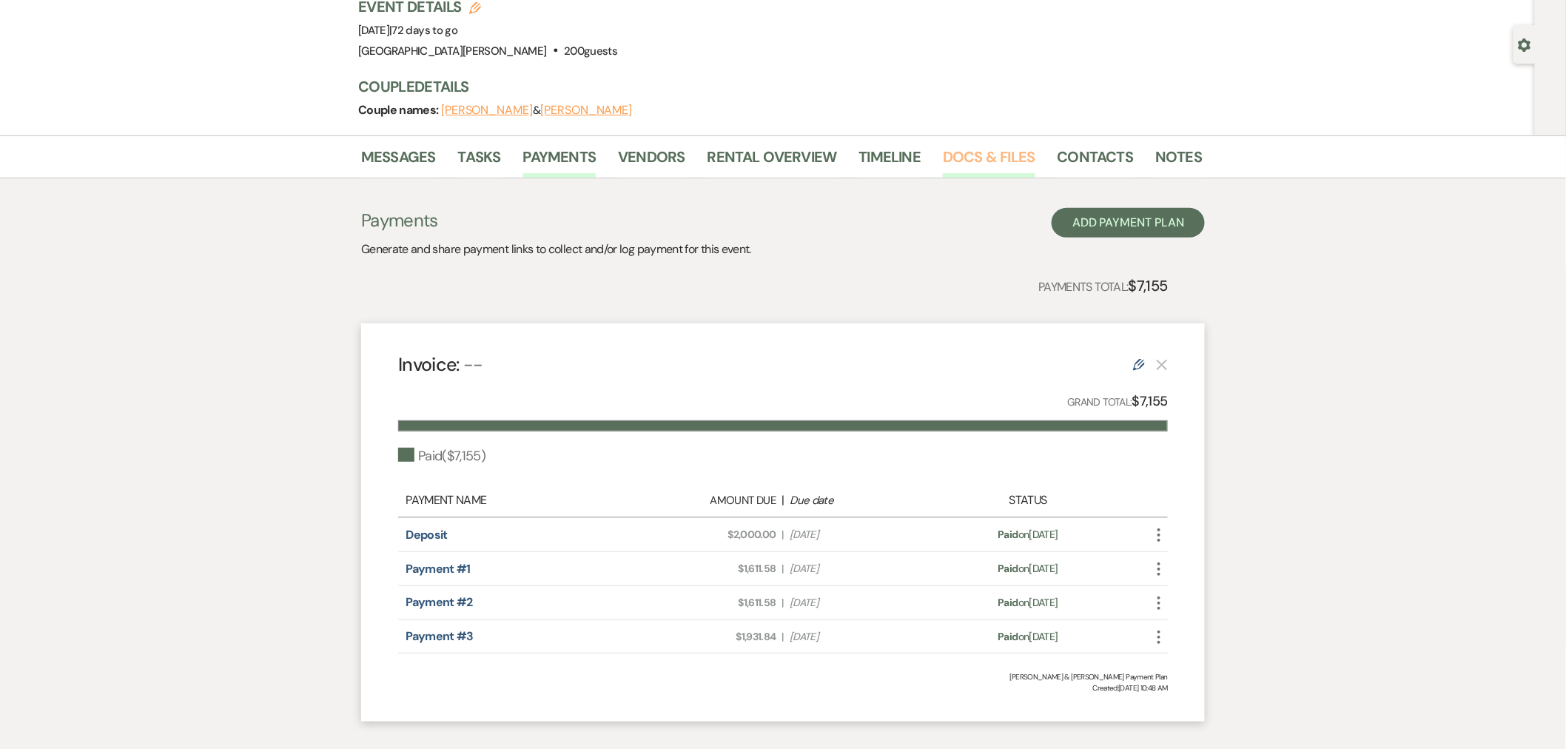
click at [996, 145] on link "Docs & Files" at bounding box center [989, 161] width 92 height 33
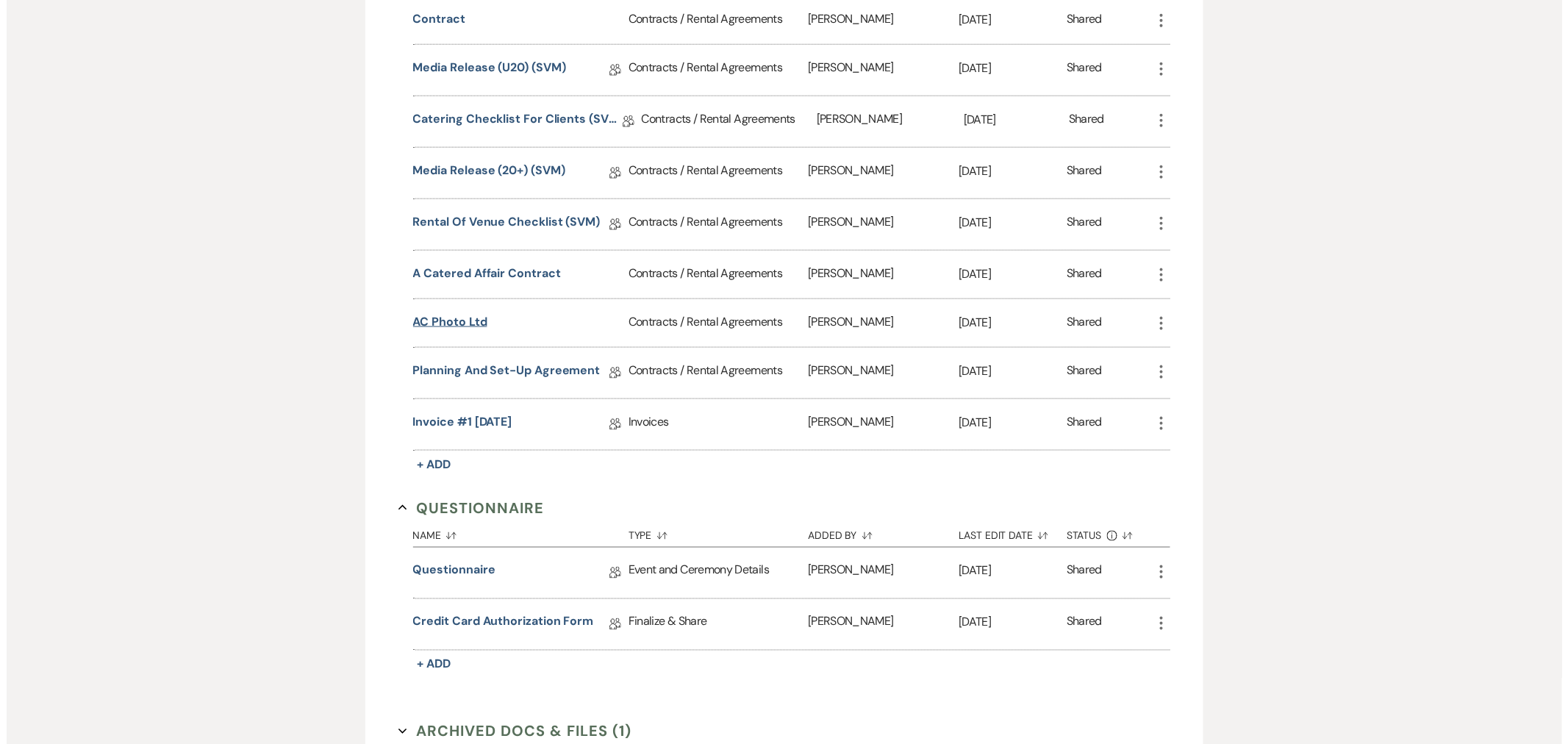
scroll to position [598, 0]
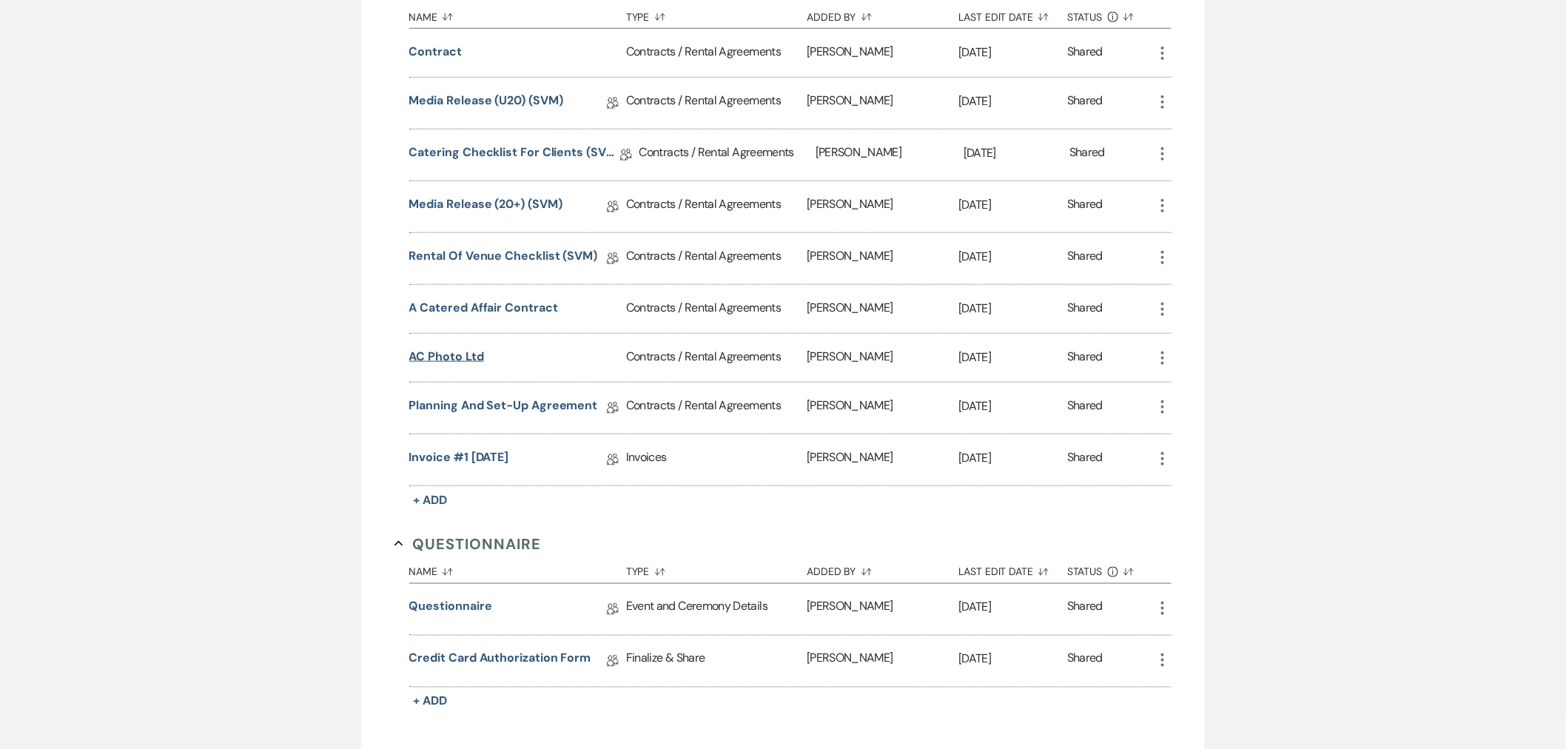
click at [460, 356] on button "AC Photo Ltd" at bounding box center [446, 357] width 75 height 18
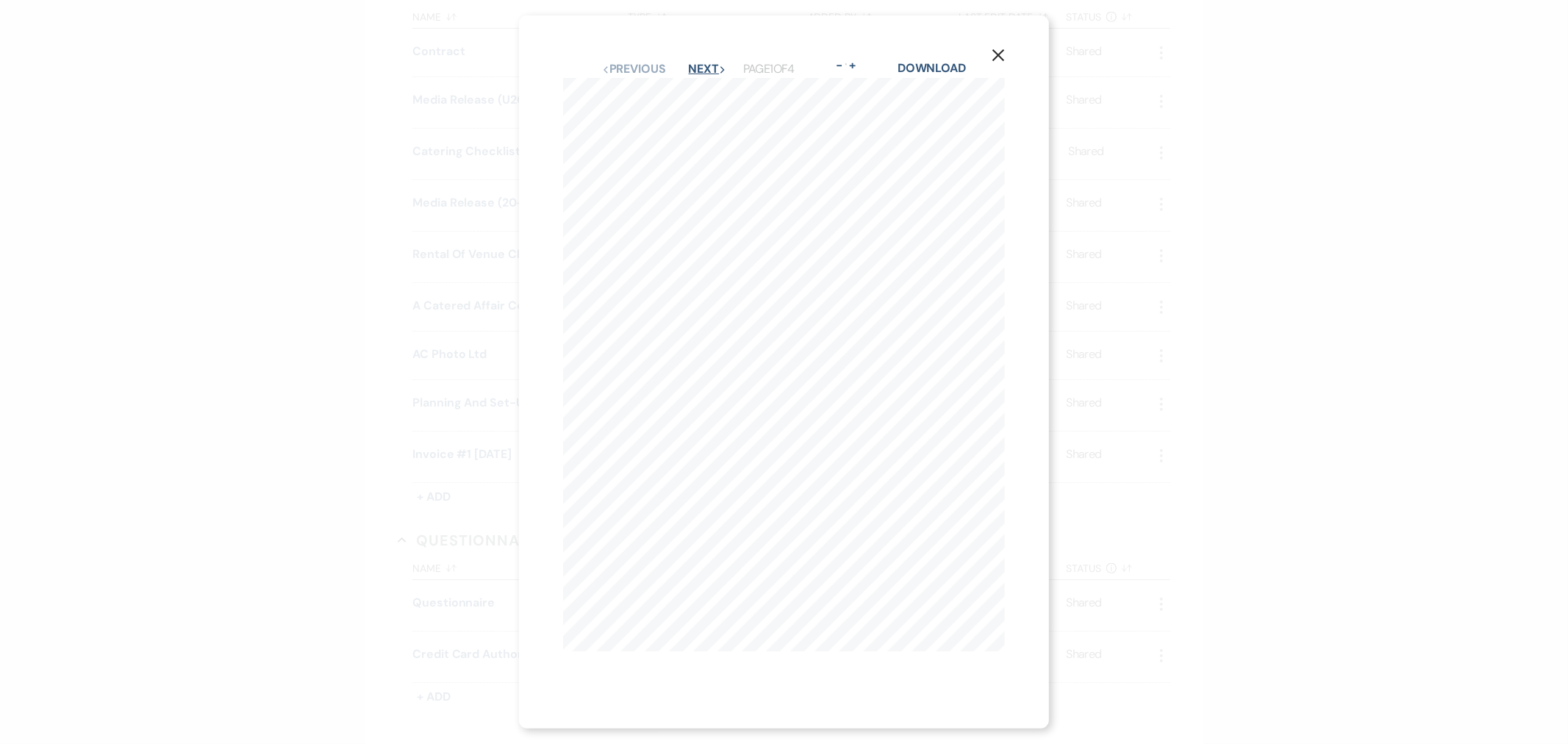
click at [711, 67] on button "Next Next" at bounding box center [707, 70] width 38 height 12
click at [701, 79] on button "Next Next" at bounding box center [707, 85] width 38 height 12
click at [1003, 53] on use "button" at bounding box center [999, 56] width 12 height 12
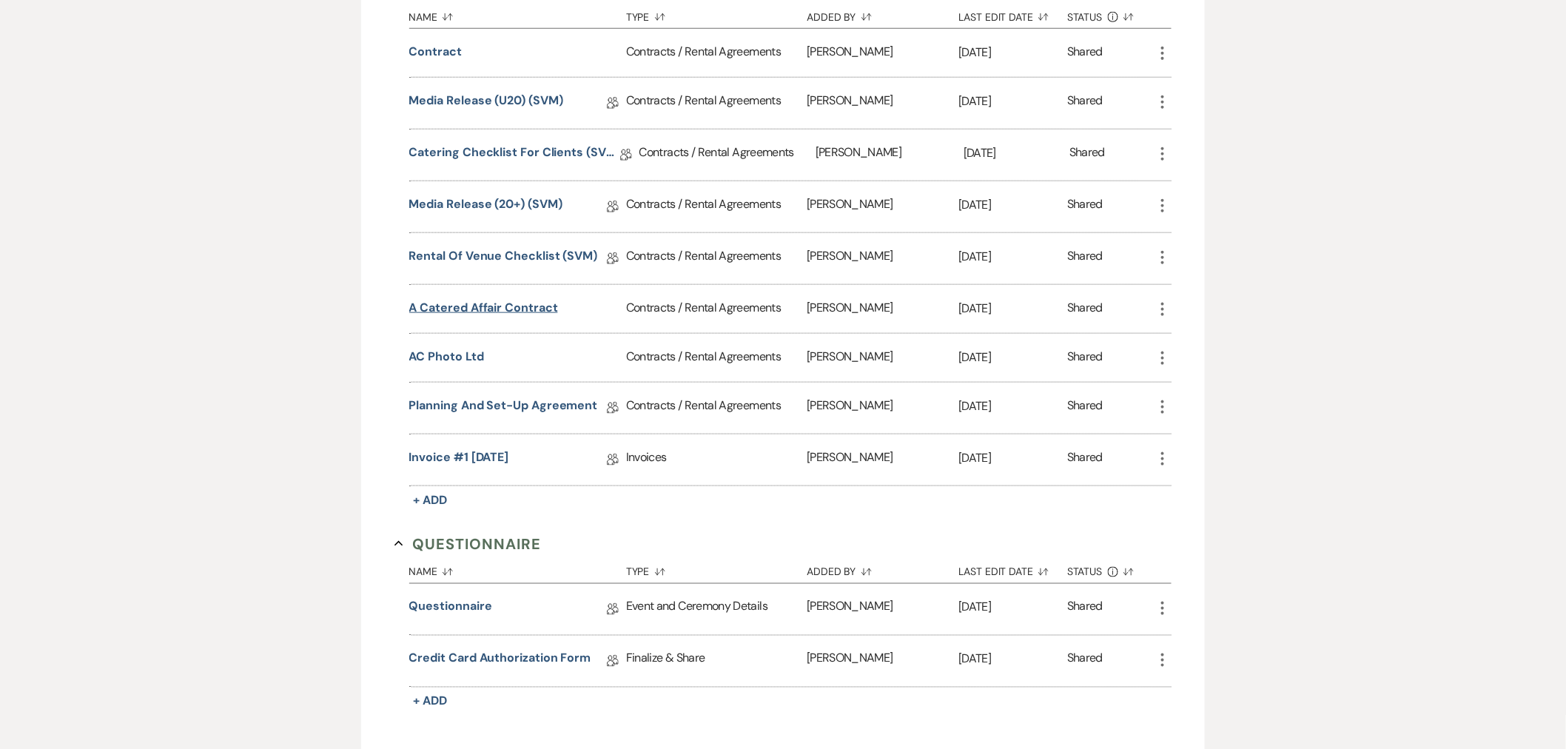
click at [460, 309] on button "A Catered Affair Contract" at bounding box center [483, 308] width 149 height 18
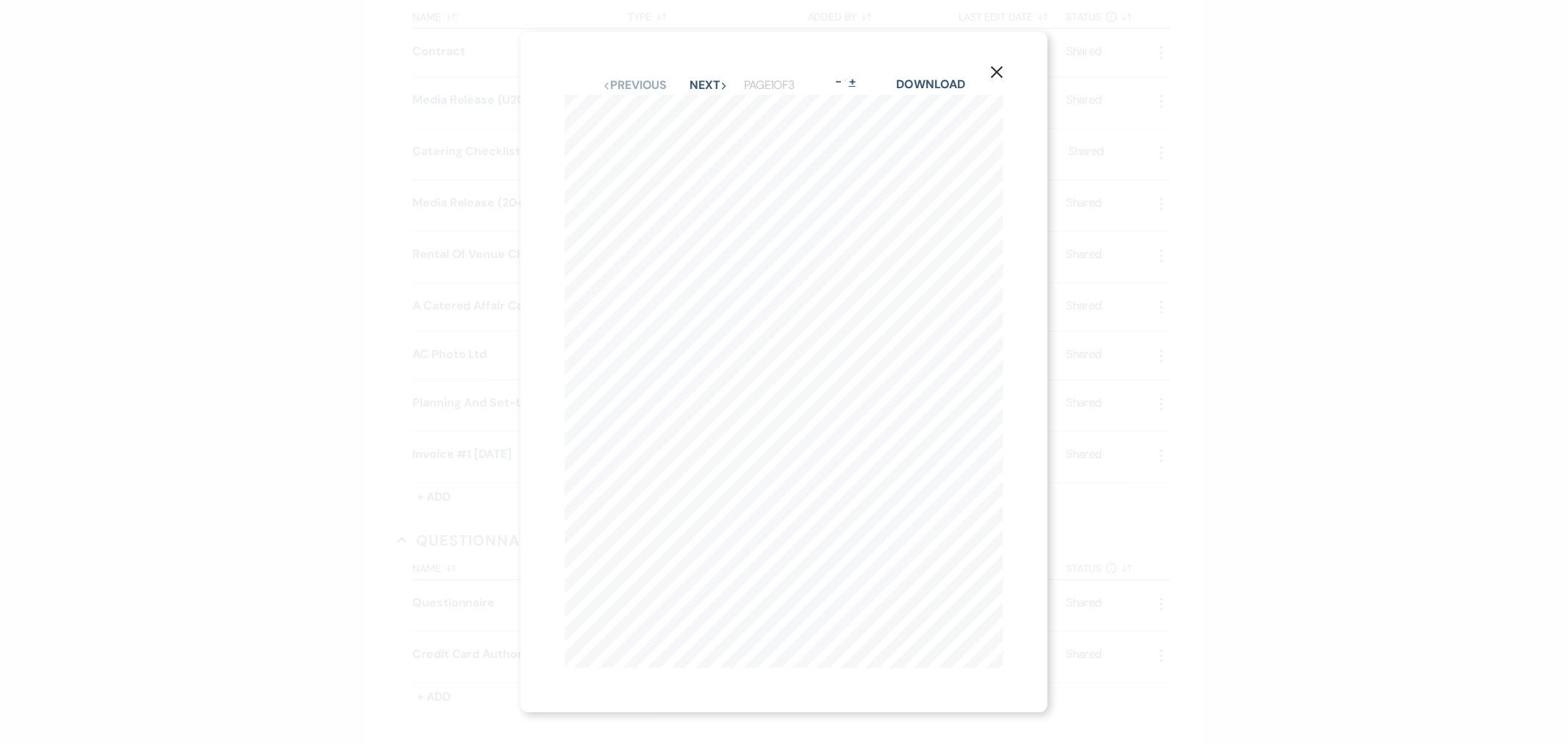
click at [856, 75] on button "+" at bounding box center [853, 81] width 12 height 12
click at [868, 54] on button "+" at bounding box center [865, 50] width 12 height 12
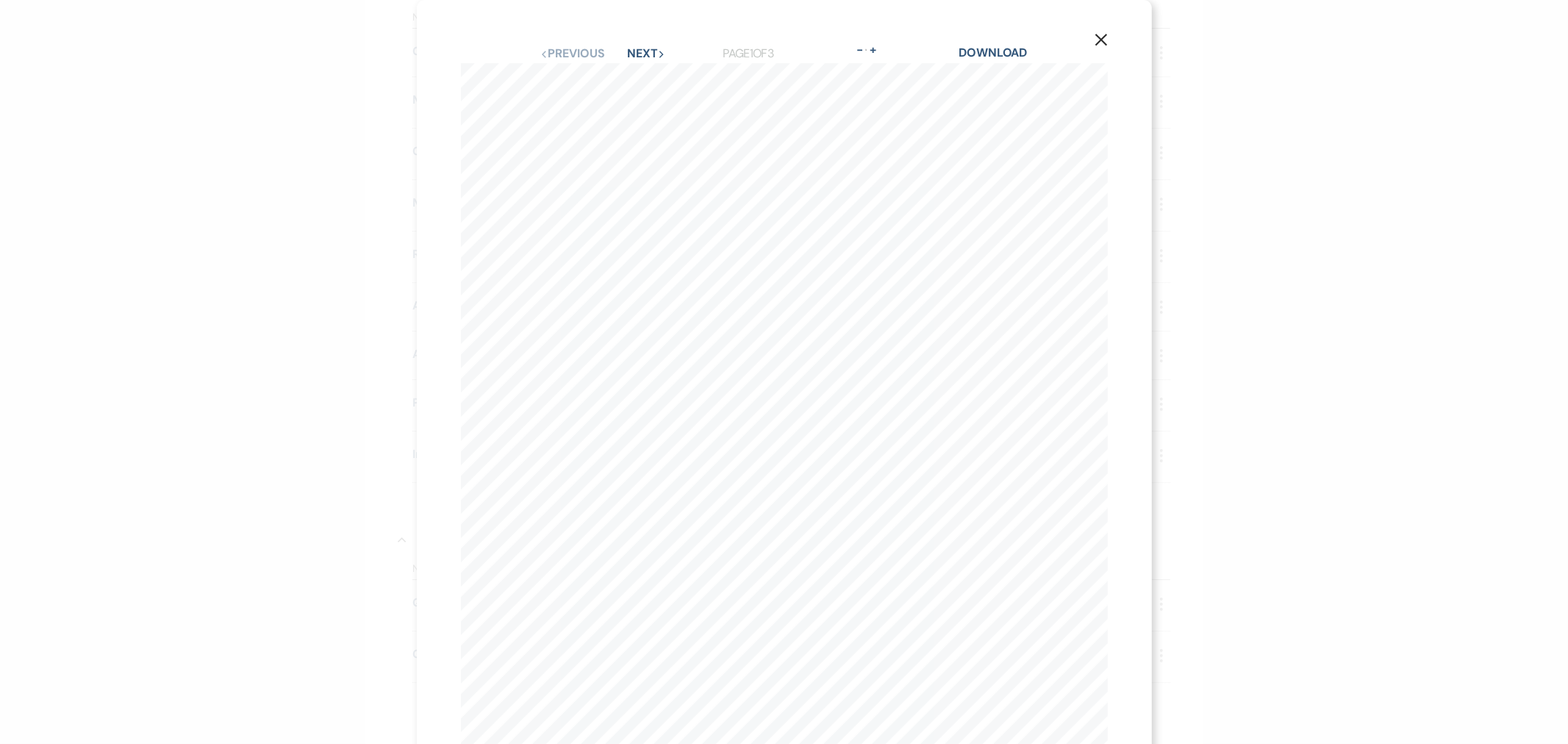
click at [649, 53] on button "Next Next" at bounding box center [646, 54] width 38 height 12
click at [652, 48] on button "Next Next" at bounding box center [646, 54] width 38 height 12
click at [633, 48] on button "Next Next" at bounding box center [646, 54] width 38 height 12
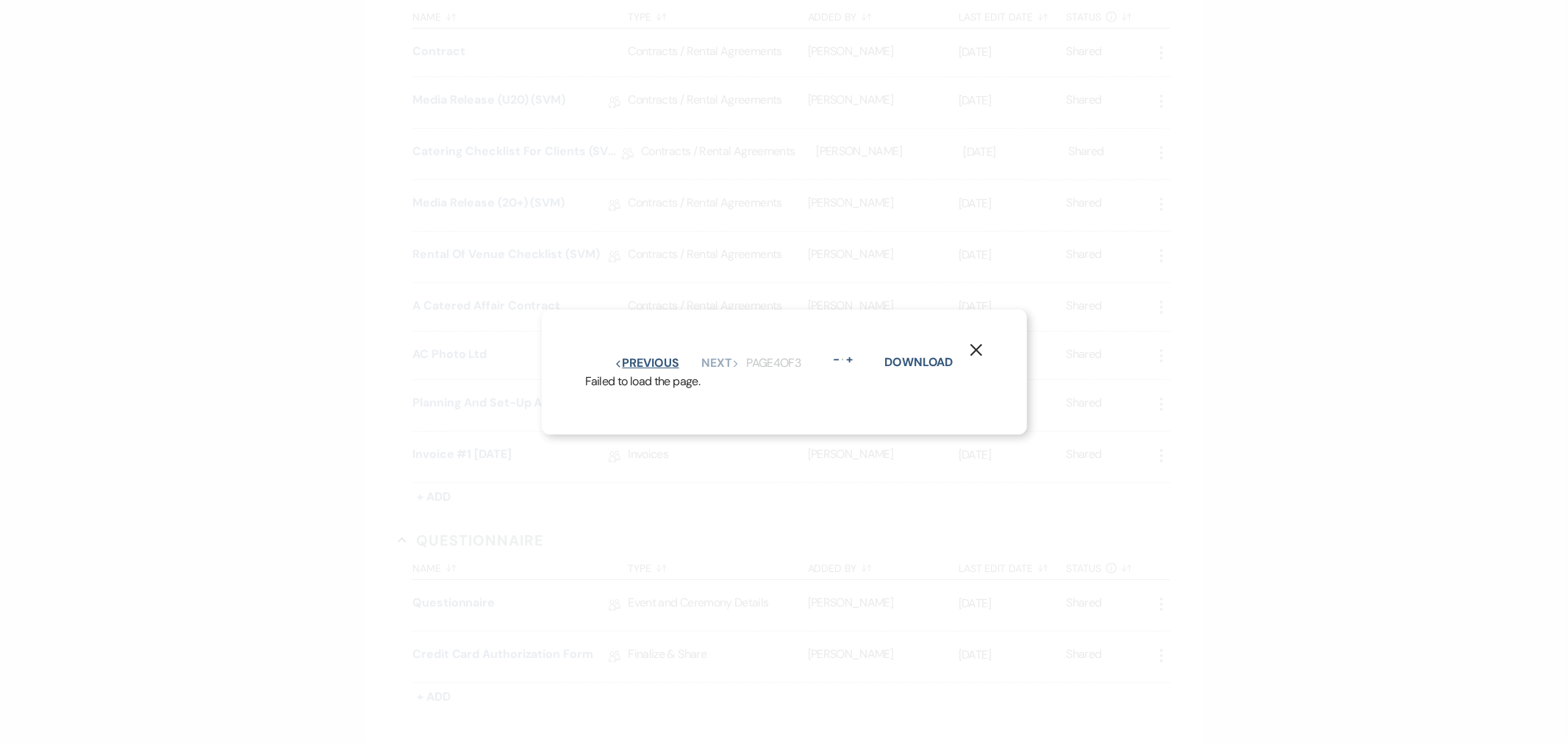
click at [663, 358] on button "Previous Previous" at bounding box center [647, 364] width 64 height 12
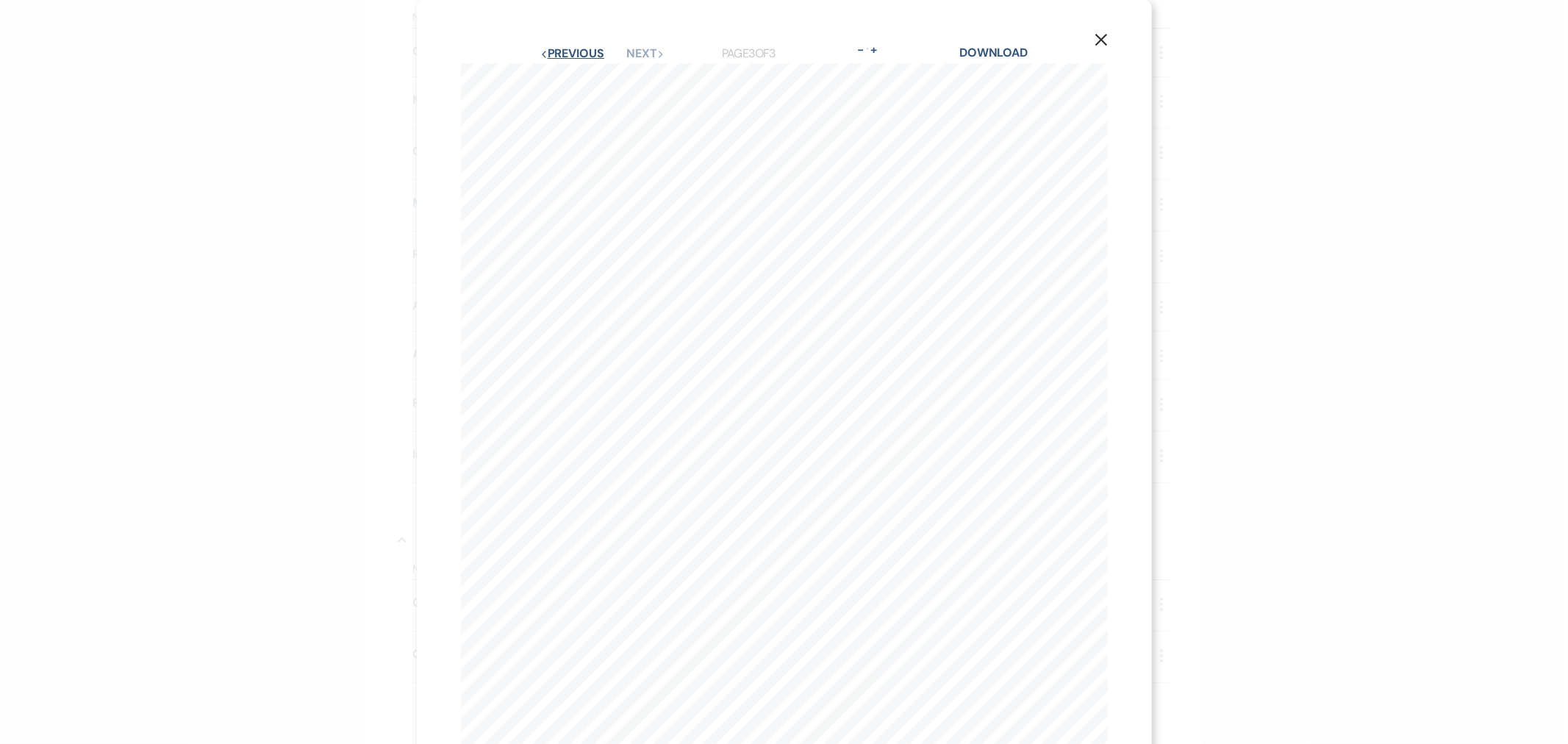
click at [556, 53] on button "Previous Previous" at bounding box center [572, 54] width 64 height 12
click at [1095, 44] on icon "X" at bounding box center [1101, 39] width 13 height 13
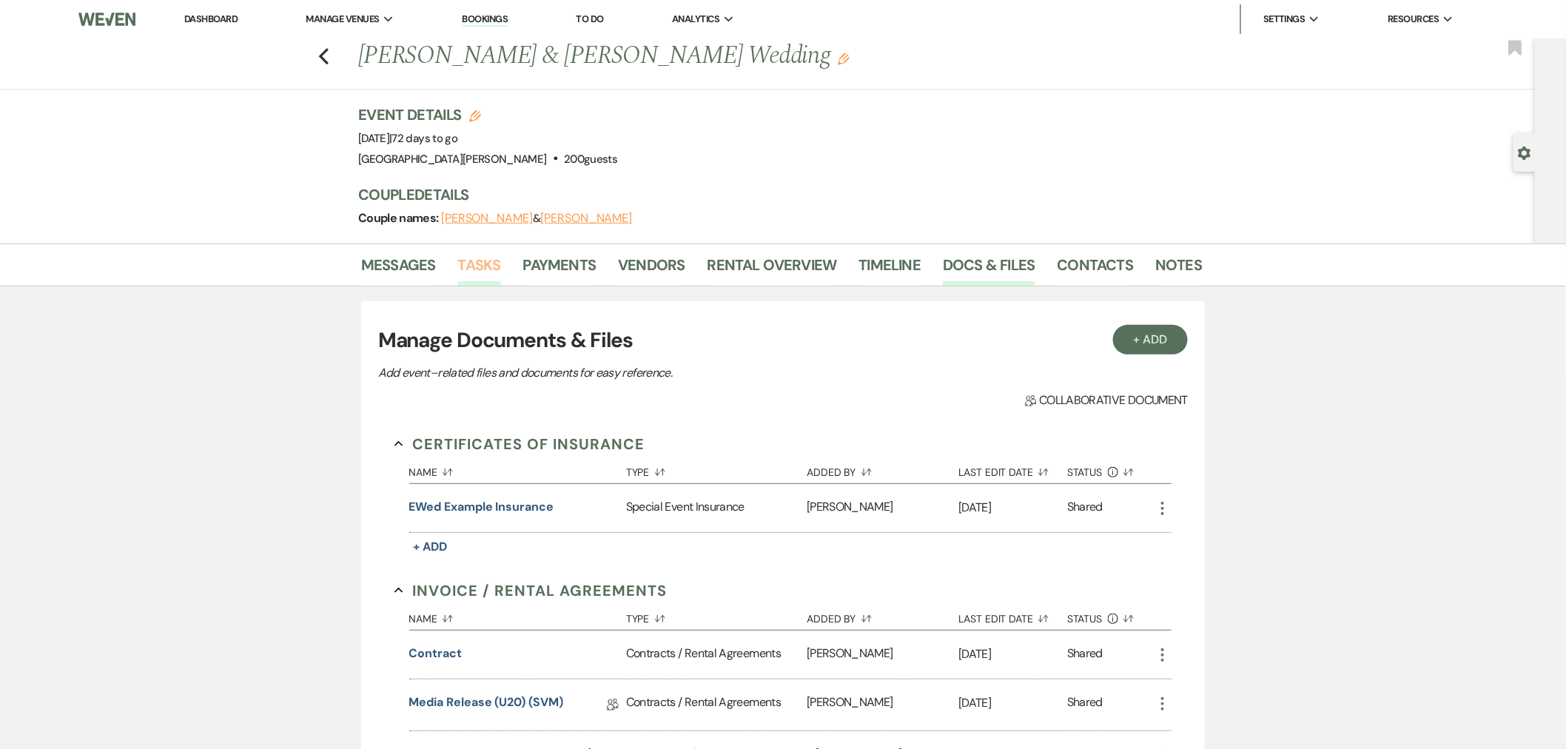
click at [494, 274] on link "Tasks" at bounding box center [479, 269] width 43 height 33
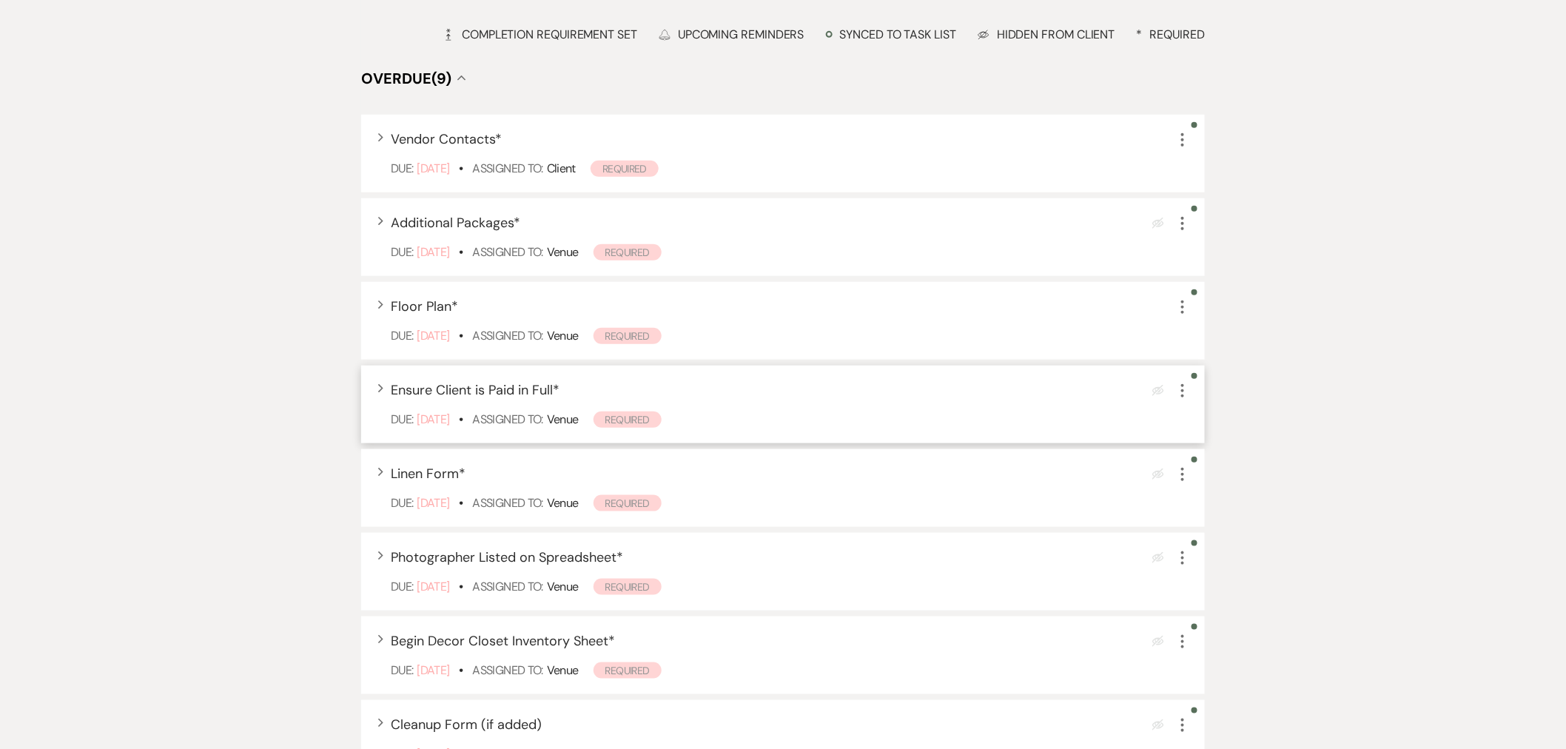
scroll to position [411, 0]
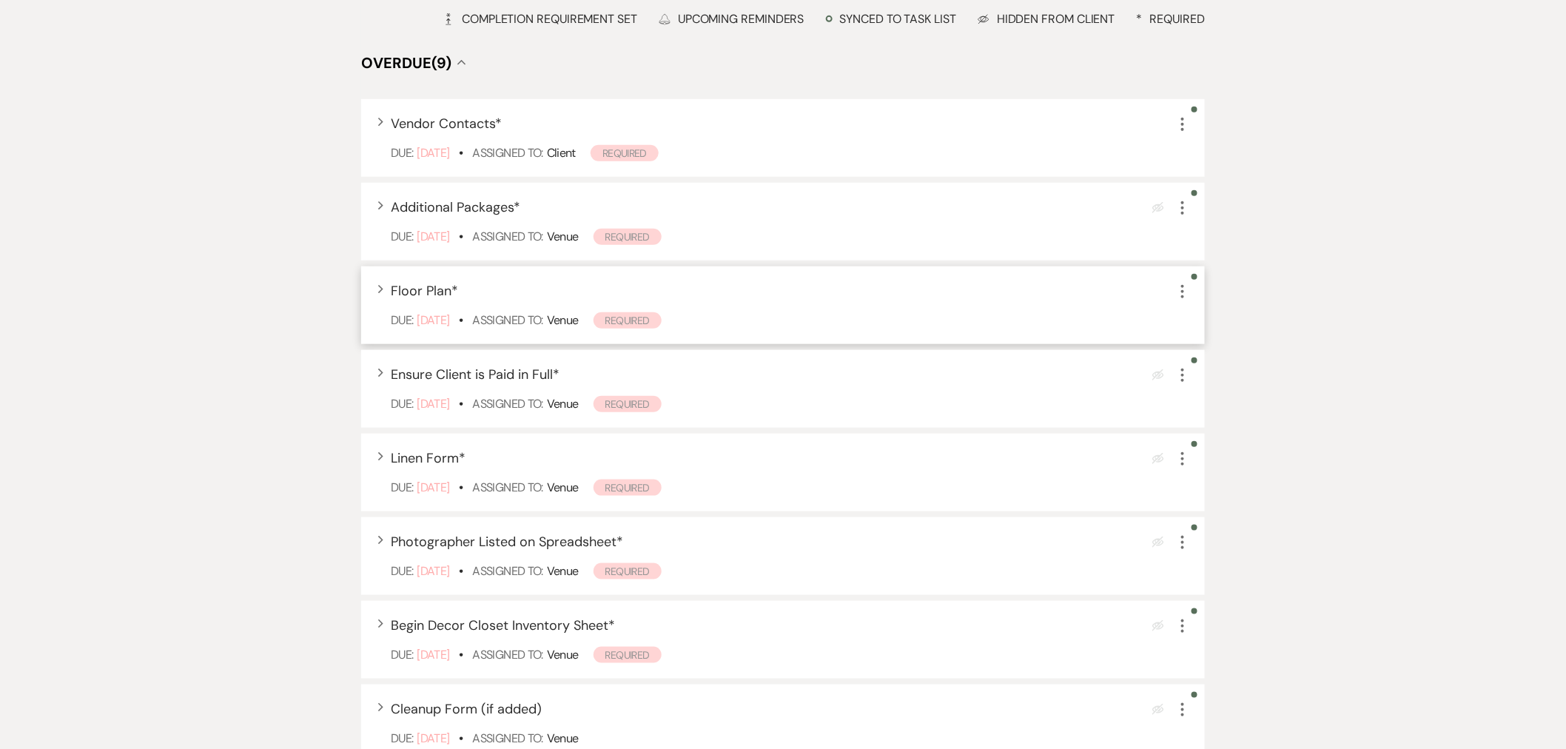
click at [1190, 292] on icon "More" at bounding box center [1183, 292] width 18 height 18
click at [1209, 381] on button "Plan Portal Link Mark As Complete" at bounding box center [1246, 390] width 145 height 24
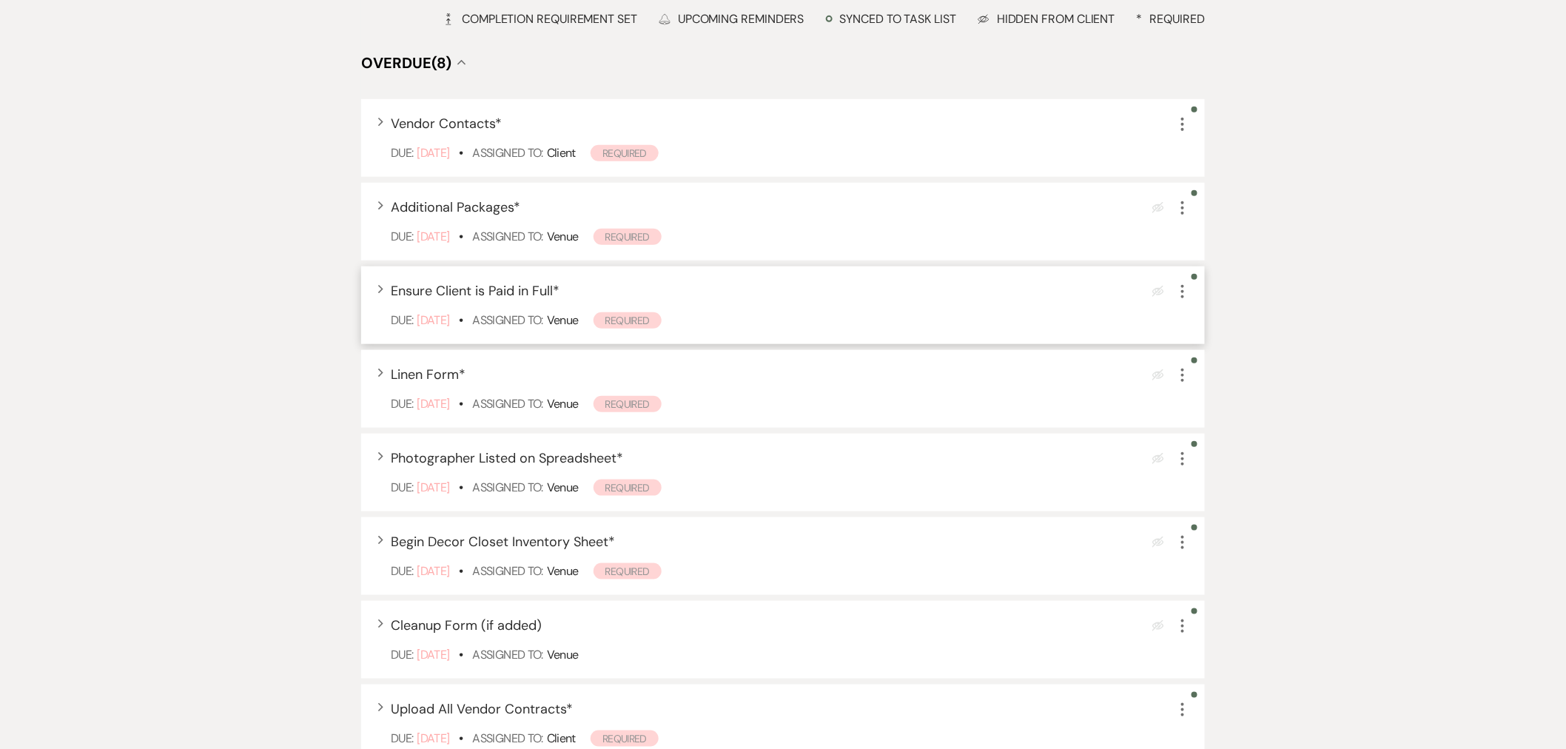
click at [1178, 289] on icon "More" at bounding box center [1183, 292] width 18 height 18
click at [1206, 386] on button "Plan Portal Link Mark As Complete" at bounding box center [1246, 390] width 145 height 24
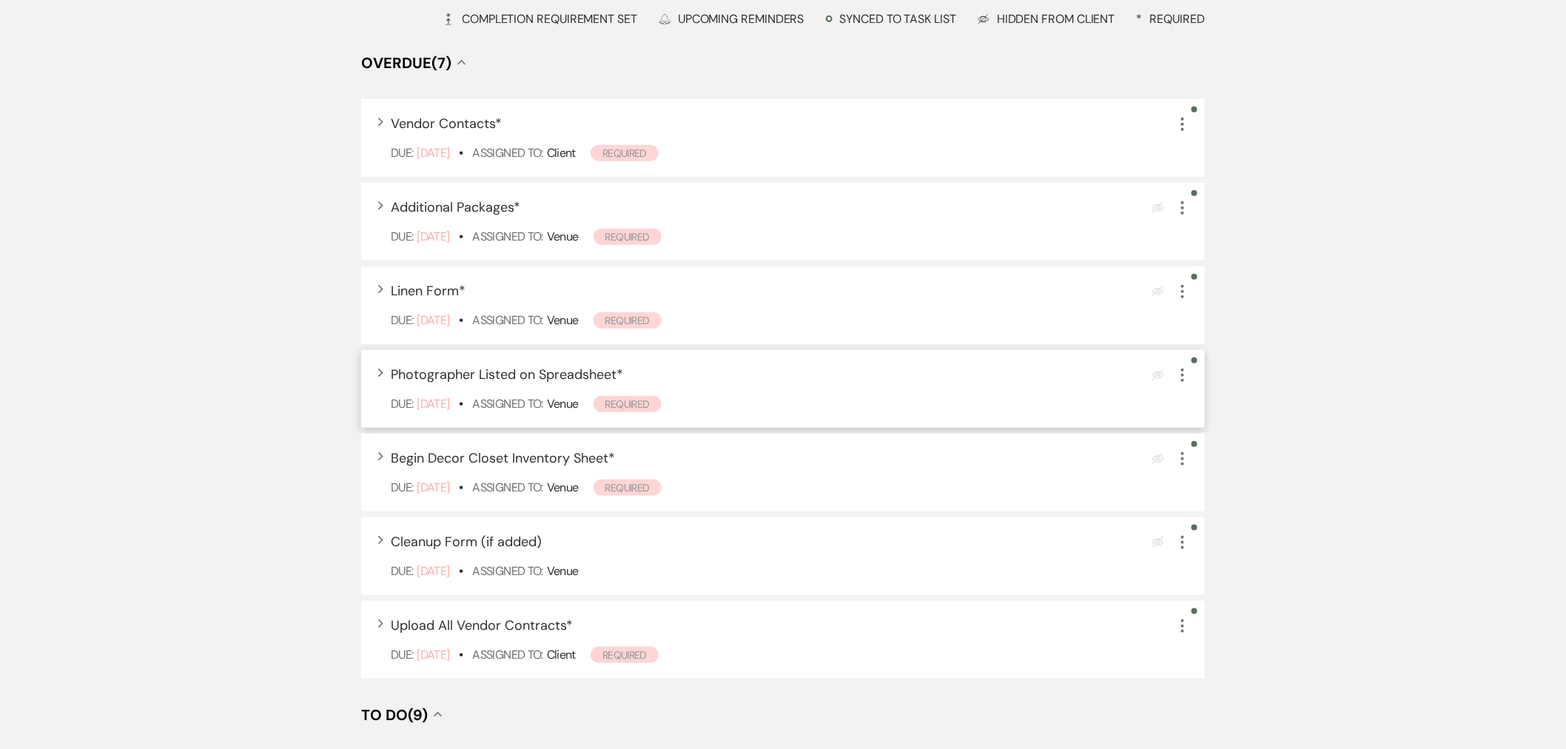
click at [748, 385] on div "Expand Photographer Listed on Spreadsheet * Eye Blocked More Due: Sep 27 25 • A…" at bounding box center [783, 389] width 844 height 78
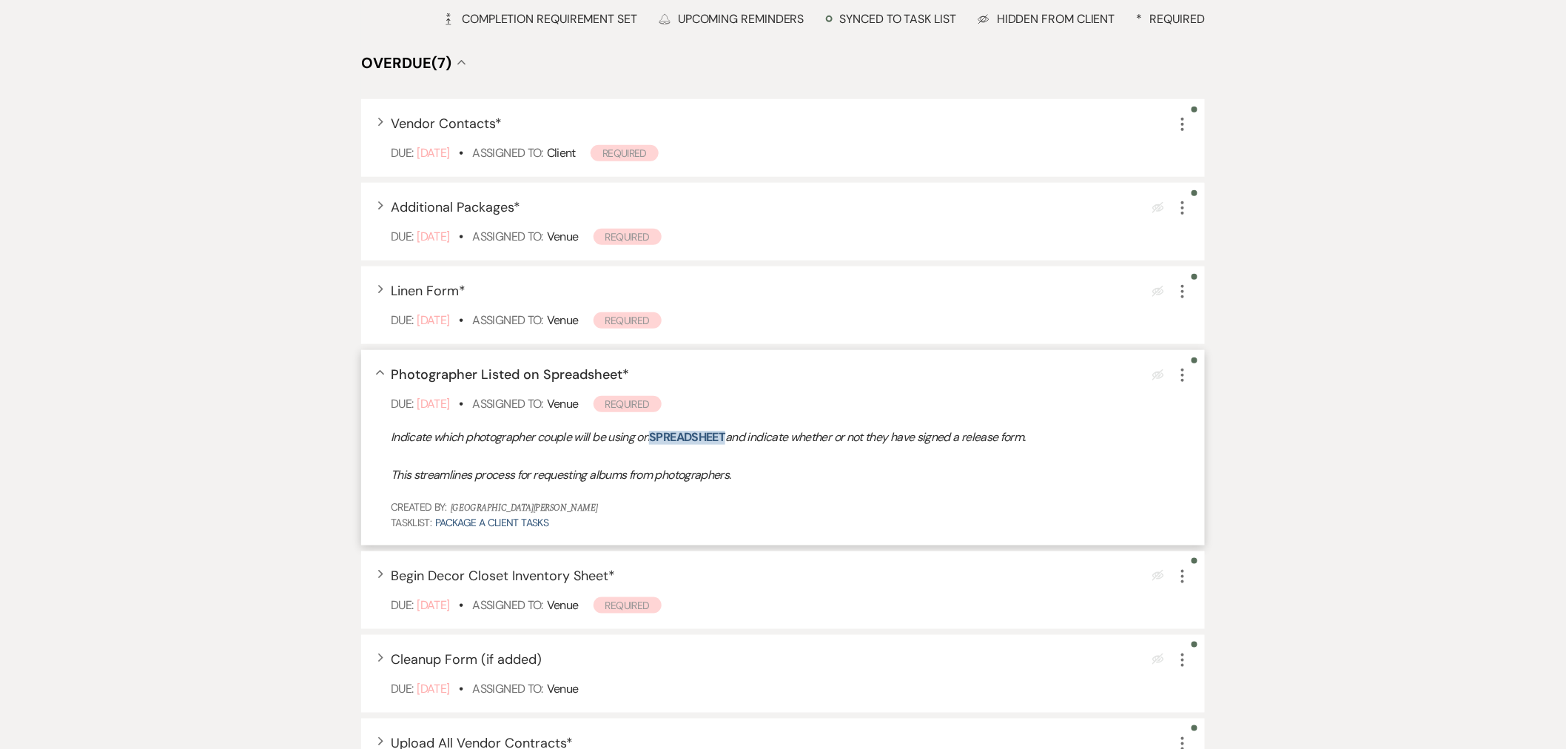
click at [668, 439] on link "spreadsheet" at bounding box center [687, 437] width 76 height 16
click at [1187, 368] on icon "More" at bounding box center [1183, 375] width 18 height 18
click at [1222, 470] on button "Plan Portal Link Mark As Complete" at bounding box center [1246, 474] width 145 height 24
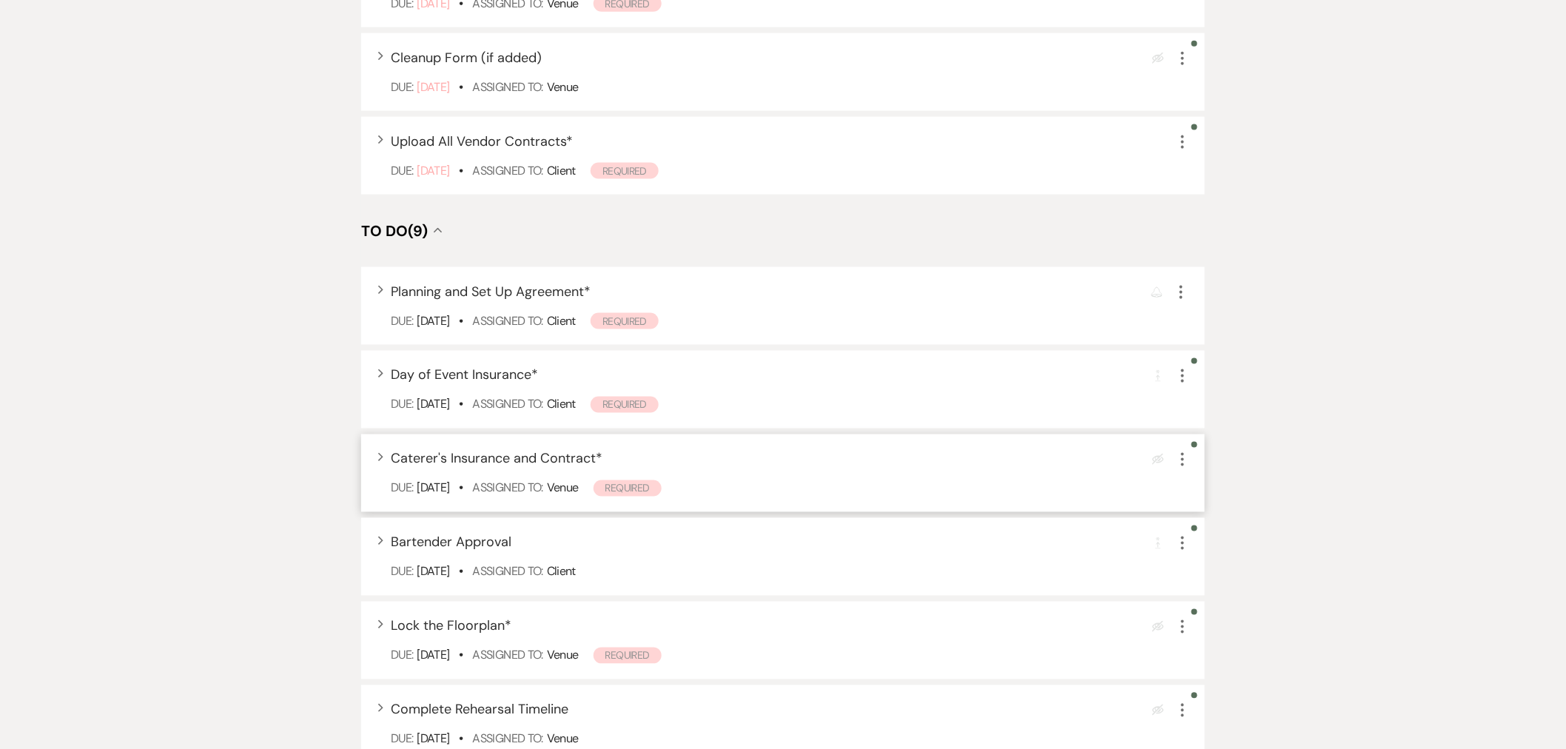
scroll to position [822, 0]
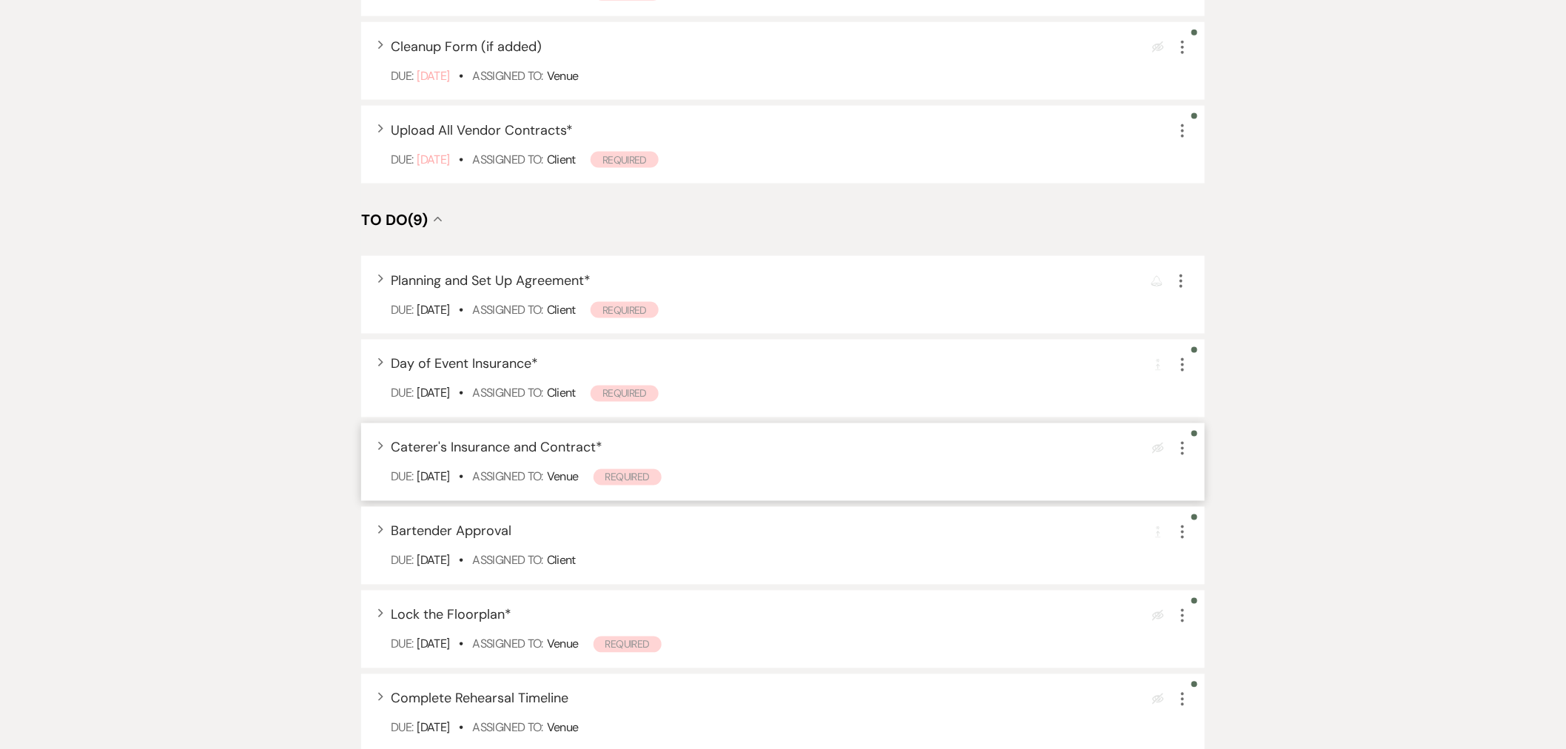
click at [682, 460] on div "Expand Caterer's Insurance and Contract * Eye Blocked More Due: Dec 06 25 • Ass…" at bounding box center [783, 462] width 844 height 78
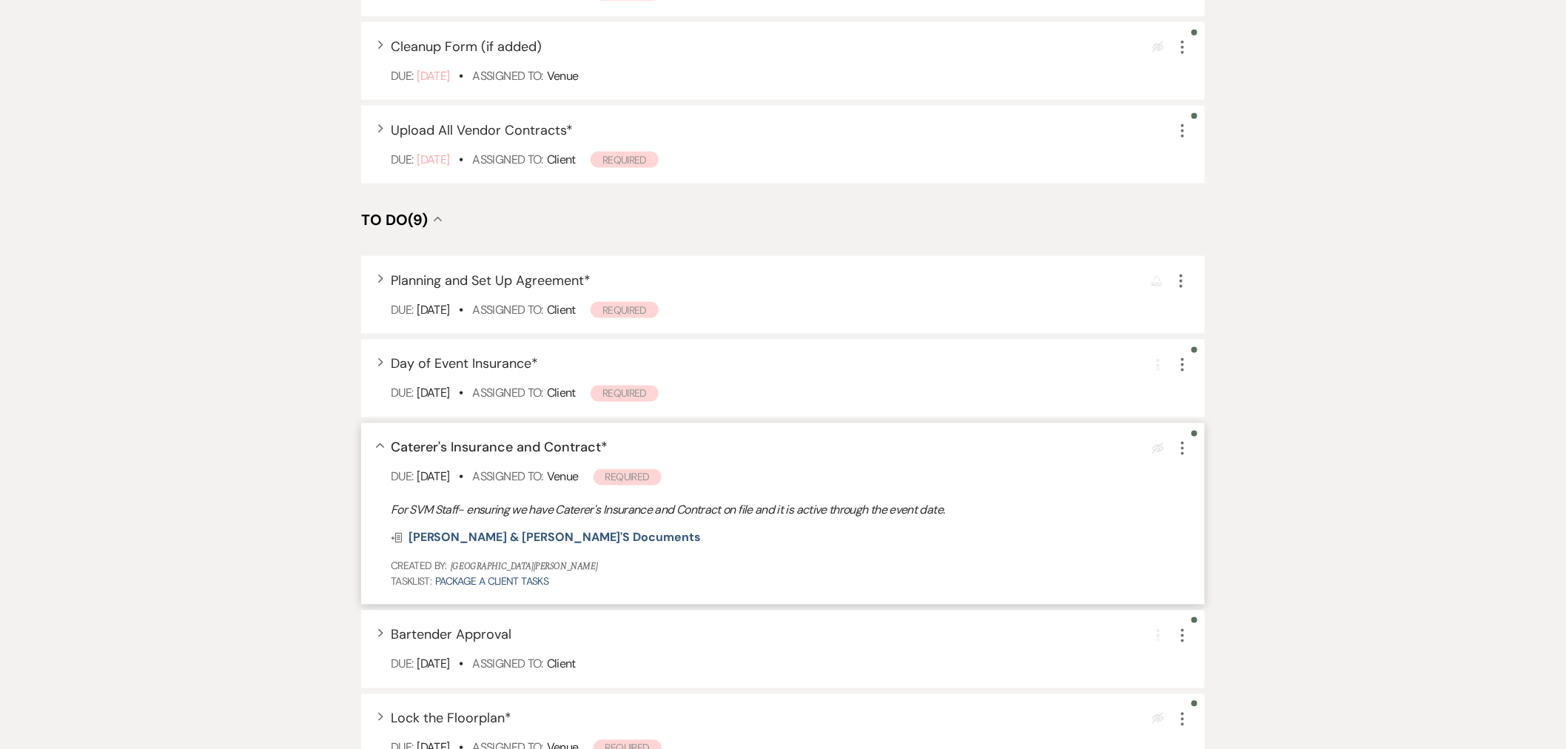
click at [1185, 447] on icon "More" at bounding box center [1183, 449] width 18 height 18
click at [1234, 537] on button "Plan Portal Link Mark As Complete" at bounding box center [1246, 547] width 145 height 24
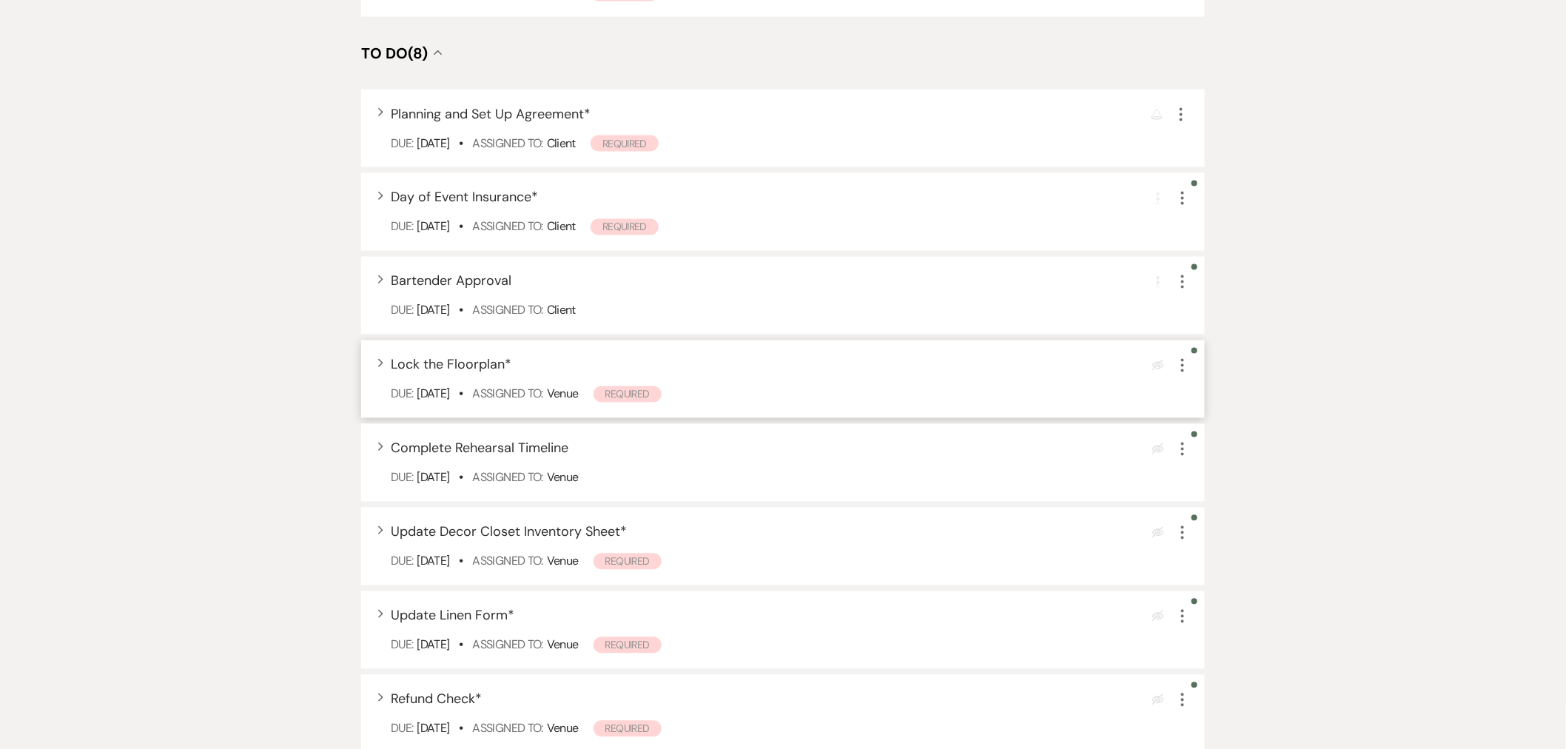
scroll to position [1069, 0]
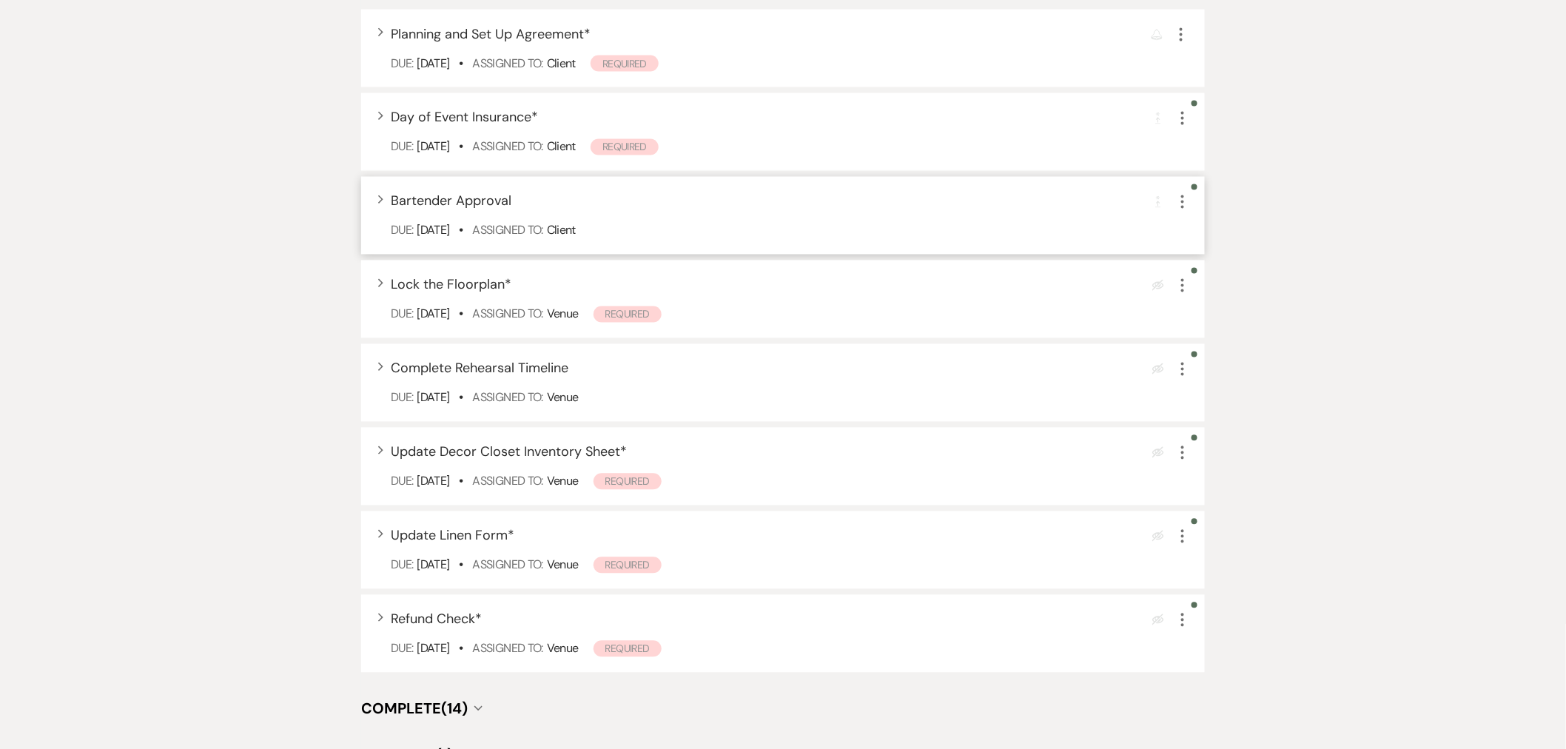
click at [1181, 202] on icon "More" at bounding box center [1183, 202] width 18 height 18
click at [1207, 292] on button "Plan Portal Link Mark As Complete" at bounding box center [1246, 301] width 145 height 24
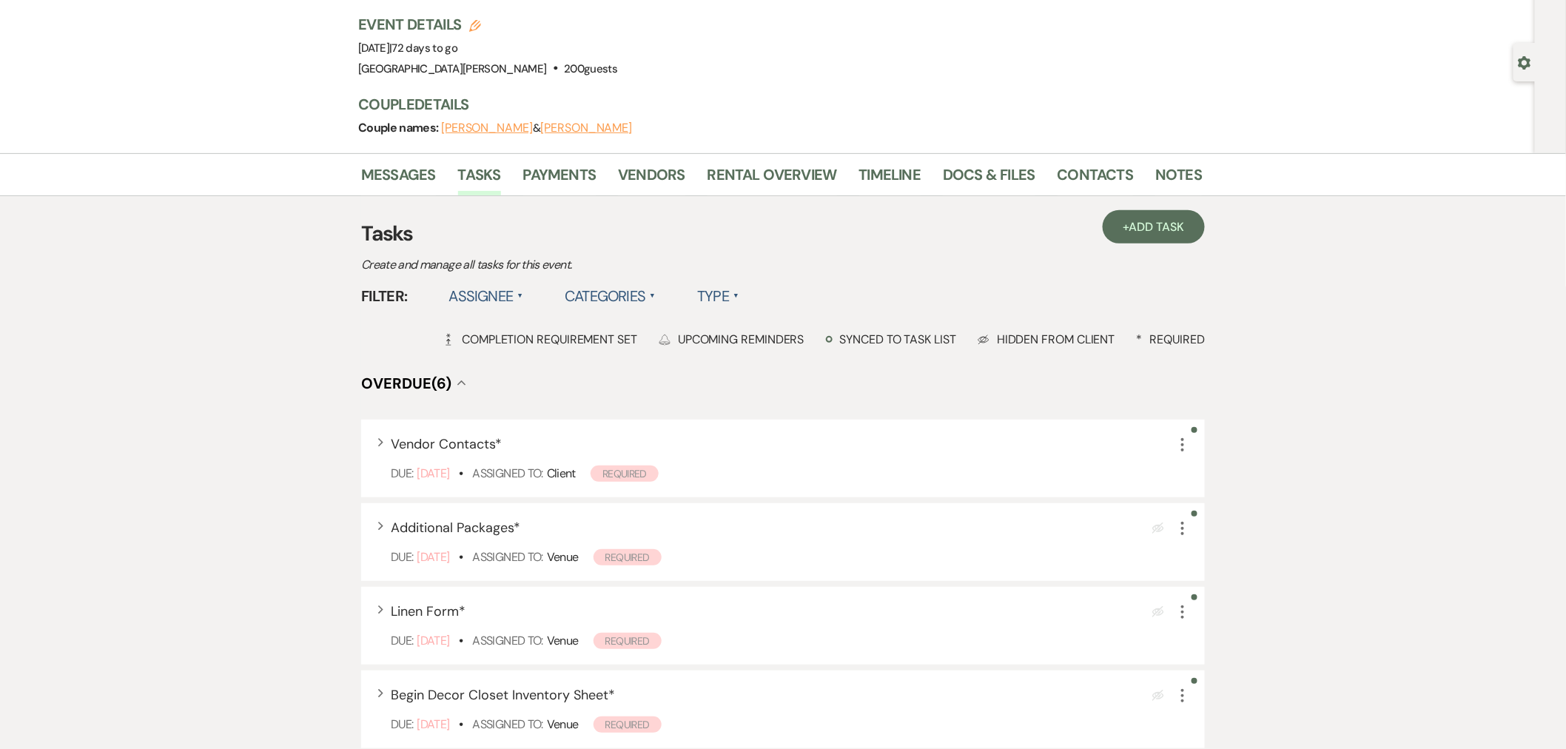
scroll to position [82, 0]
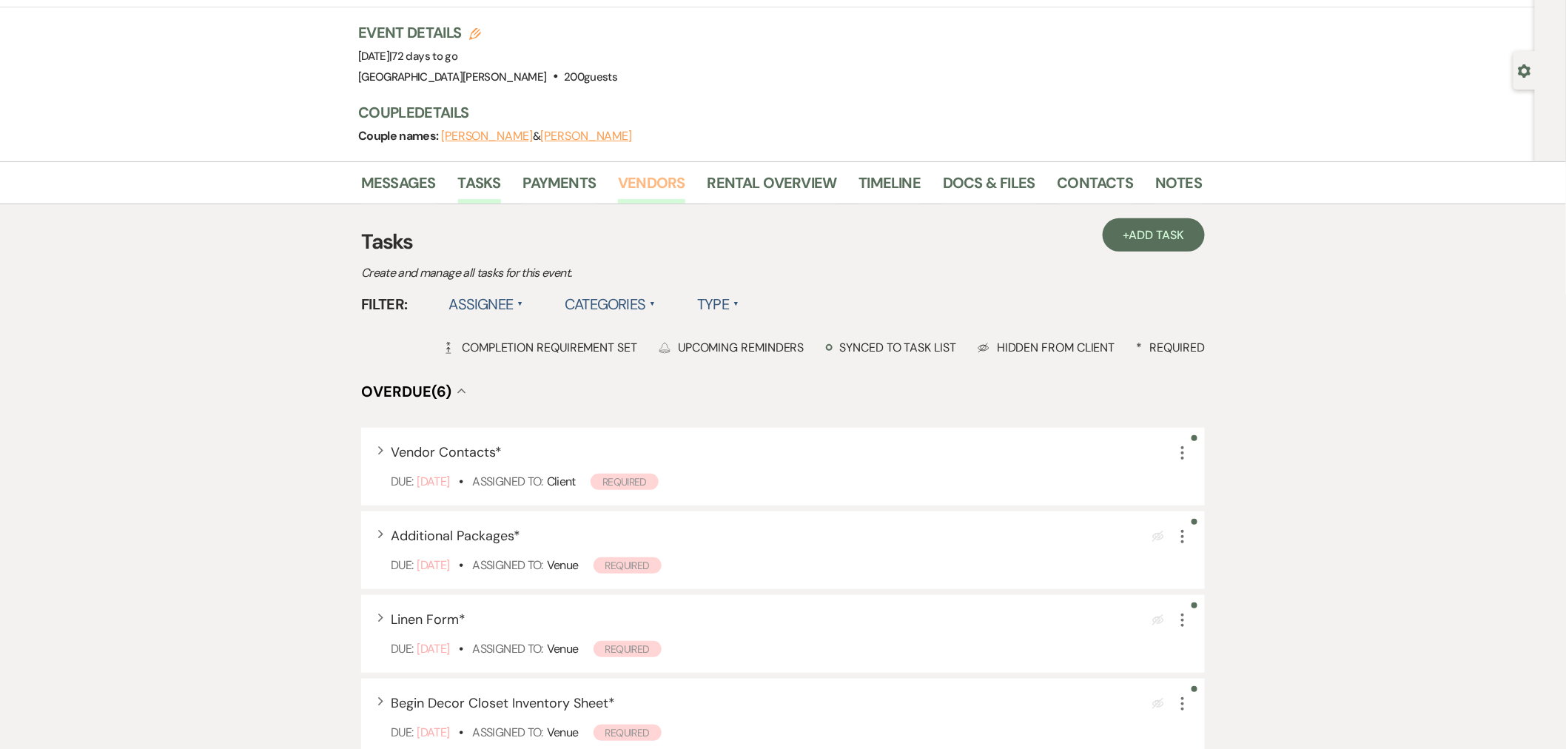
click at [647, 175] on link "Vendors" at bounding box center [651, 187] width 67 height 33
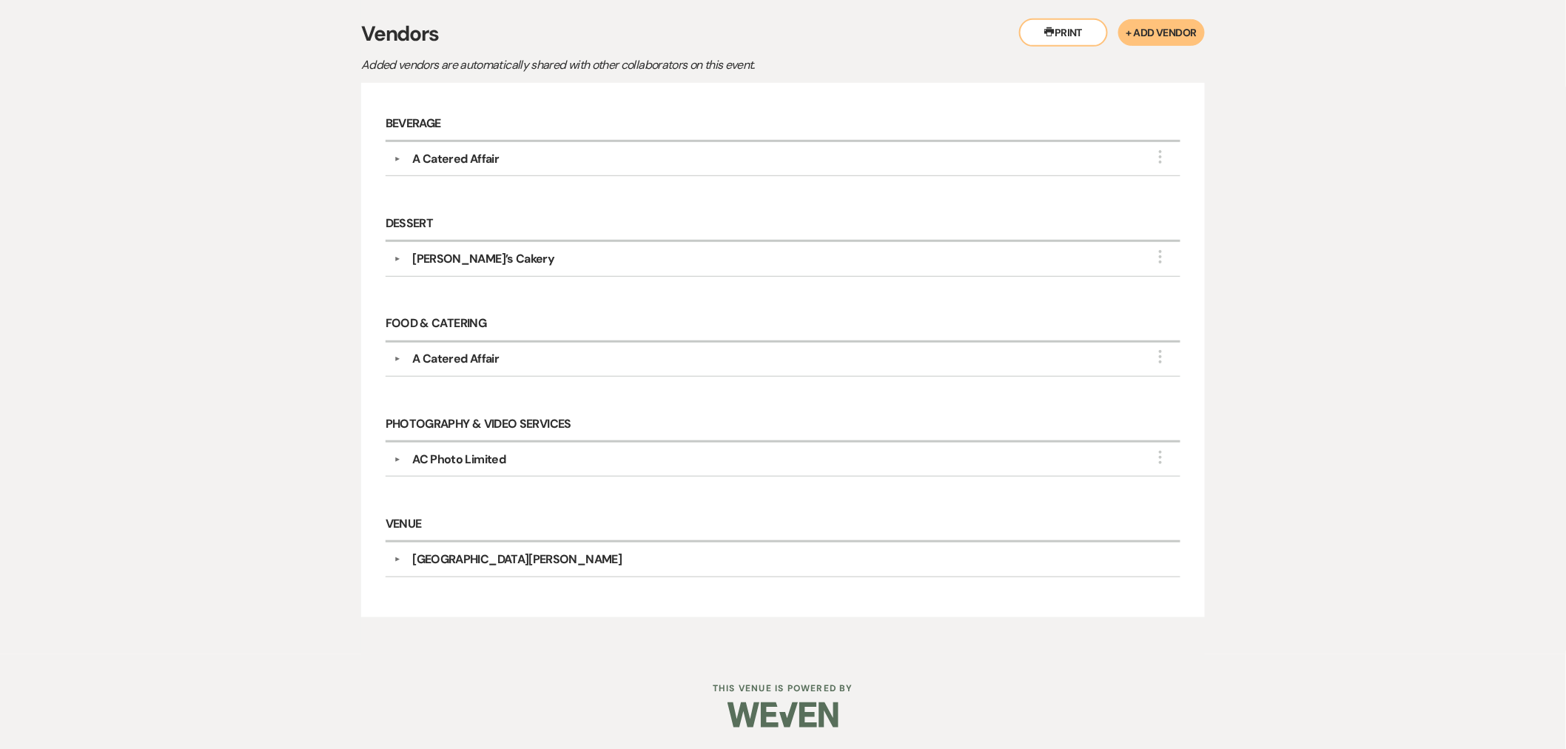
scroll to position [292, 0]
click at [923, 358] on div "A Catered Affair" at bounding box center [786, 358] width 772 height 18
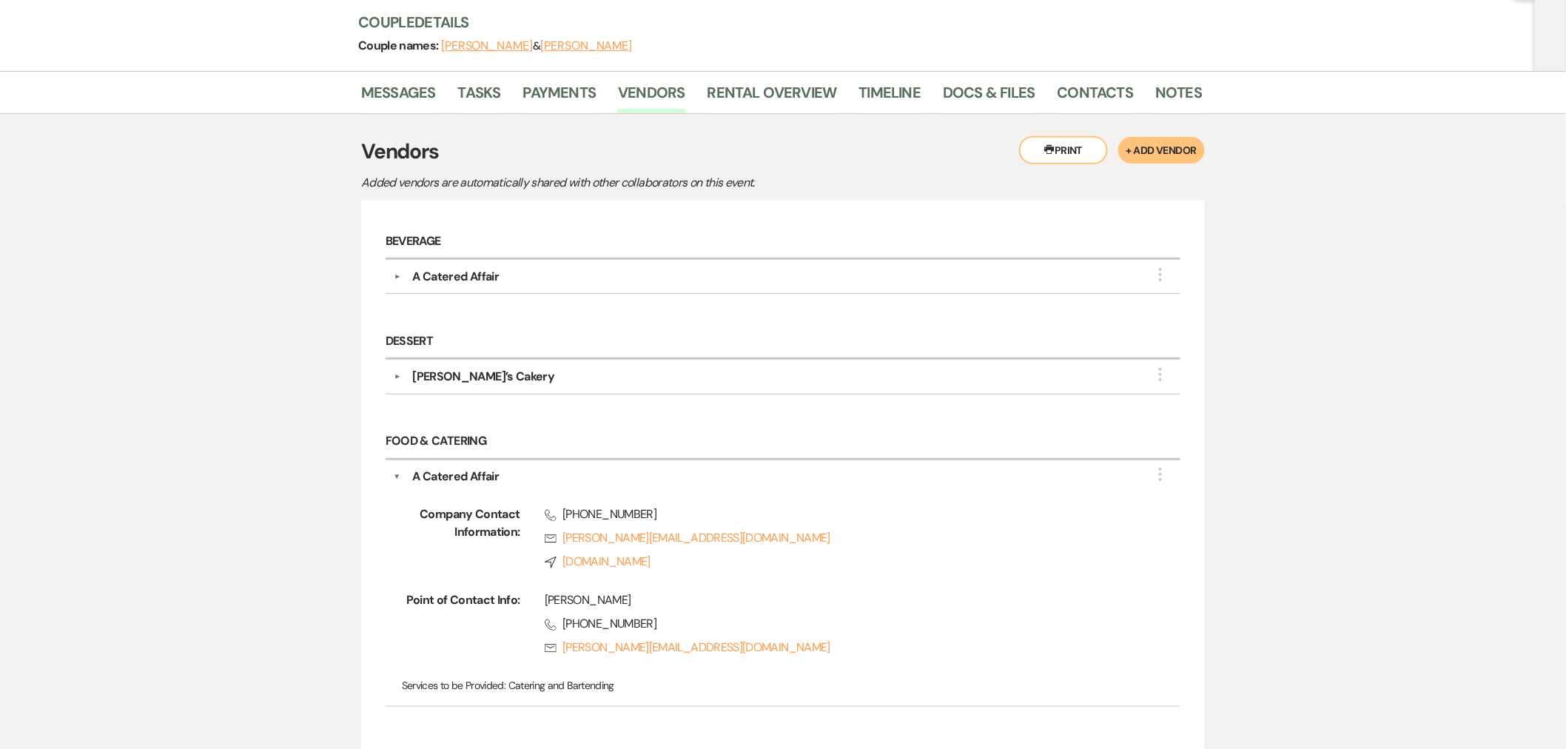
scroll to position [127, 0]
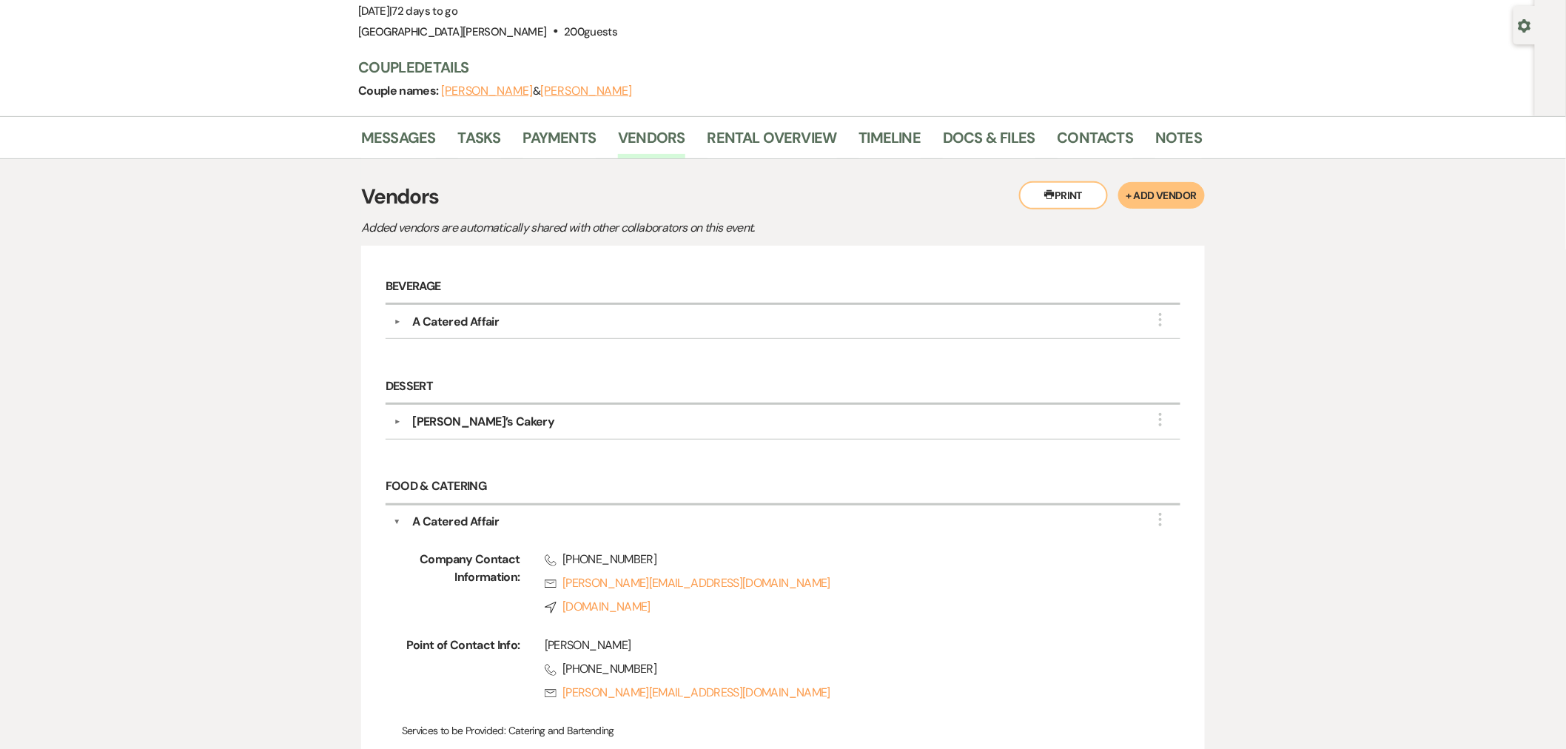
click at [626, 428] on div "Andie’s Cakery" at bounding box center [786, 422] width 772 height 18
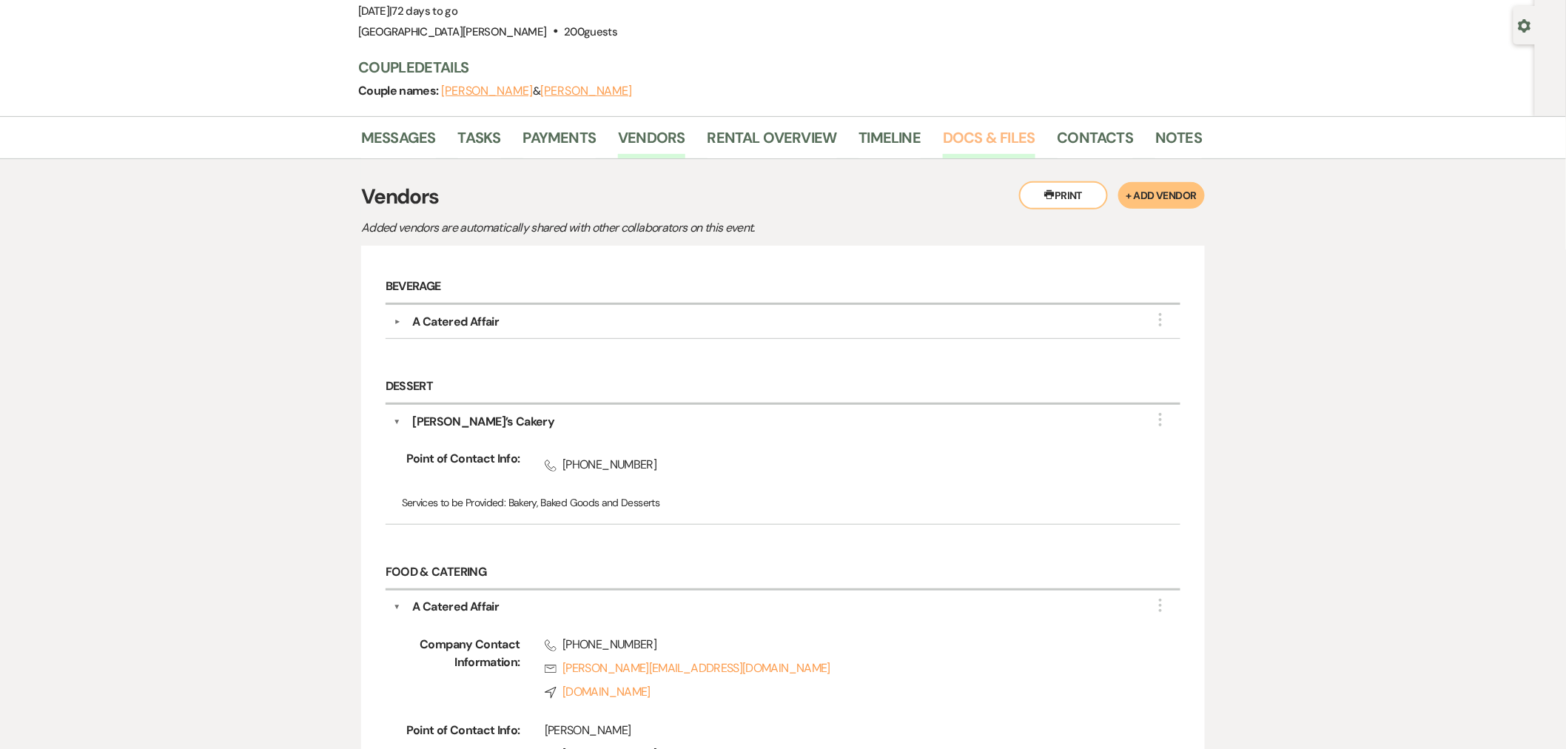
click at [1003, 138] on link "Docs & Files" at bounding box center [989, 142] width 92 height 33
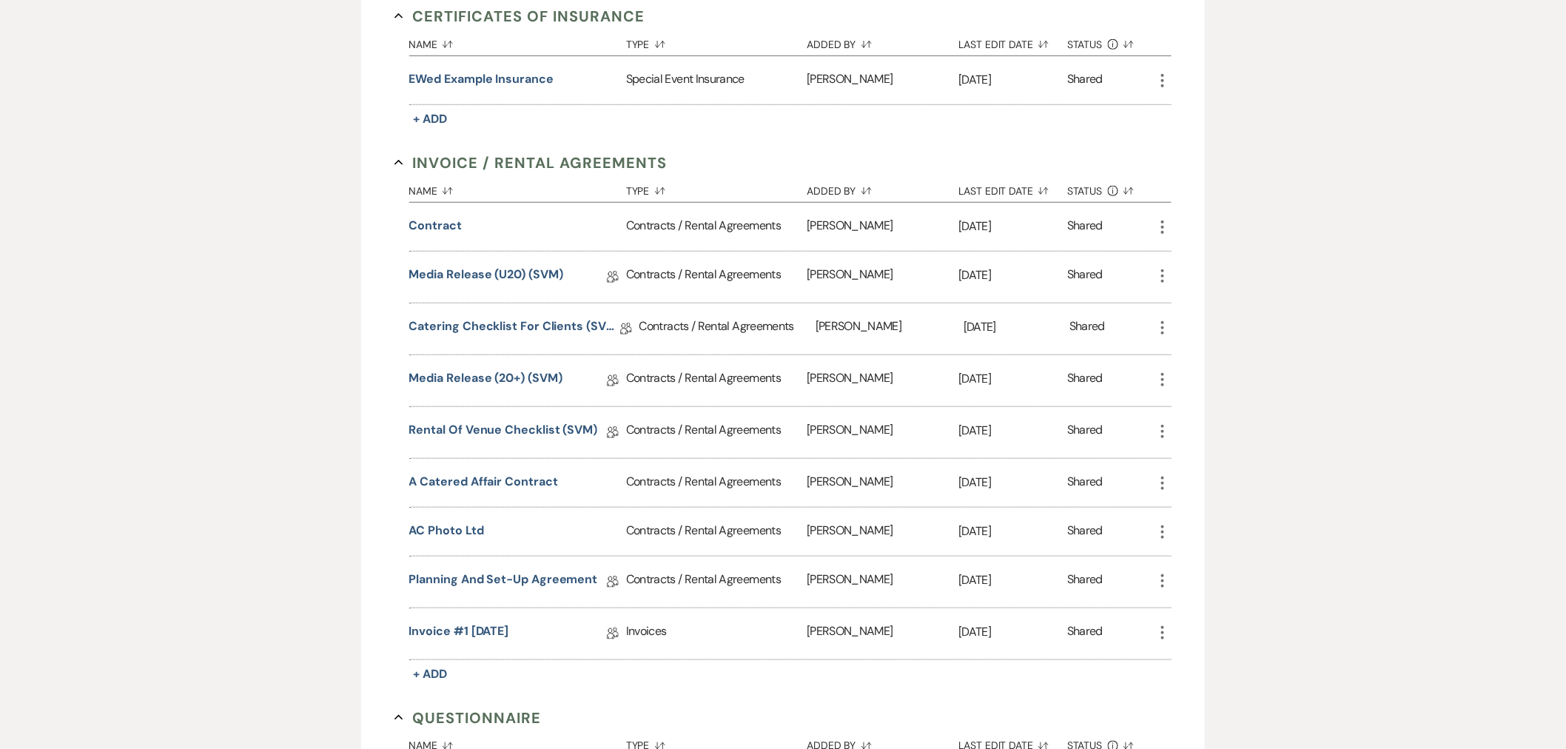
scroll to position [456, 0]
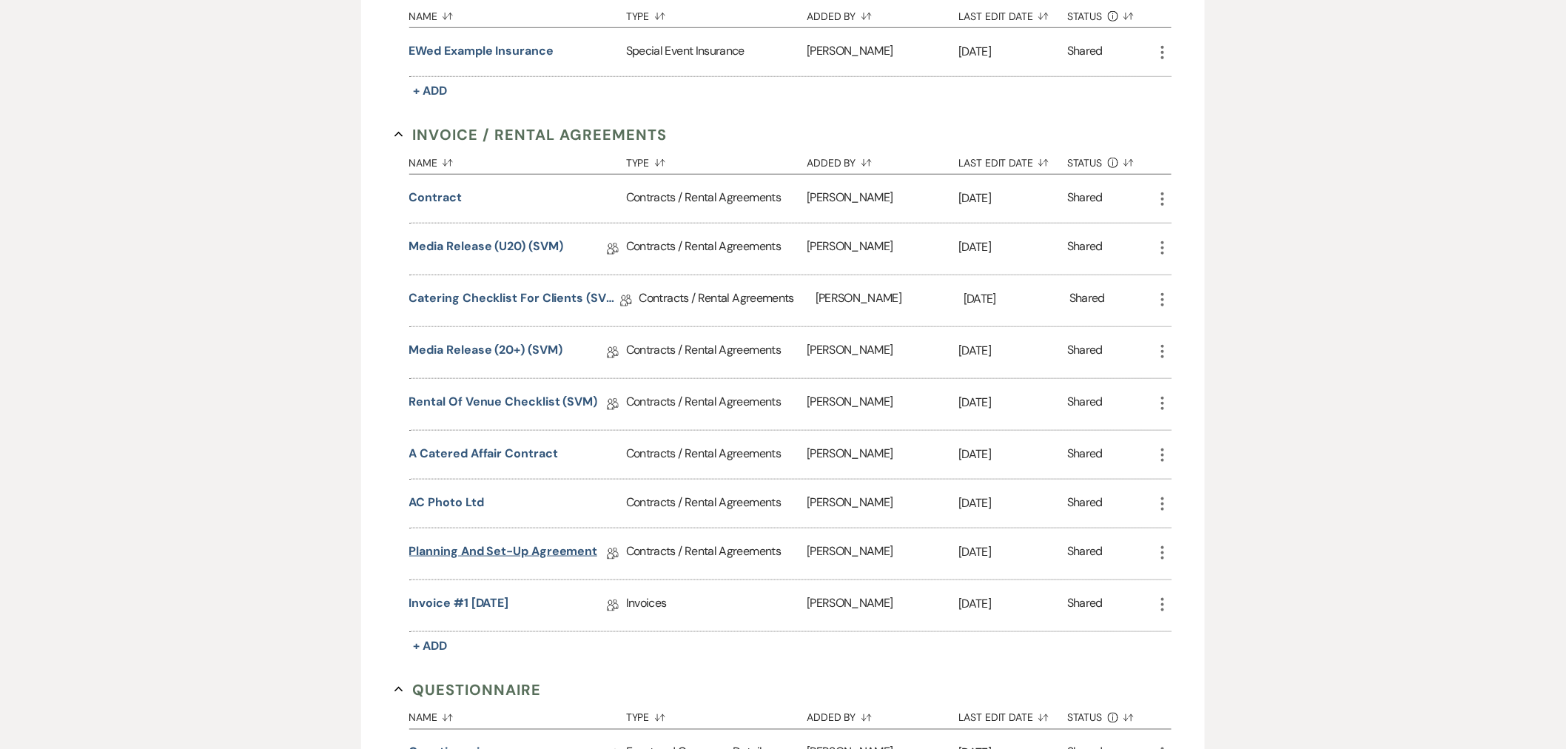
click at [504, 551] on link "Planning and Set-Up Agreement" at bounding box center [503, 553] width 189 height 23
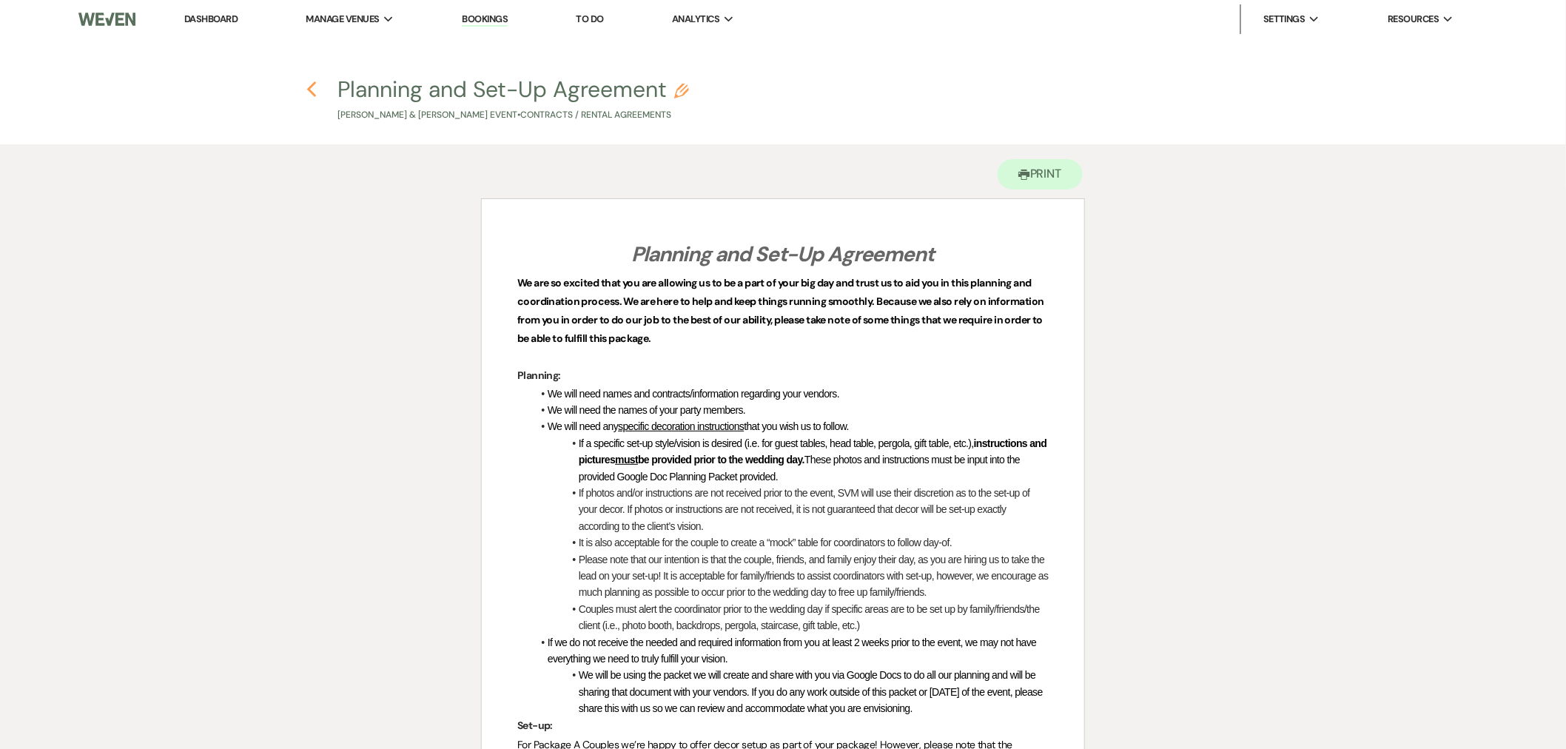
click at [313, 89] on icon "Previous" at bounding box center [311, 90] width 11 height 18
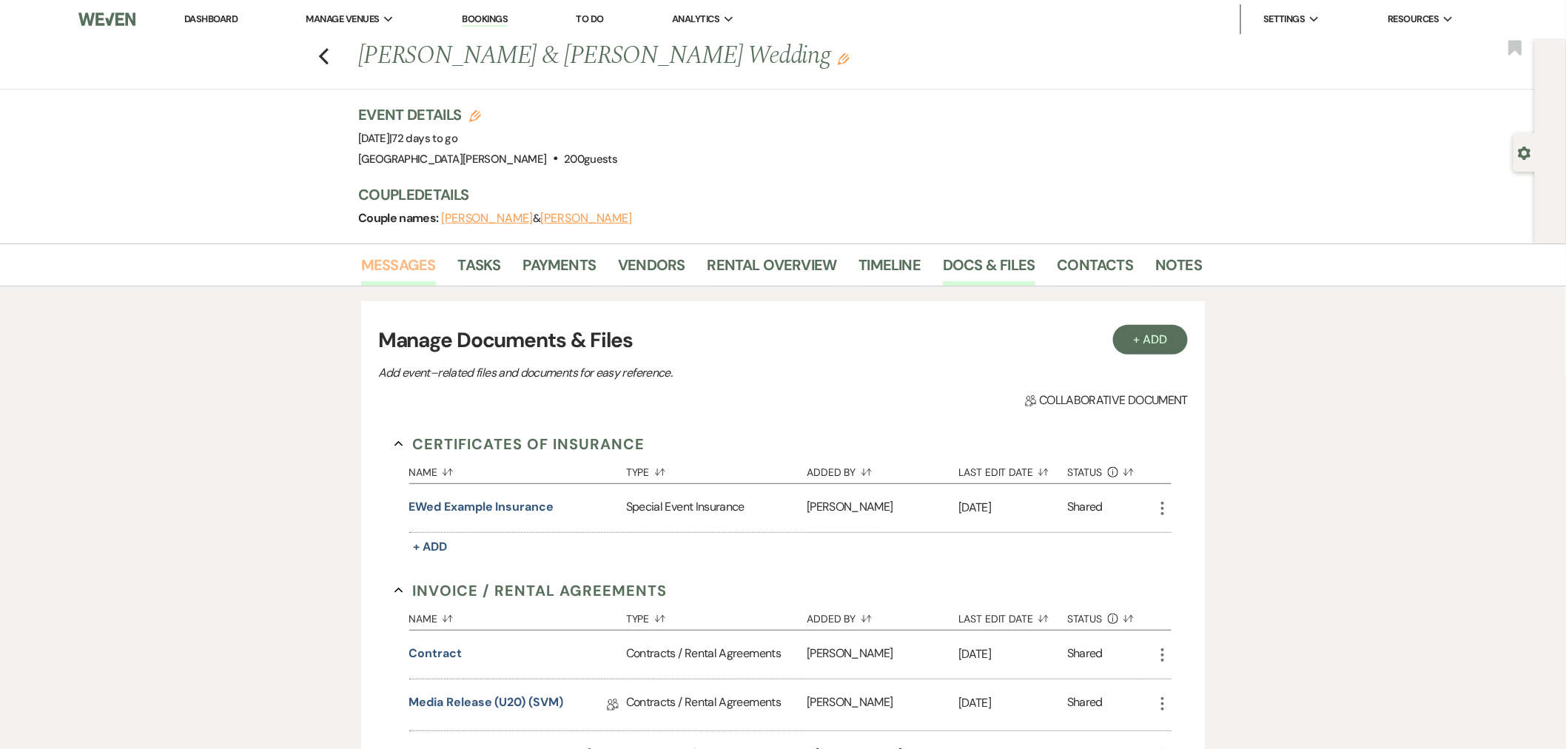
click at [430, 254] on link "Messages" at bounding box center [398, 269] width 75 height 33
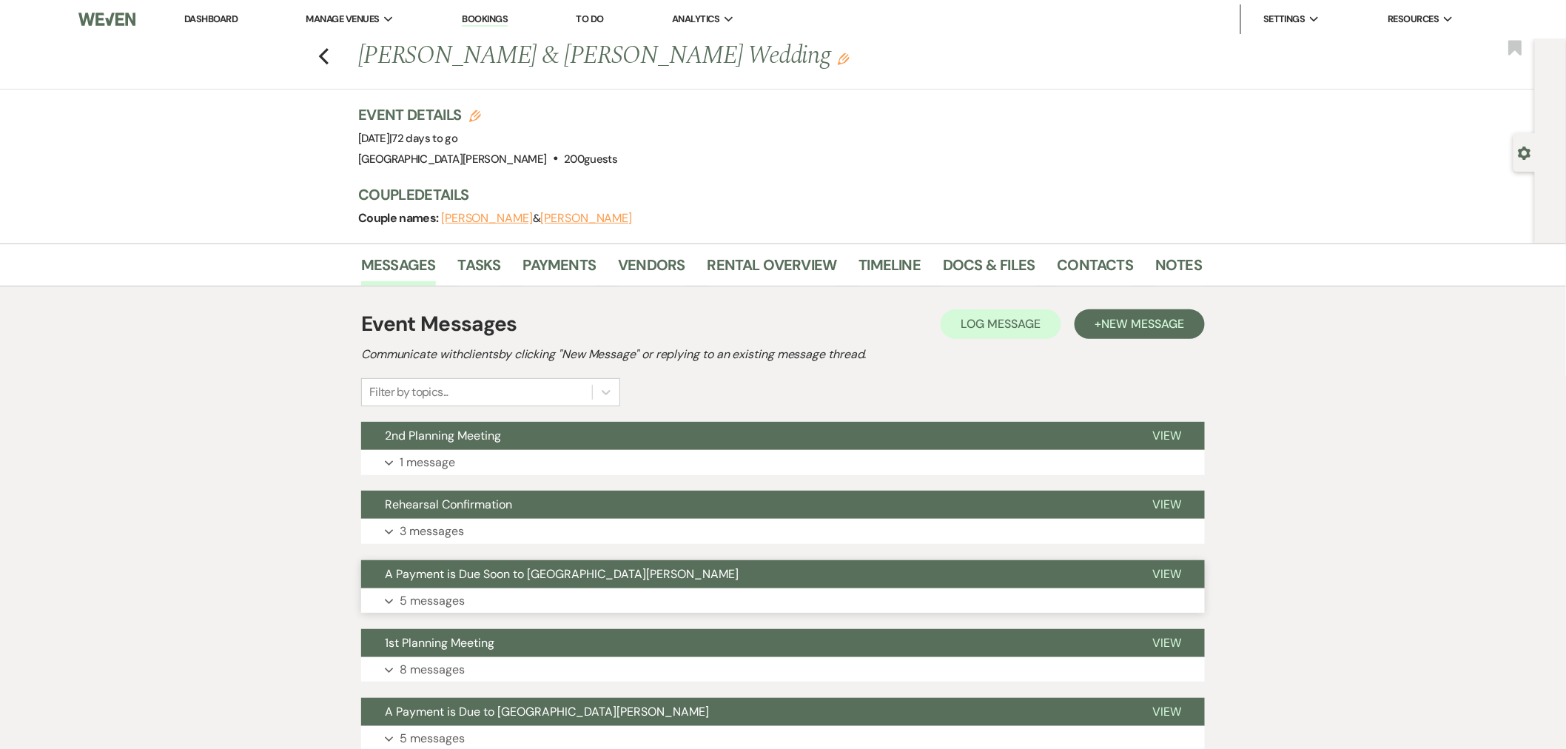
click at [591, 589] on button "Expand 5 messages" at bounding box center [783, 600] width 844 height 25
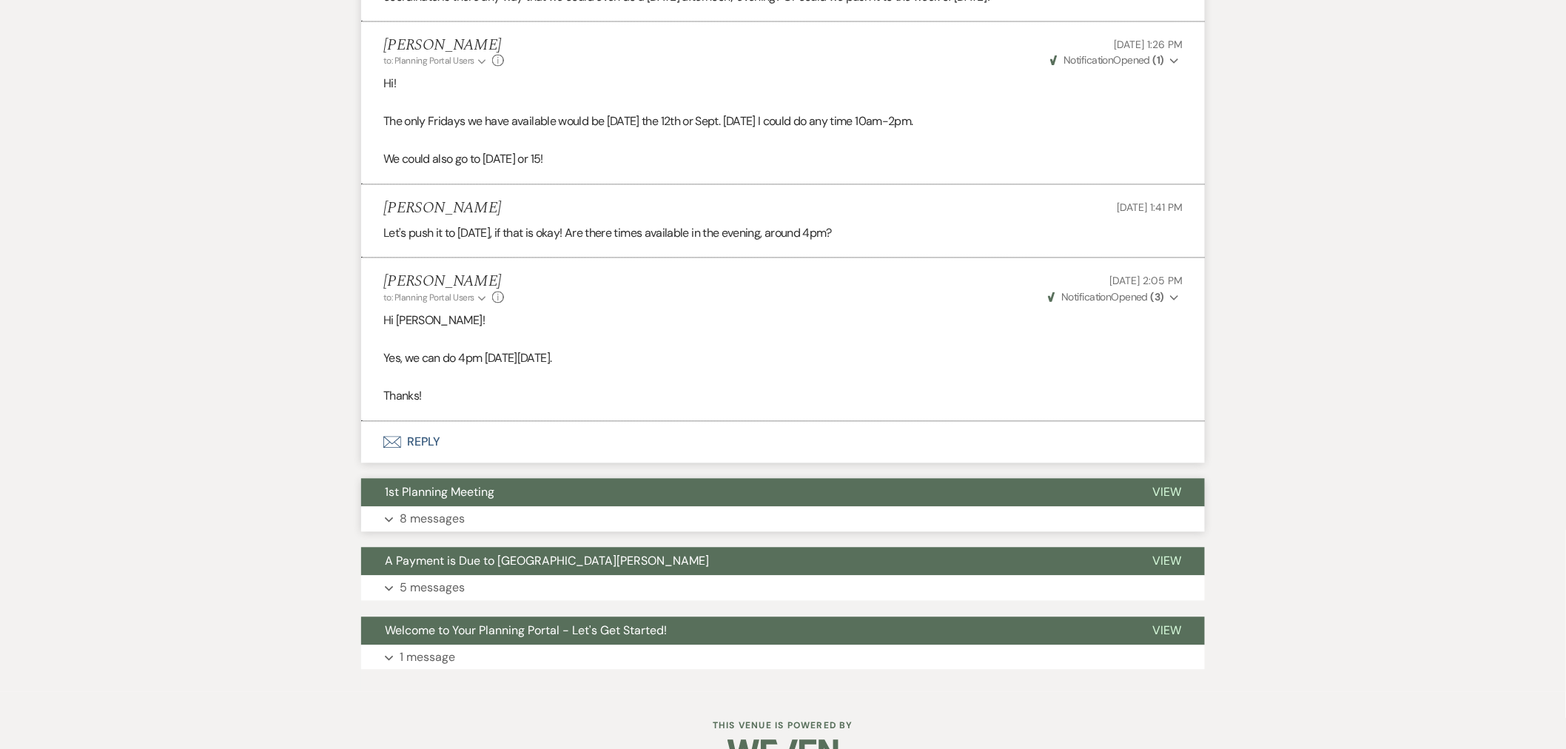
click at [560, 479] on button "1st Planning Meeting" at bounding box center [744, 493] width 767 height 28
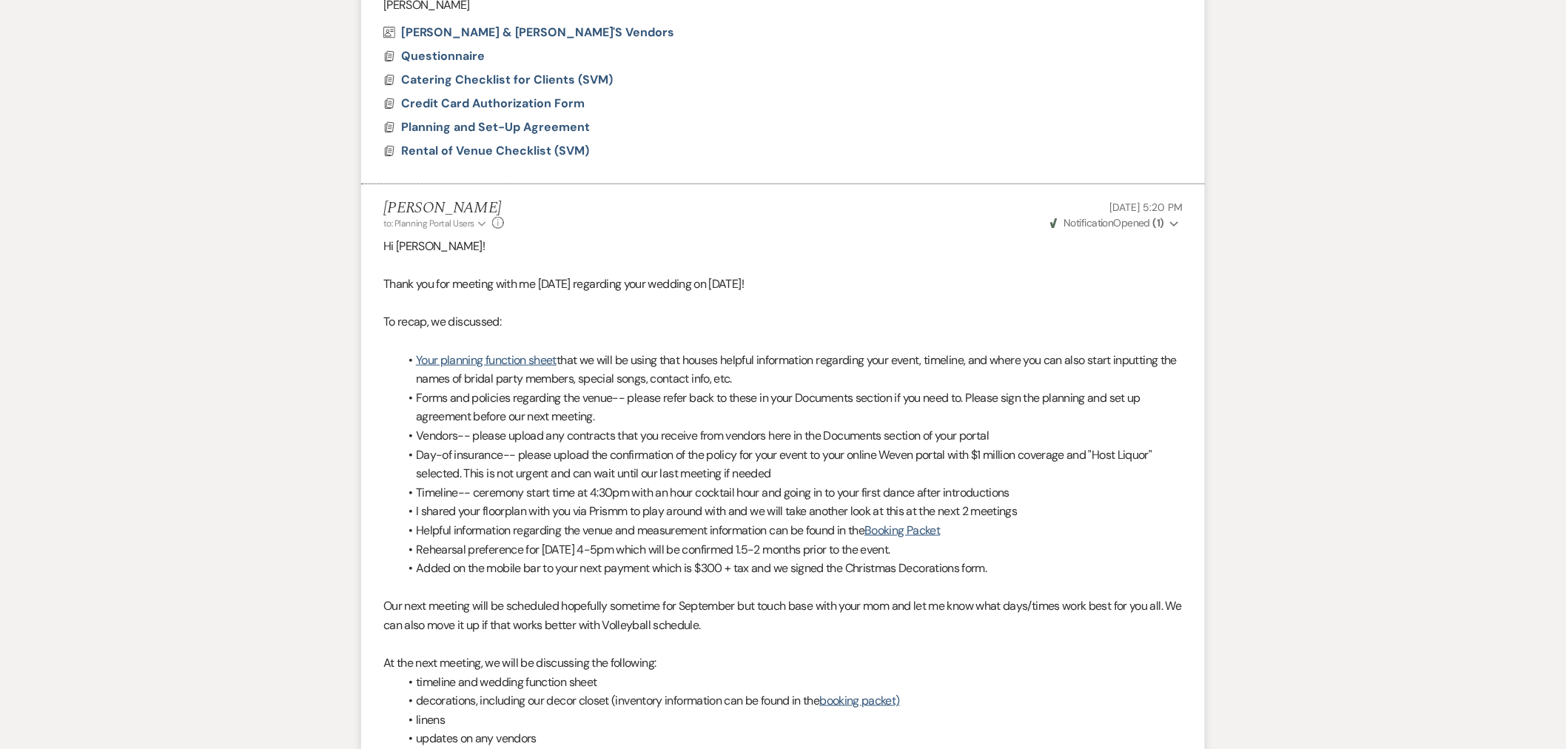
scroll to position [2725, 0]
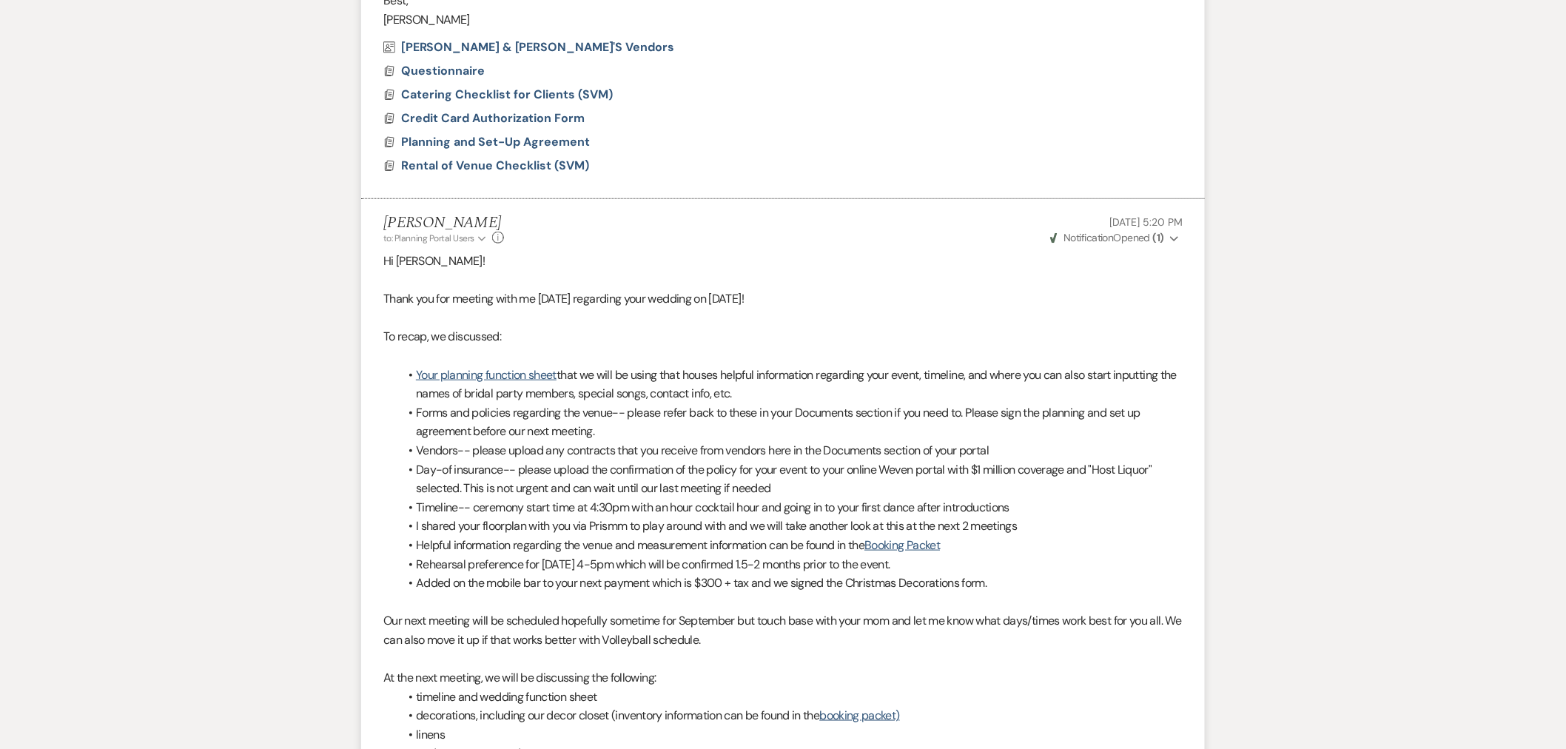
click at [1112, 230] on button "Weven Check Notification Opened ( 1 ) Expand" at bounding box center [1115, 238] width 135 height 16
click at [1112, 231] on span "Notification" at bounding box center [1088, 237] width 50 height 13
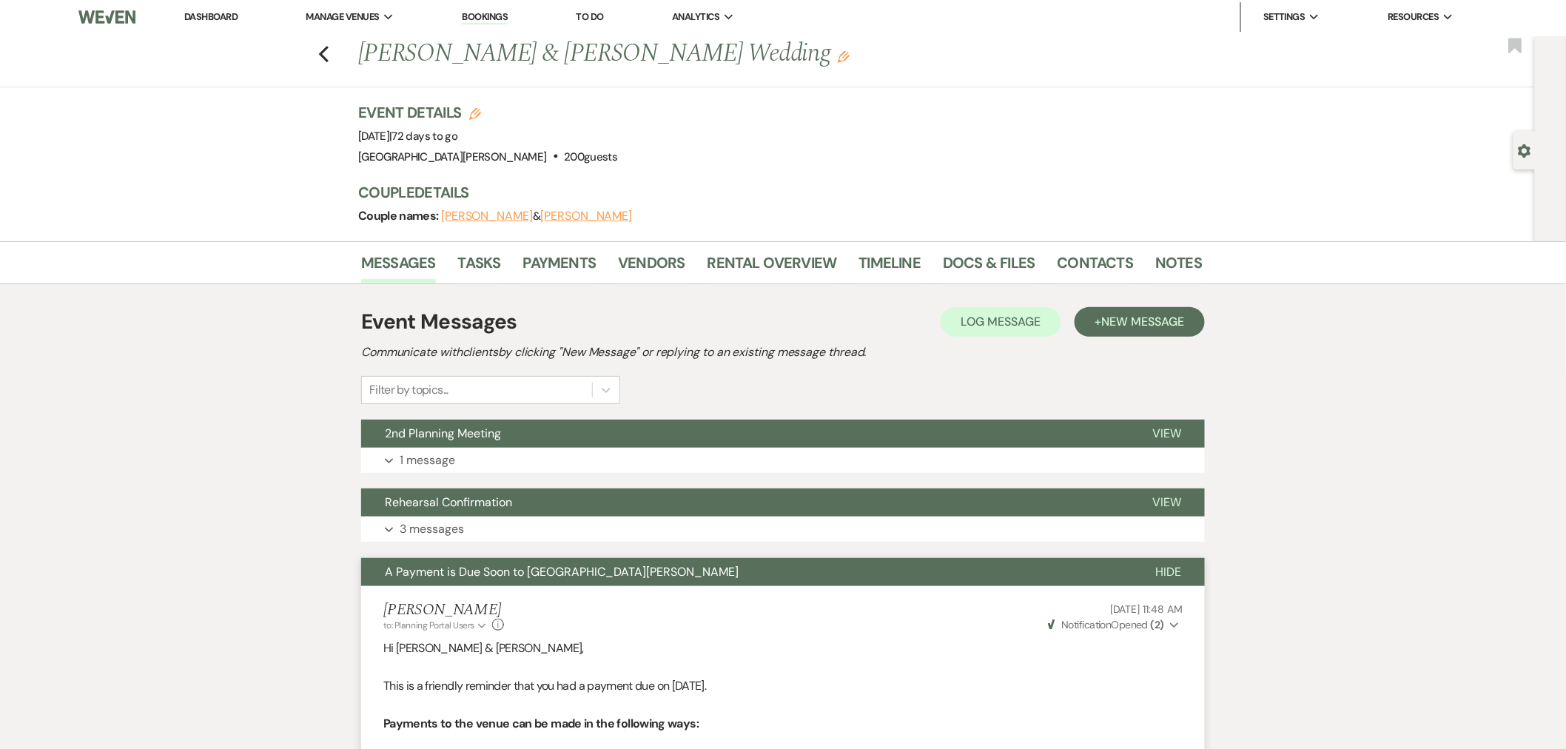
scroll to position [0, 0]
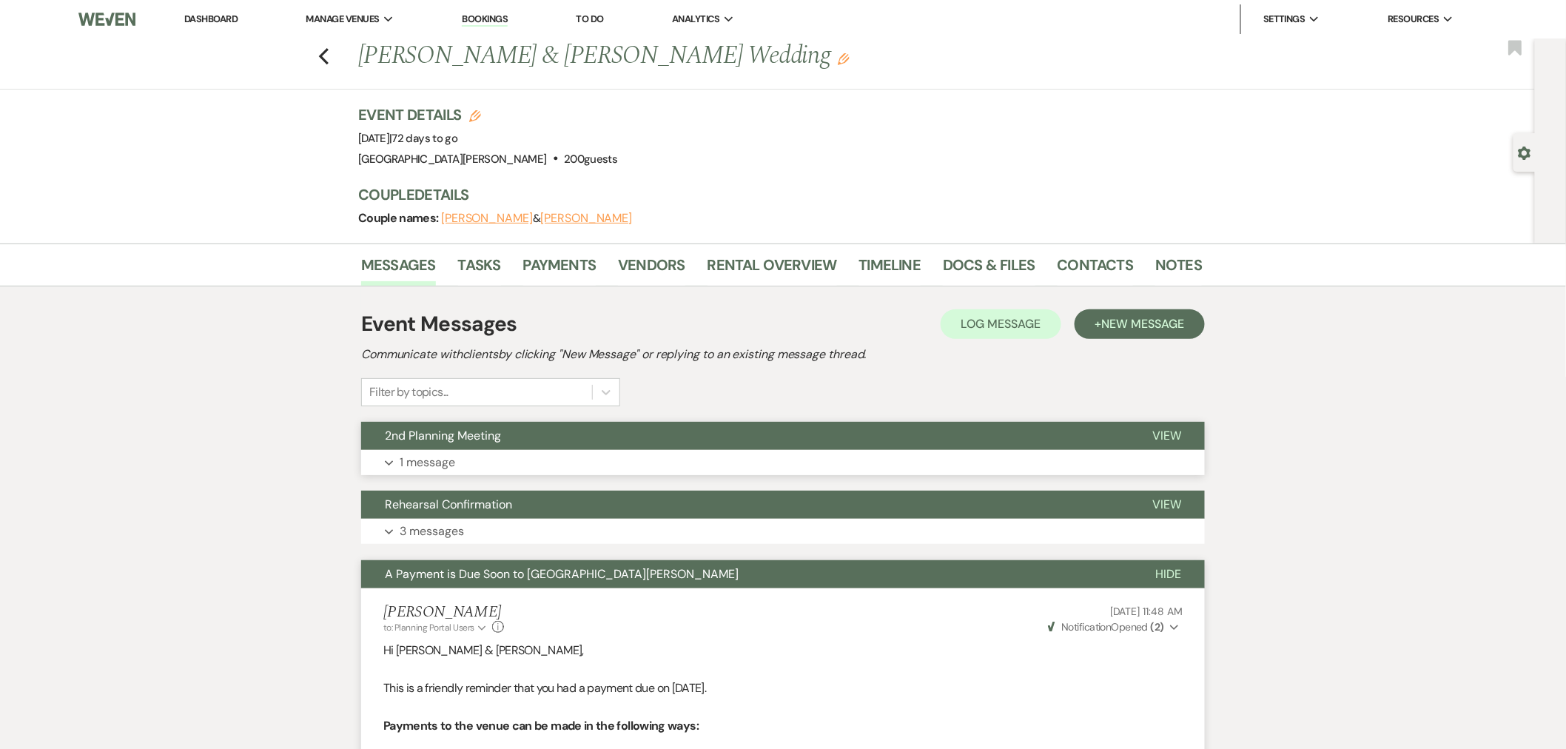
click at [583, 457] on button "Expand 1 message" at bounding box center [783, 462] width 844 height 25
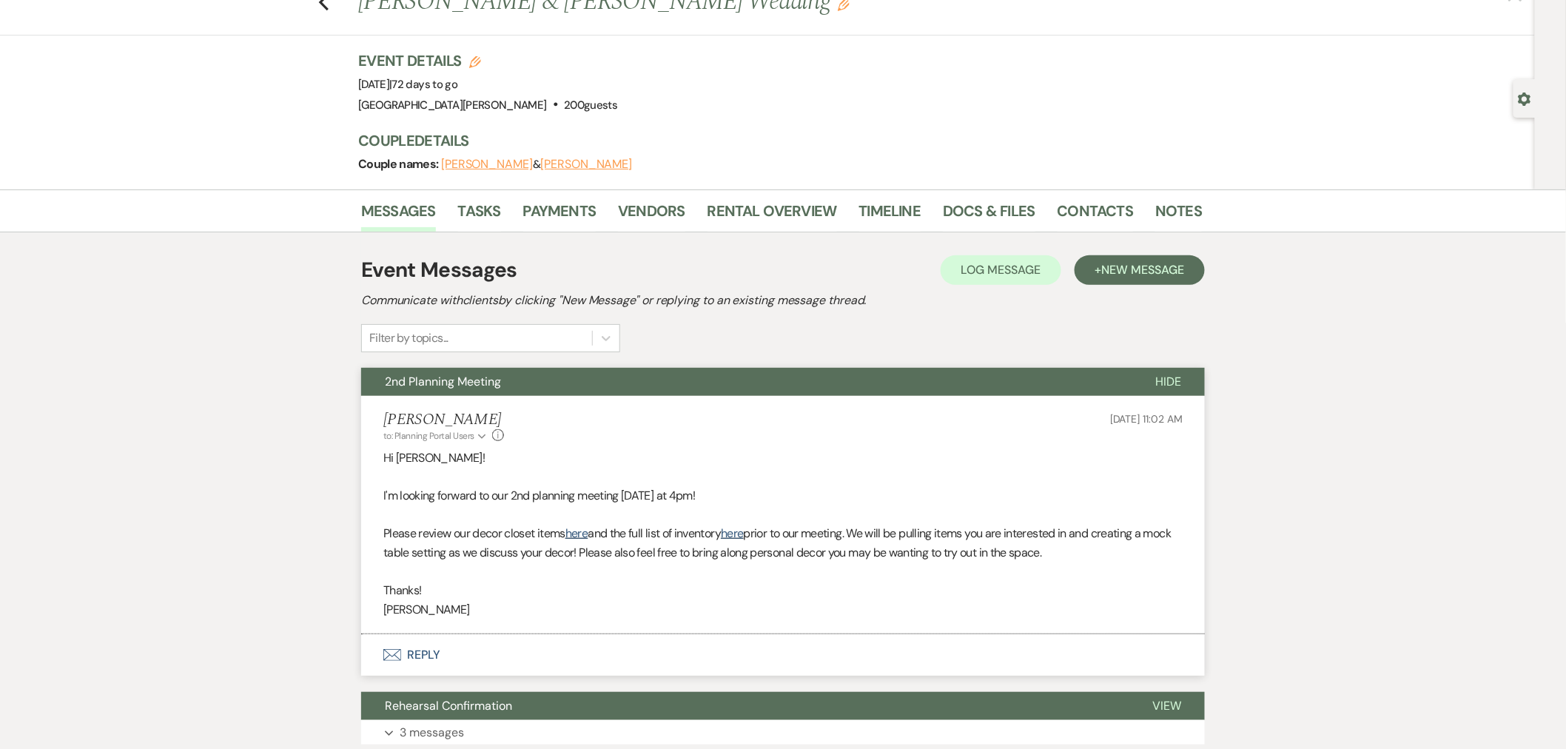
scroll to position [82, 0]
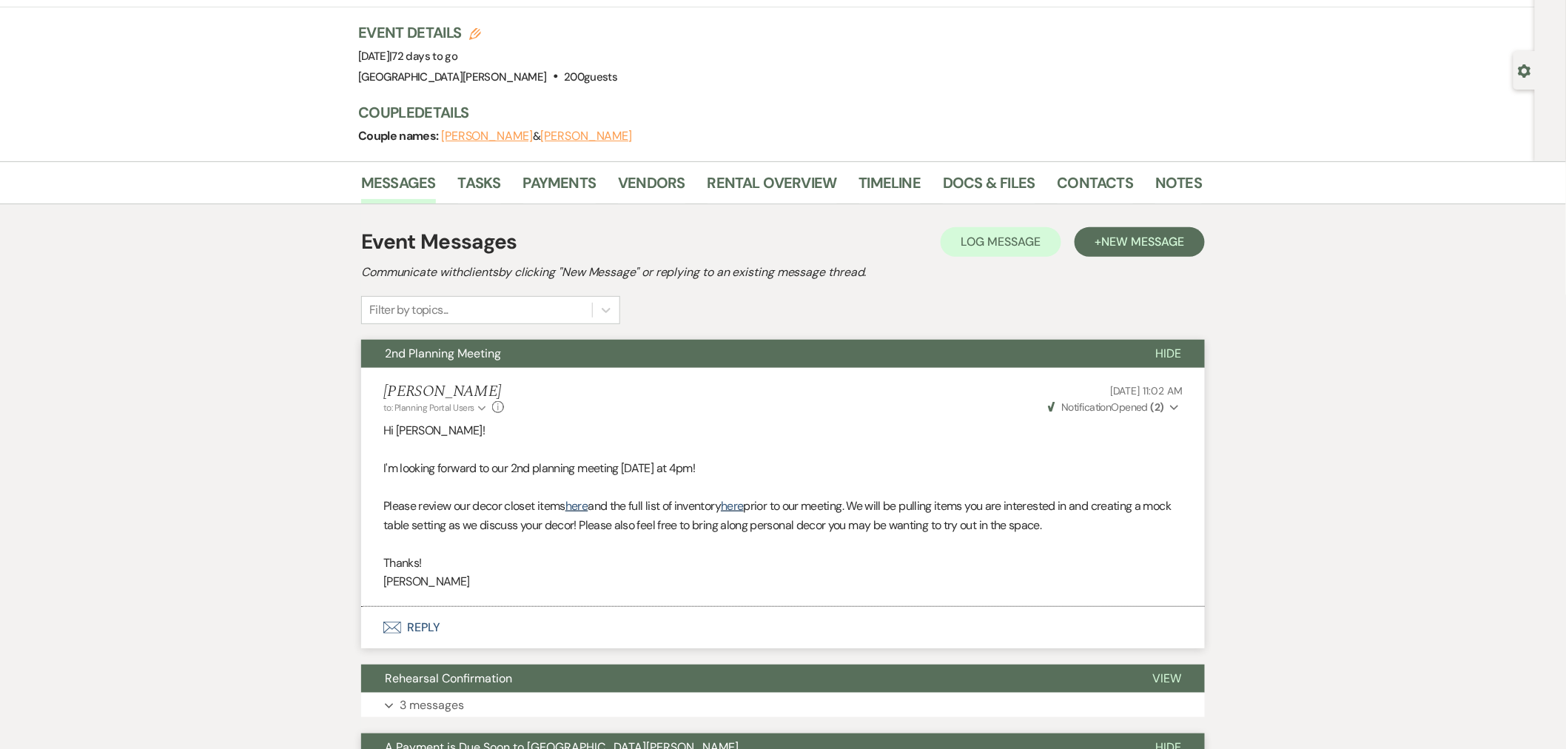
click at [1154, 404] on strong "( 2 )" at bounding box center [1157, 406] width 13 height 13
click at [1154, 405] on strong "( 2 )" at bounding box center [1157, 406] width 13 height 13
click at [472, 183] on link "Tasks" at bounding box center [479, 187] width 43 height 33
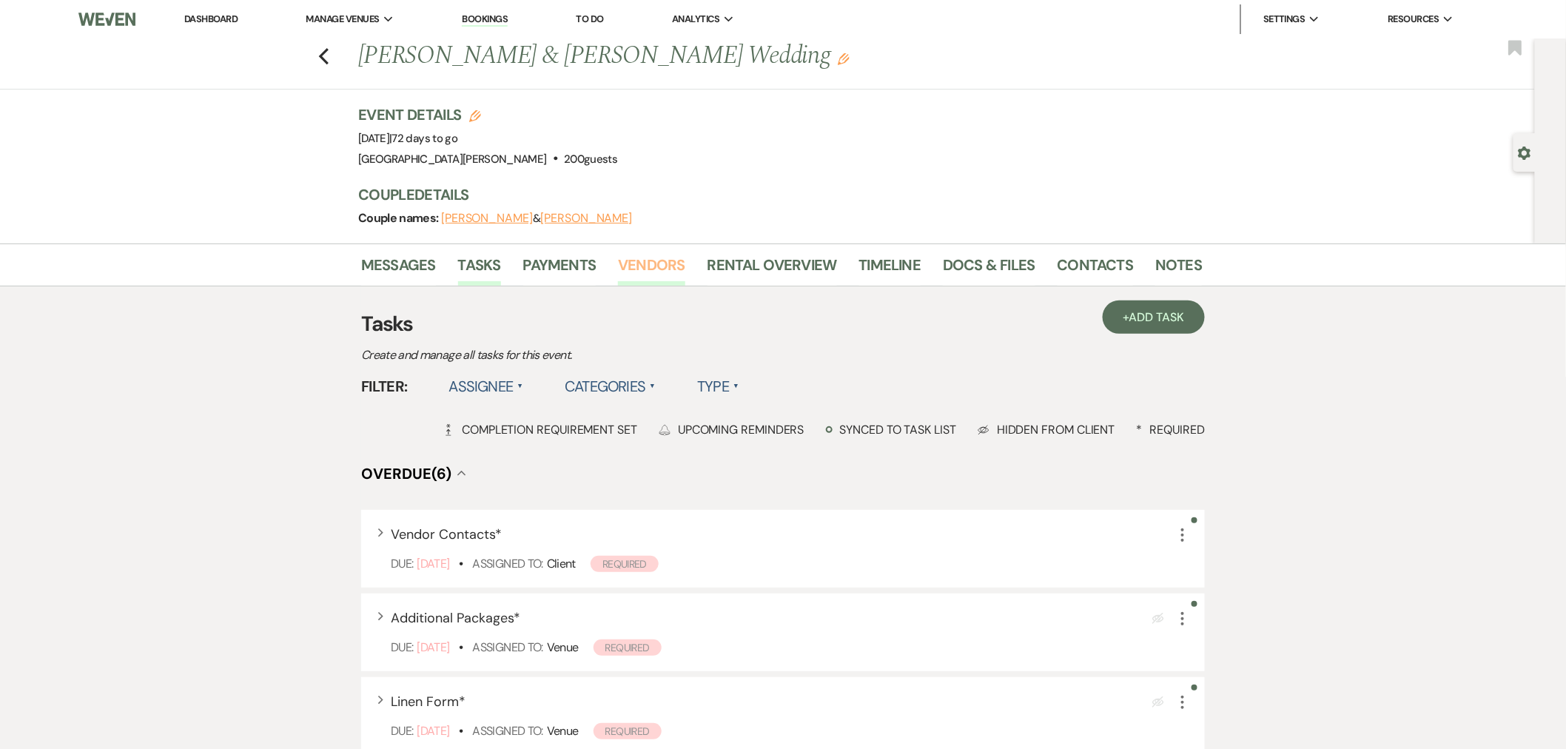
click at [633, 261] on link "Vendors" at bounding box center [651, 269] width 67 height 33
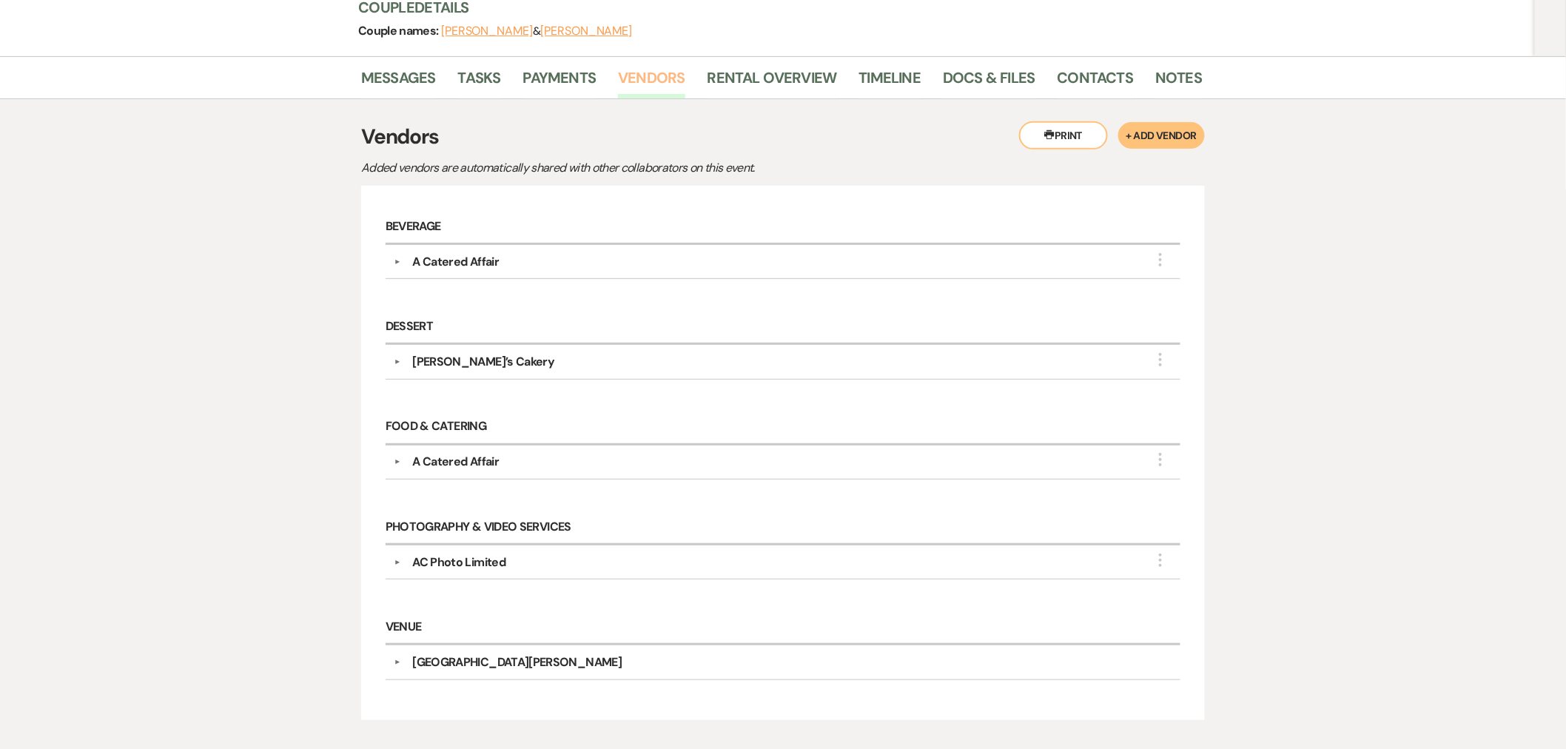
scroll to position [246, 0]
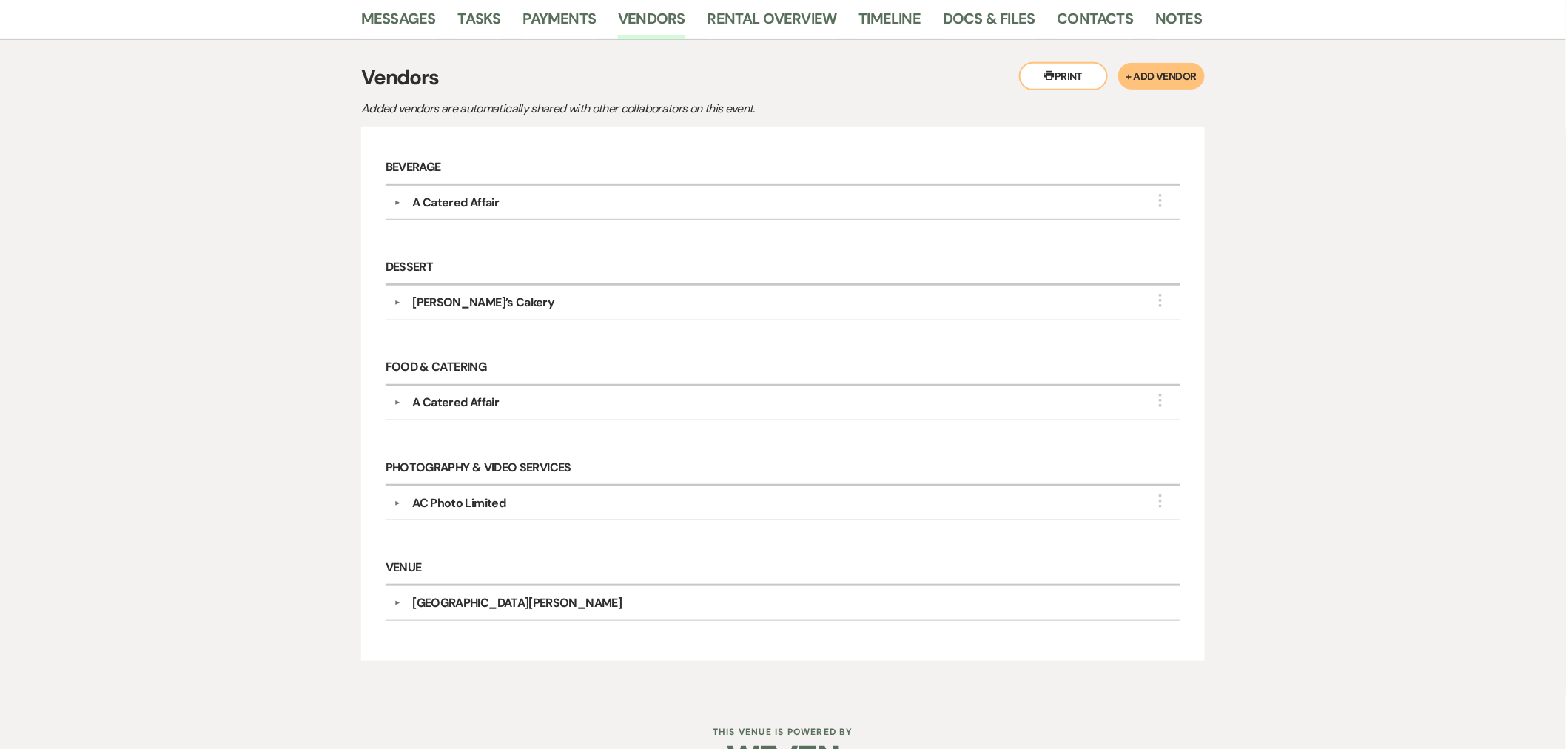
click at [746, 505] on div "AC Photo Limited" at bounding box center [786, 503] width 772 height 18
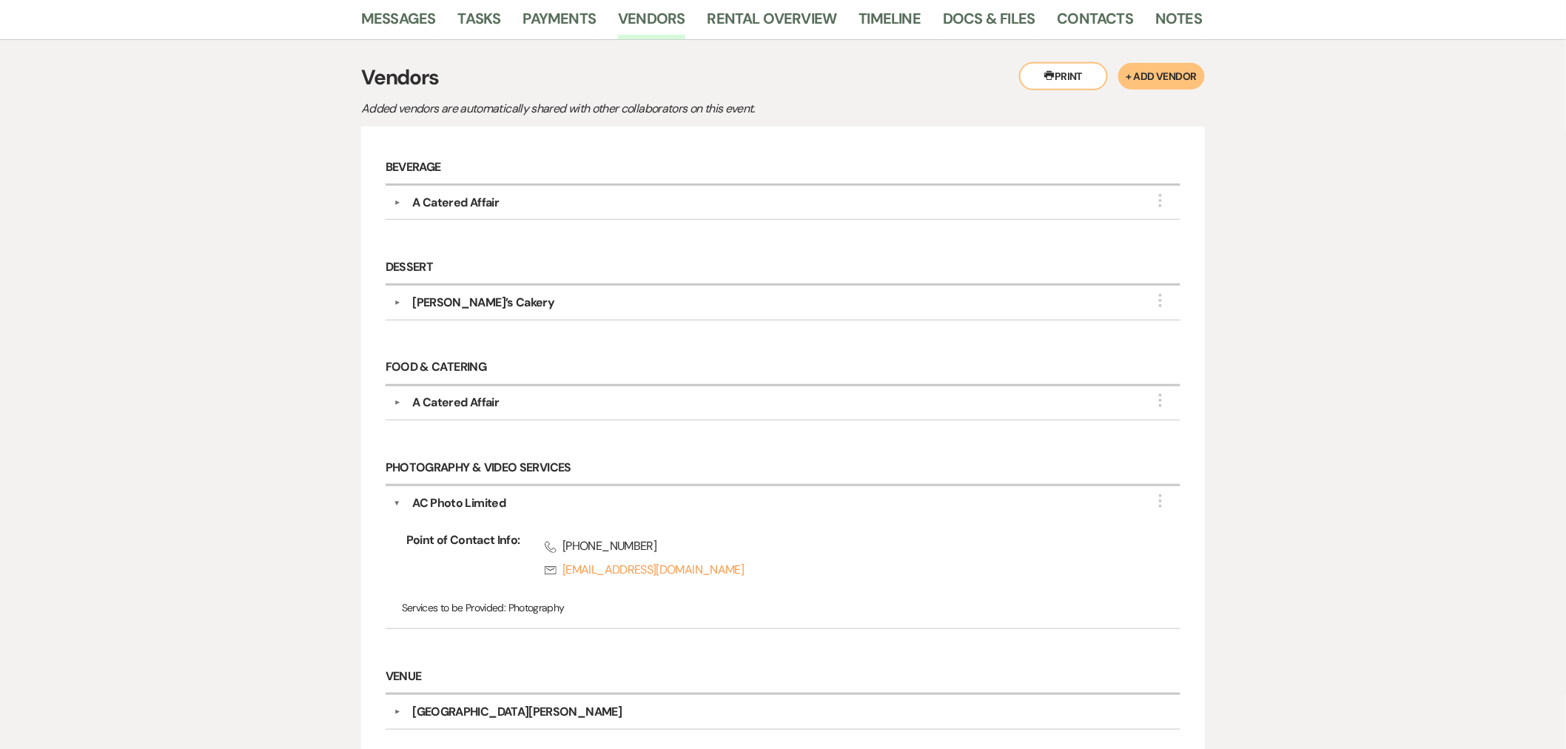
scroll to position [164, 0]
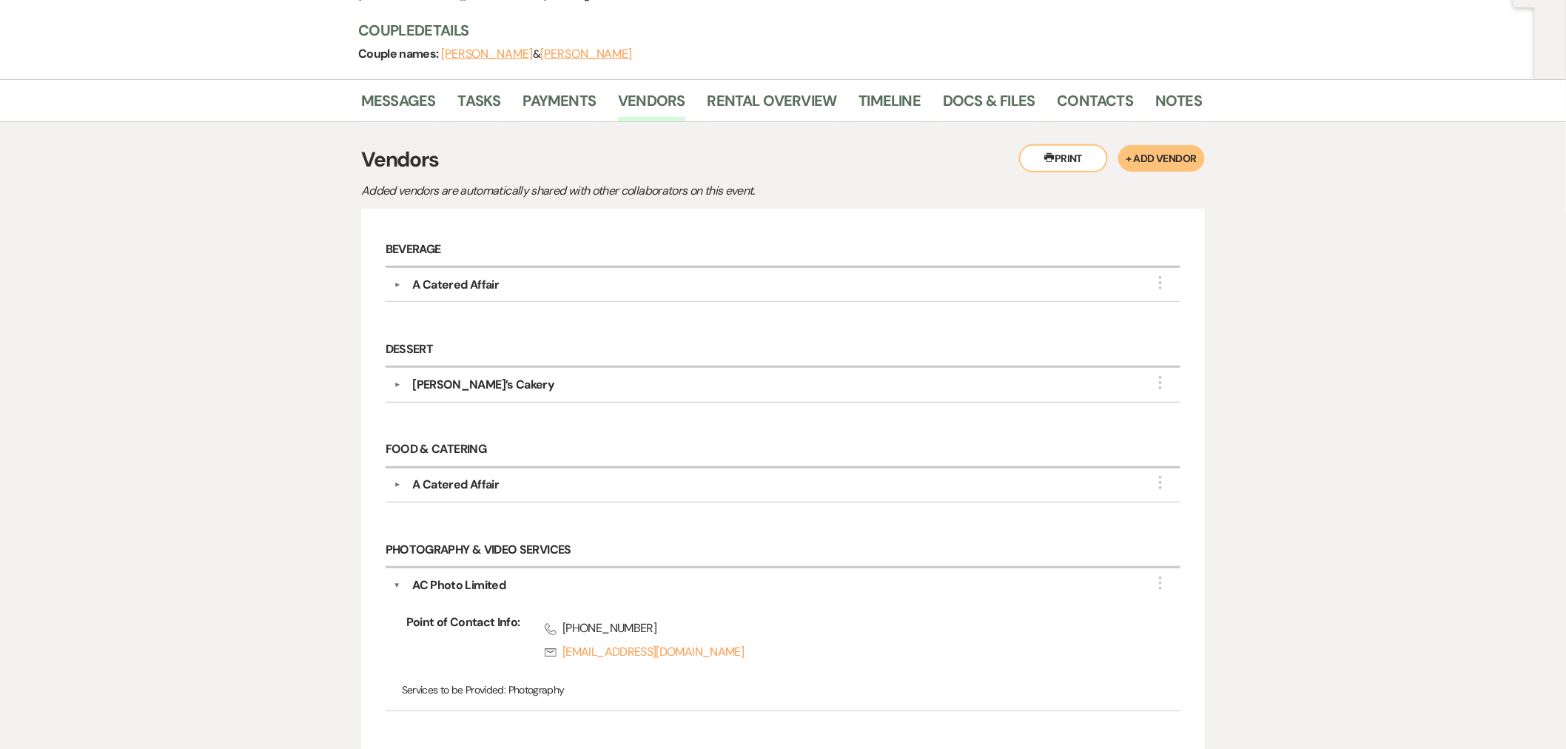
click at [659, 272] on div "▼ A Catered Affair More Company Contact Information: Phone (513) 827-9022 Rsvp …" at bounding box center [783, 285] width 795 height 34
click at [656, 285] on div "A Catered Affair" at bounding box center [786, 285] width 772 height 18
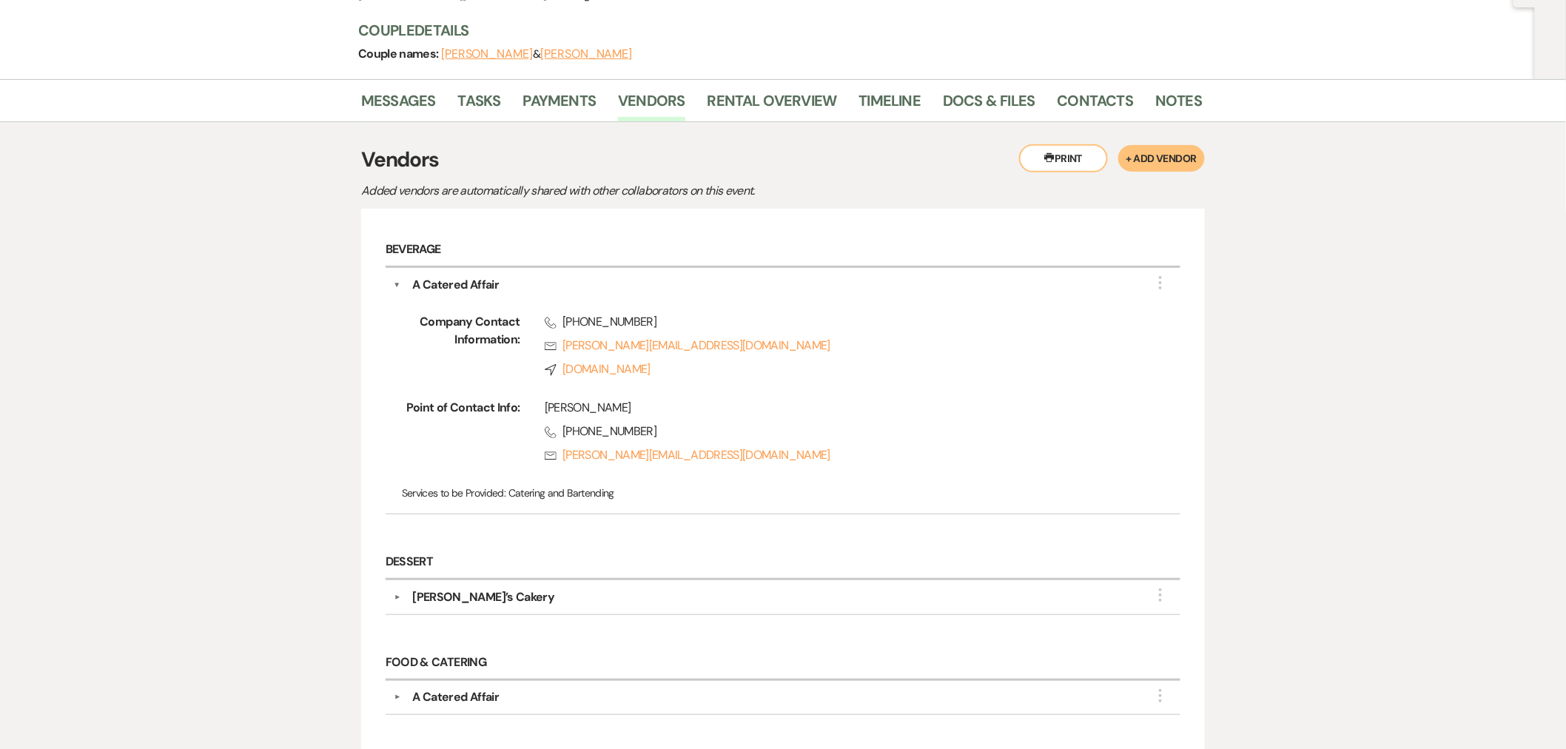
click at [656, 284] on div "A Catered Affair" at bounding box center [786, 285] width 772 height 18
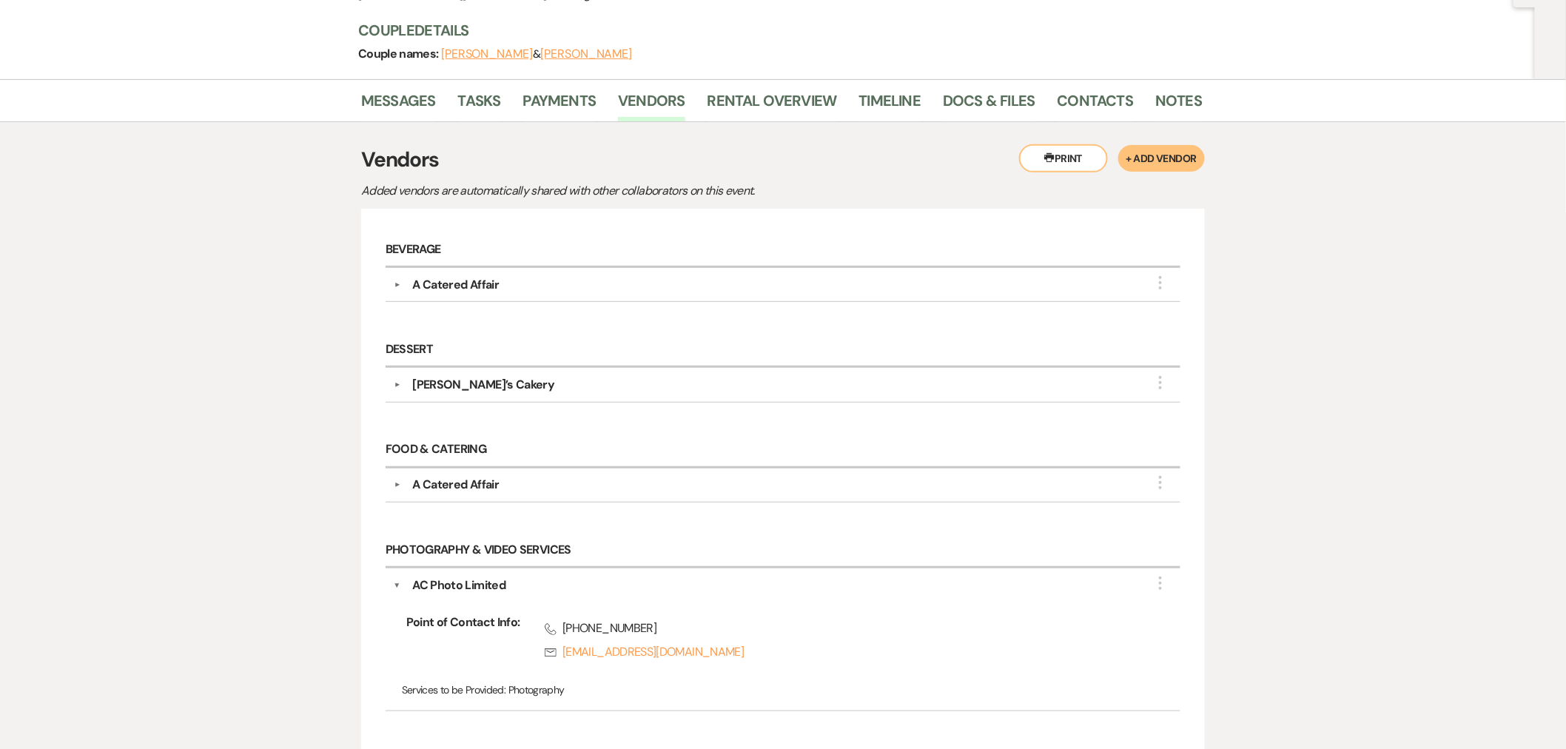
click at [197, 297] on div "Messages Tasks Payments Vendors Rental Overview Timeline Docs & Files Contacts …" at bounding box center [783, 484] width 1566 height 810
click at [287, 271] on div "Messages Tasks Payments Vendors Rental Overview Timeline Docs & Files Contacts …" at bounding box center [783, 484] width 1566 height 810
click at [291, 304] on div "Messages Tasks Payments Vendors Rental Overview Timeline Docs & Files Contacts …" at bounding box center [783, 484] width 1566 height 810
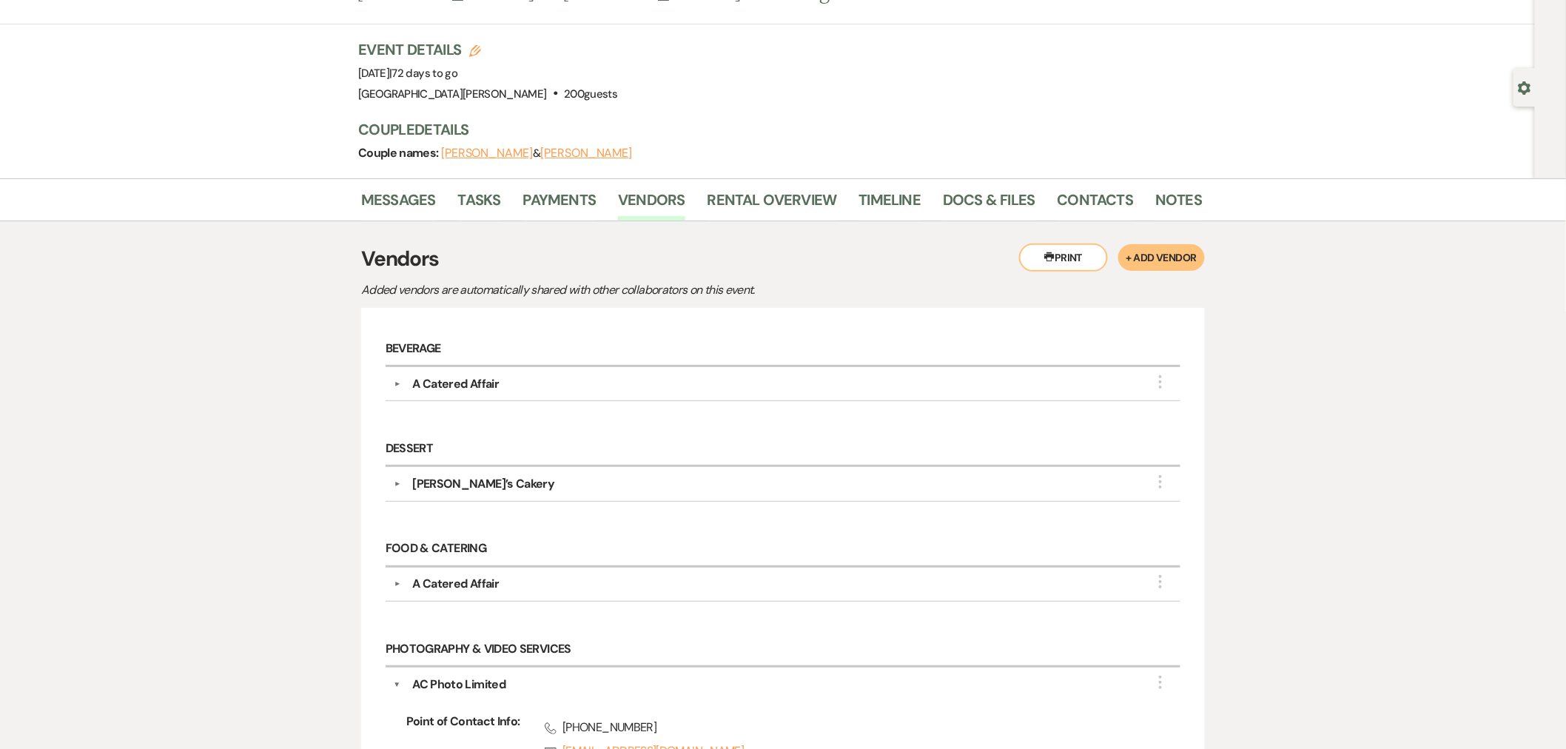
scroll to position [0, 0]
